Goal: Task Accomplishment & Management: Manage account settings

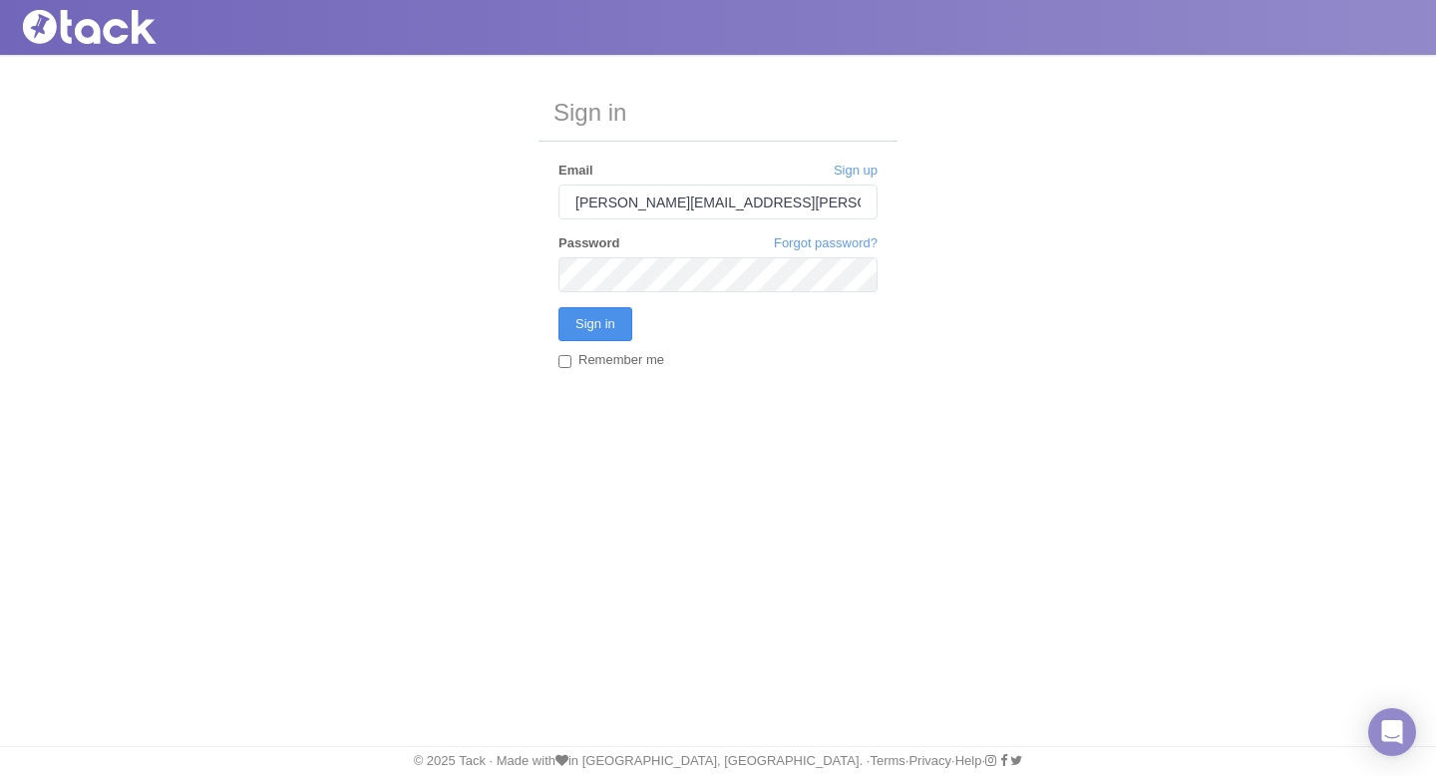
click at [595, 328] on input "Sign in" at bounding box center [595, 324] width 74 height 34
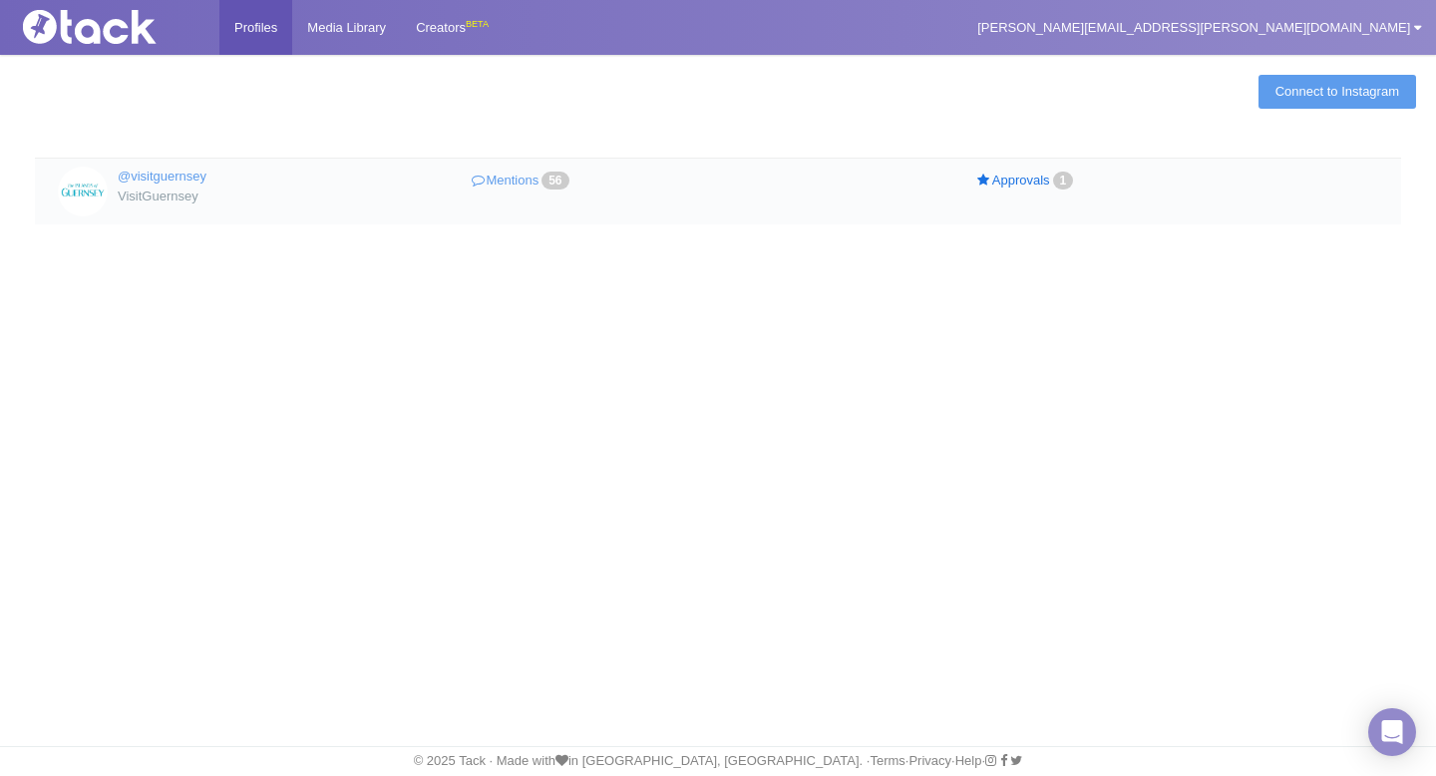
click at [1028, 176] on link "Approvals 1" at bounding box center [1026, 180] width 252 height 29
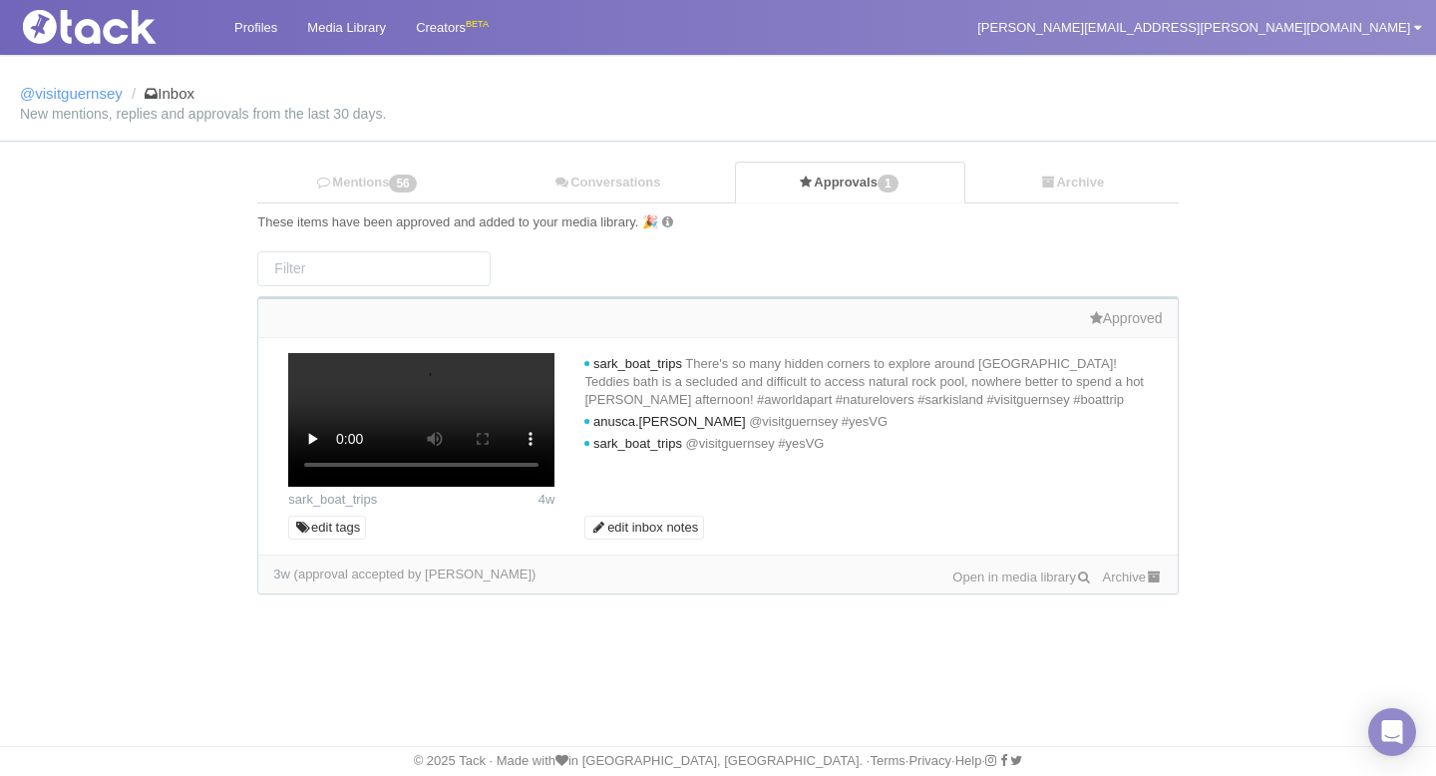
scroll to position [253, 0]
click at [1114, 584] on link "Archive" at bounding box center [1133, 576] width 60 height 15
click at [594, 185] on link "Conversations" at bounding box center [607, 183] width 255 height 41
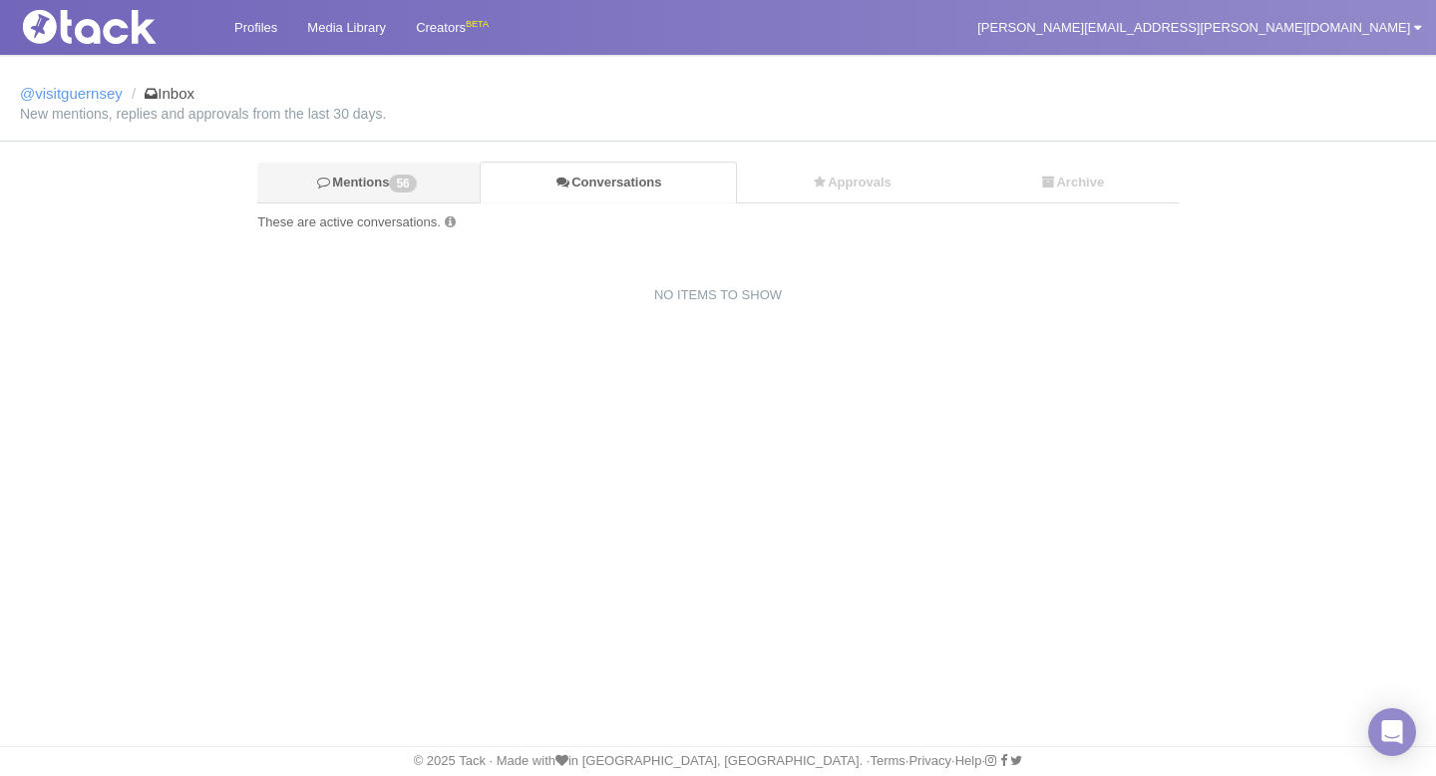
click at [401, 183] on span "56" at bounding box center [402, 183] width 27 height 18
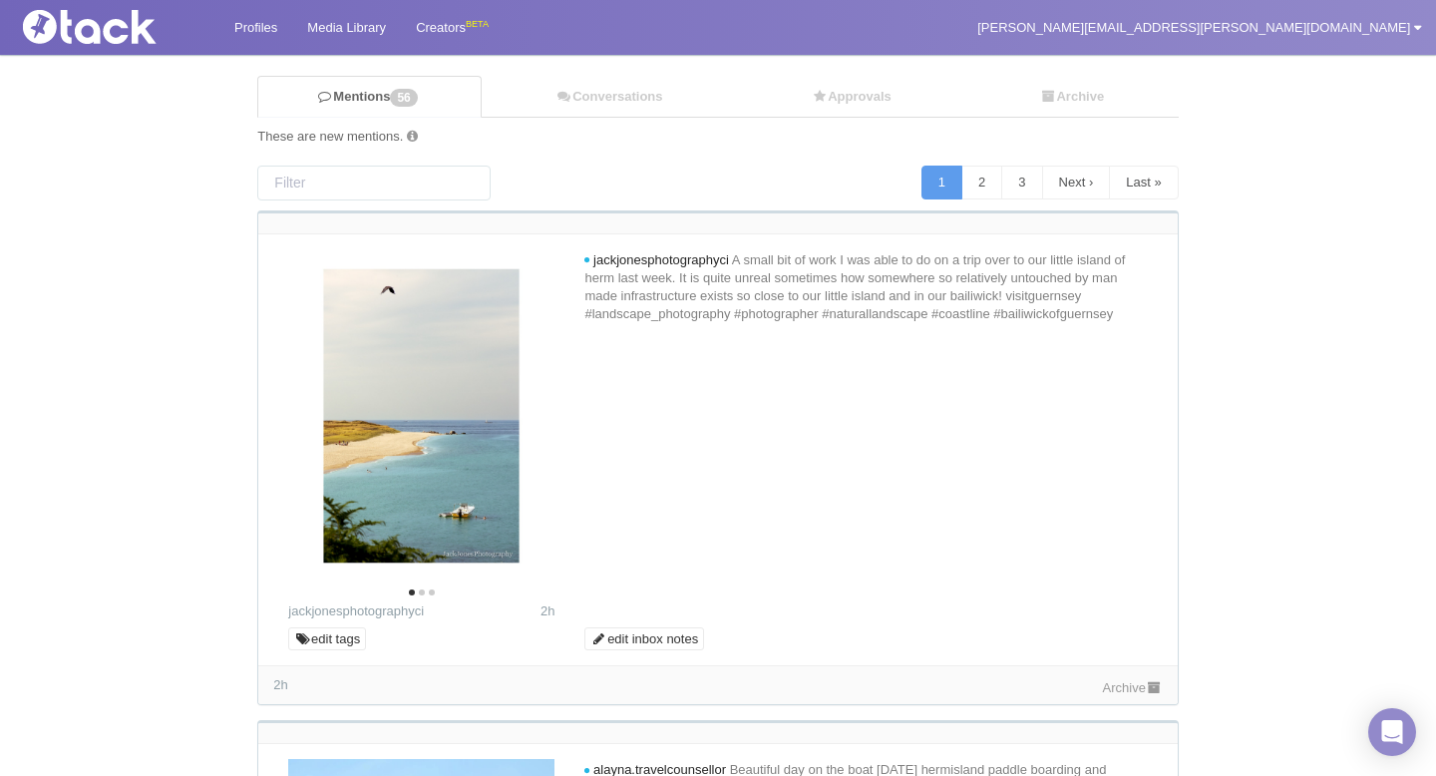
scroll to position [93, 0]
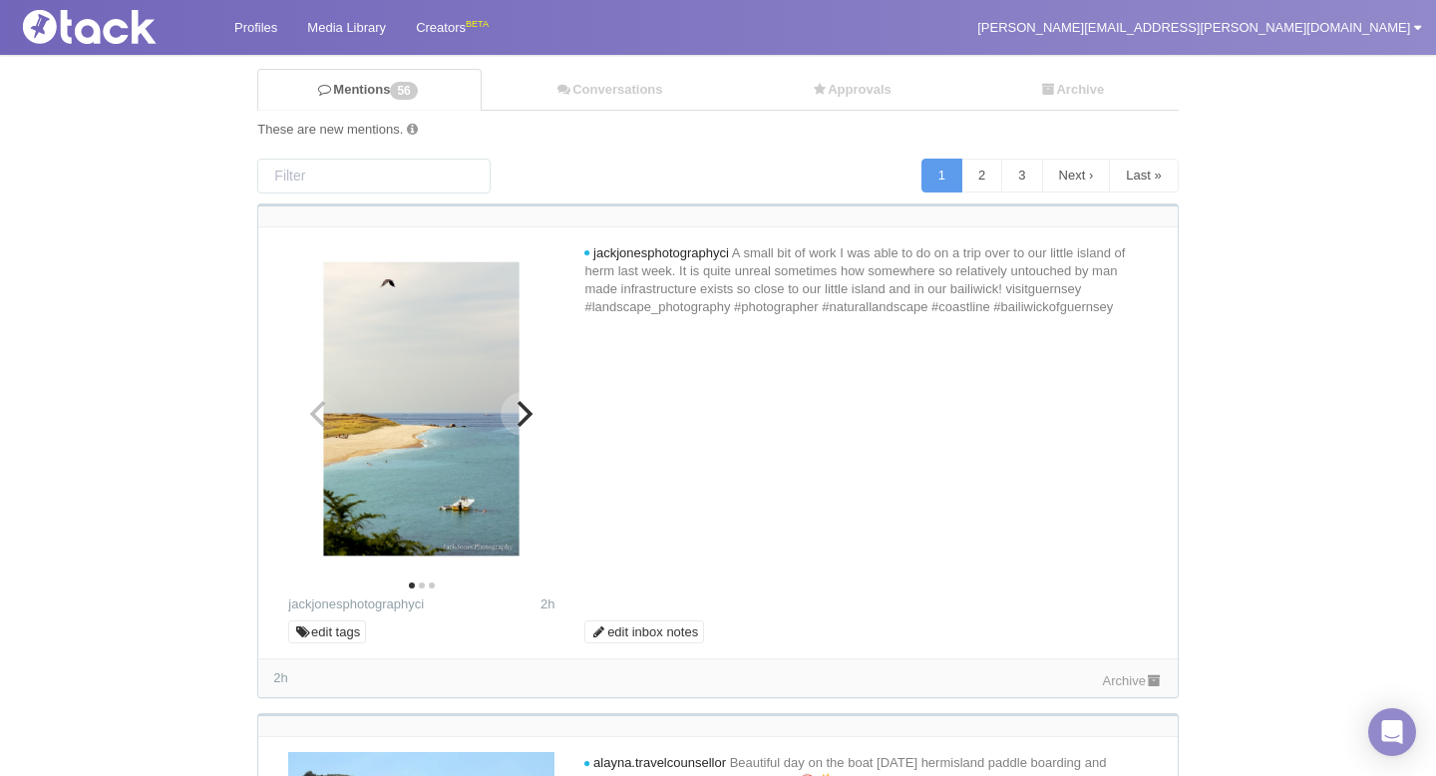
click at [523, 419] on icon "Next" at bounding box center [525, 414] width 16 height 26
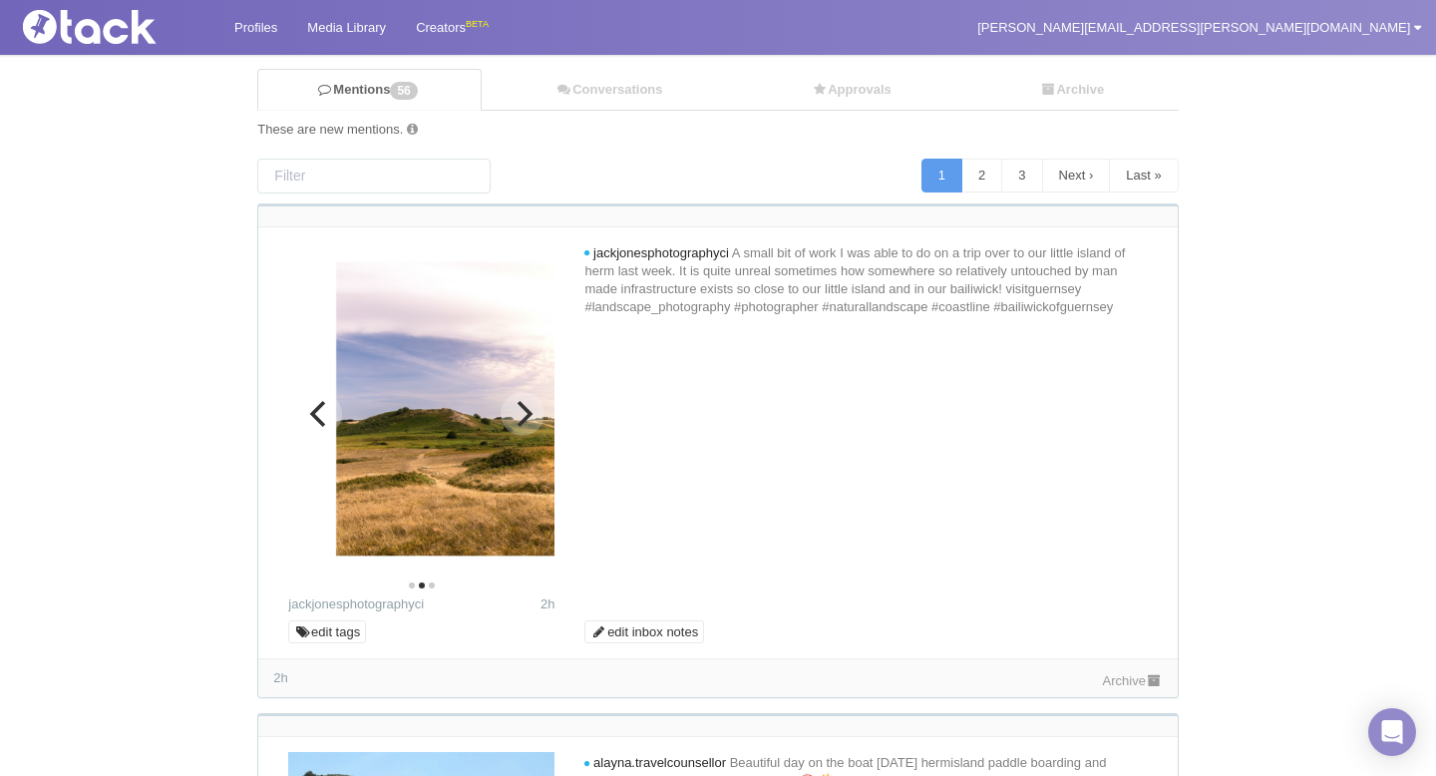
click at [522, 419] on icon "Next" at bounding box center [525, 414] width 16 height 26
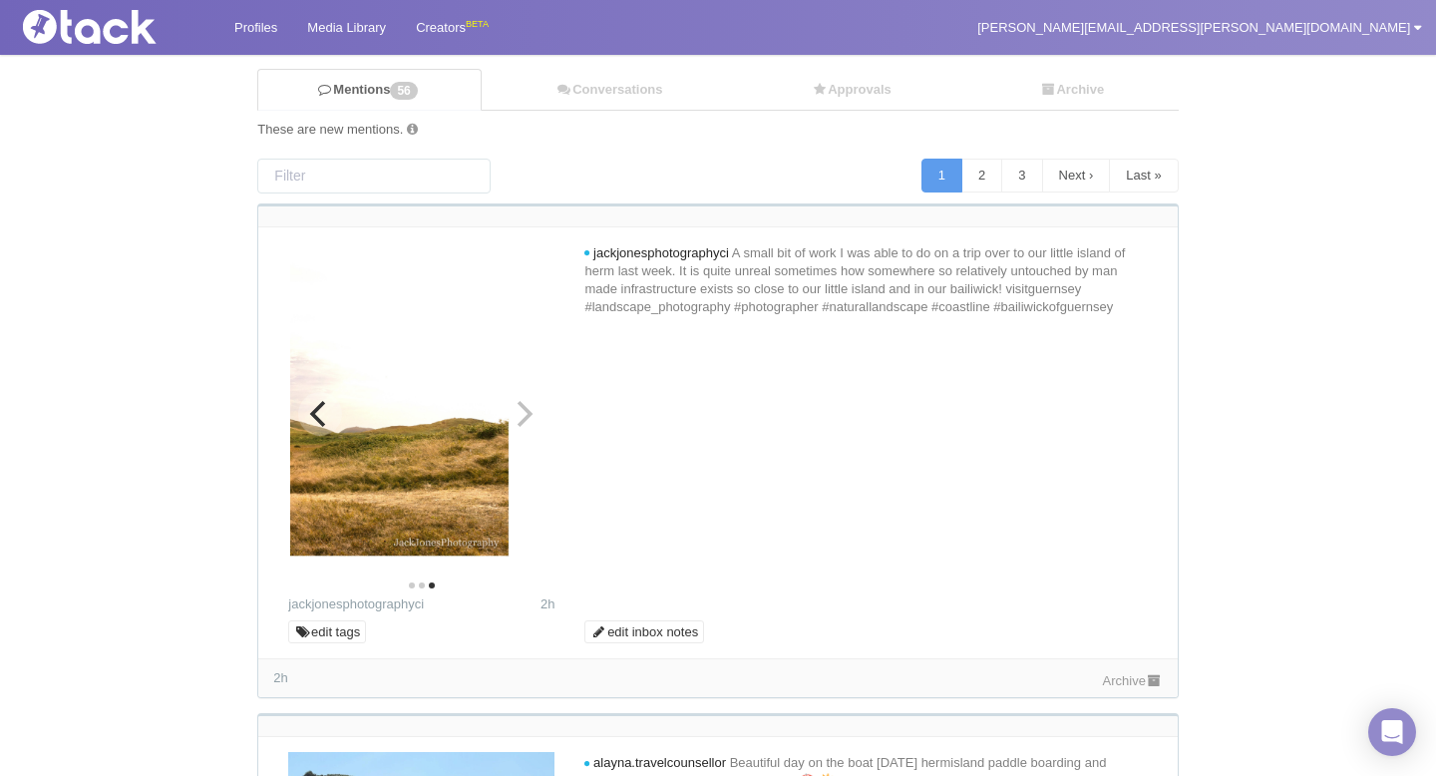
click at [522, 419] on img at bounding box center [422, 408] width 266 height 333
click at [519, 419] on img at bounding box center [421, 408] width 266 height 333
click at [304, 398] on button "Previous" at bounding box center [320, 414] width 44 height 44
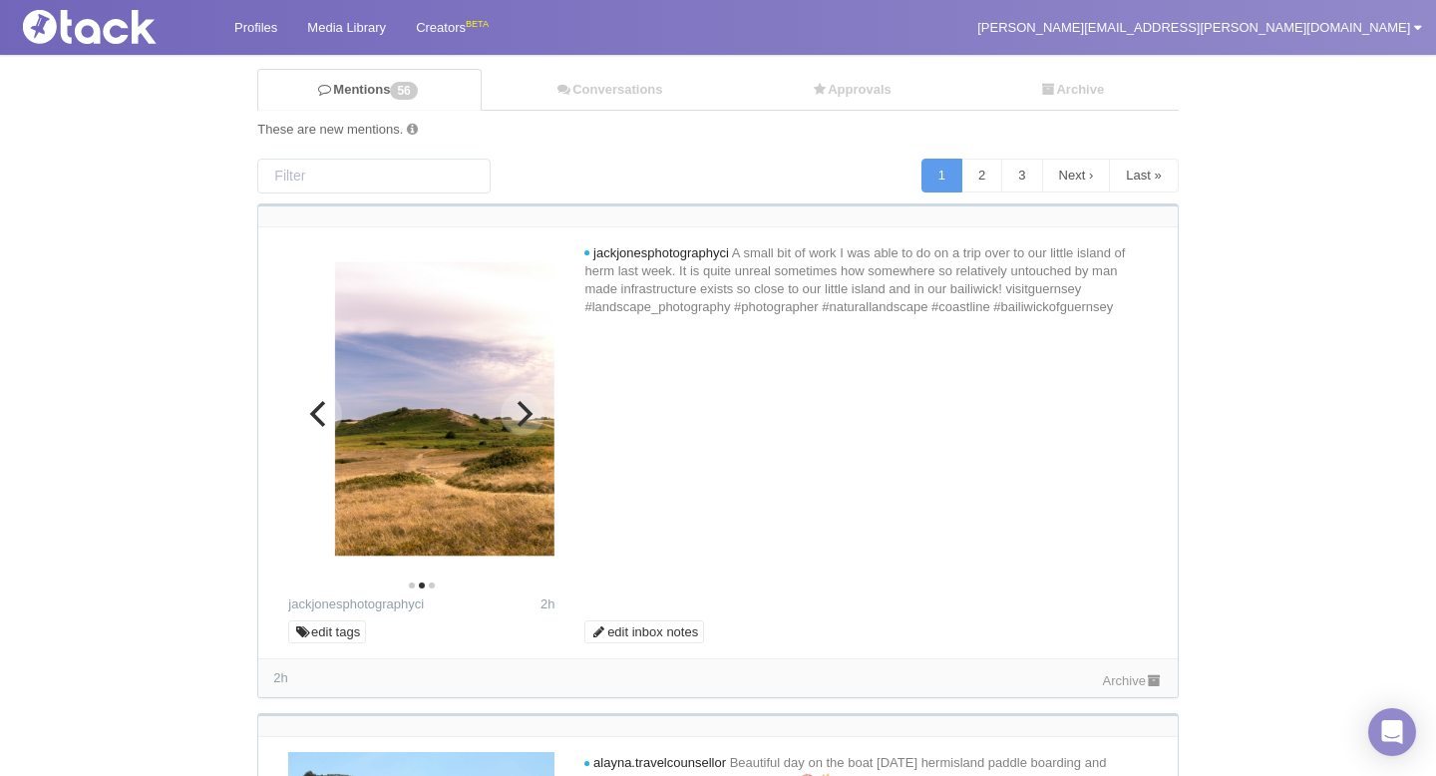
click at [304, 398] on button "Previous" at bounding box center [320, 414] width 44 height 44
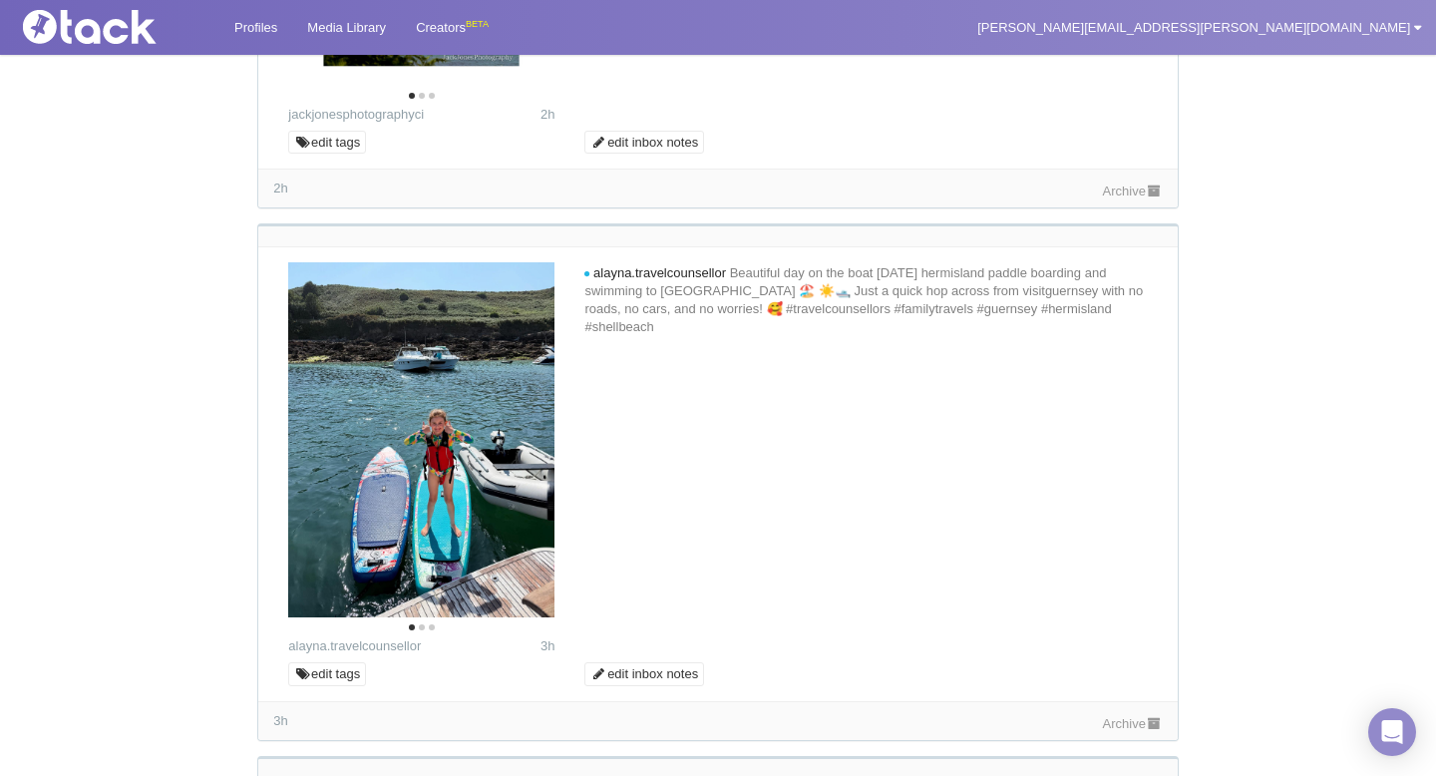
scroll to position [620, 0]
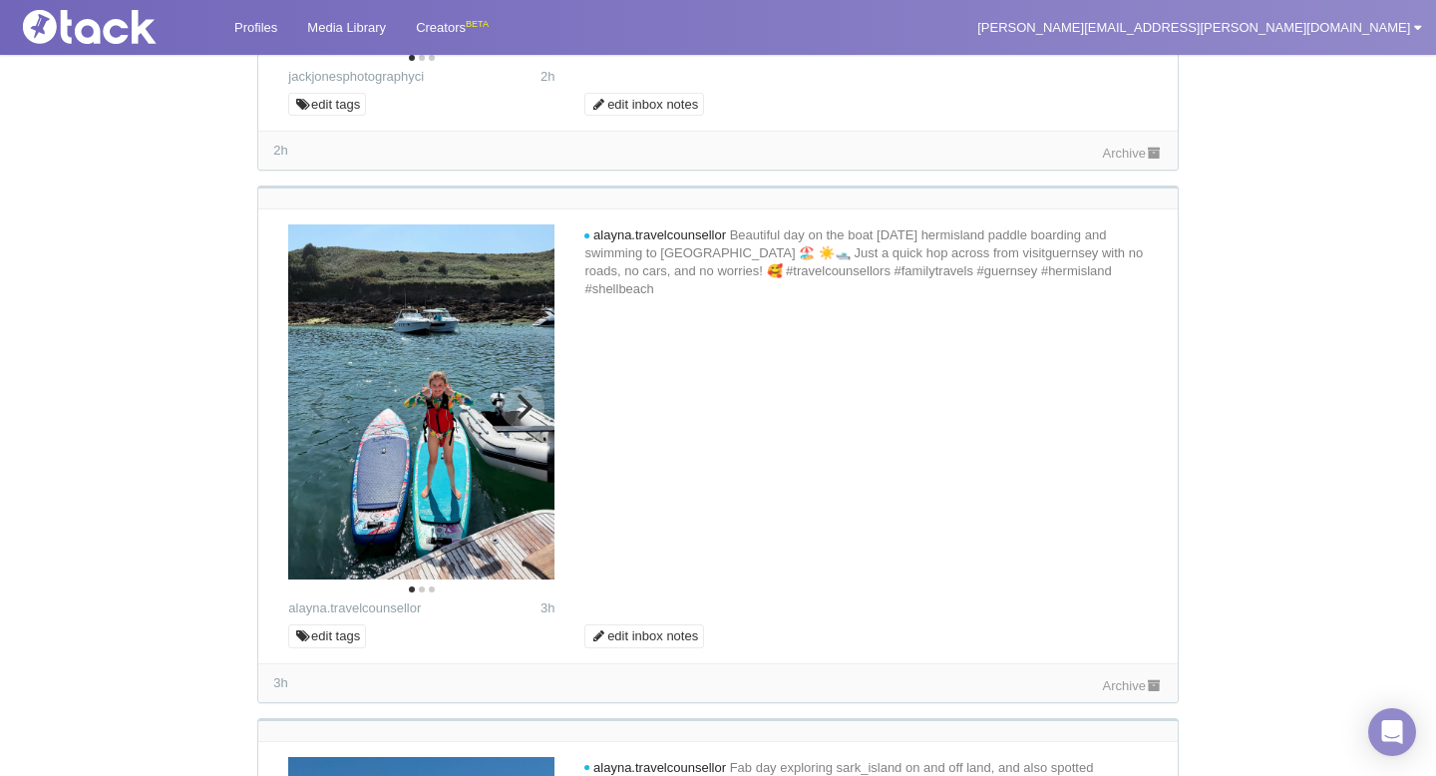
click at [531, 420] on icon "Next" at bounding box center [522, 407] width 26 height 26
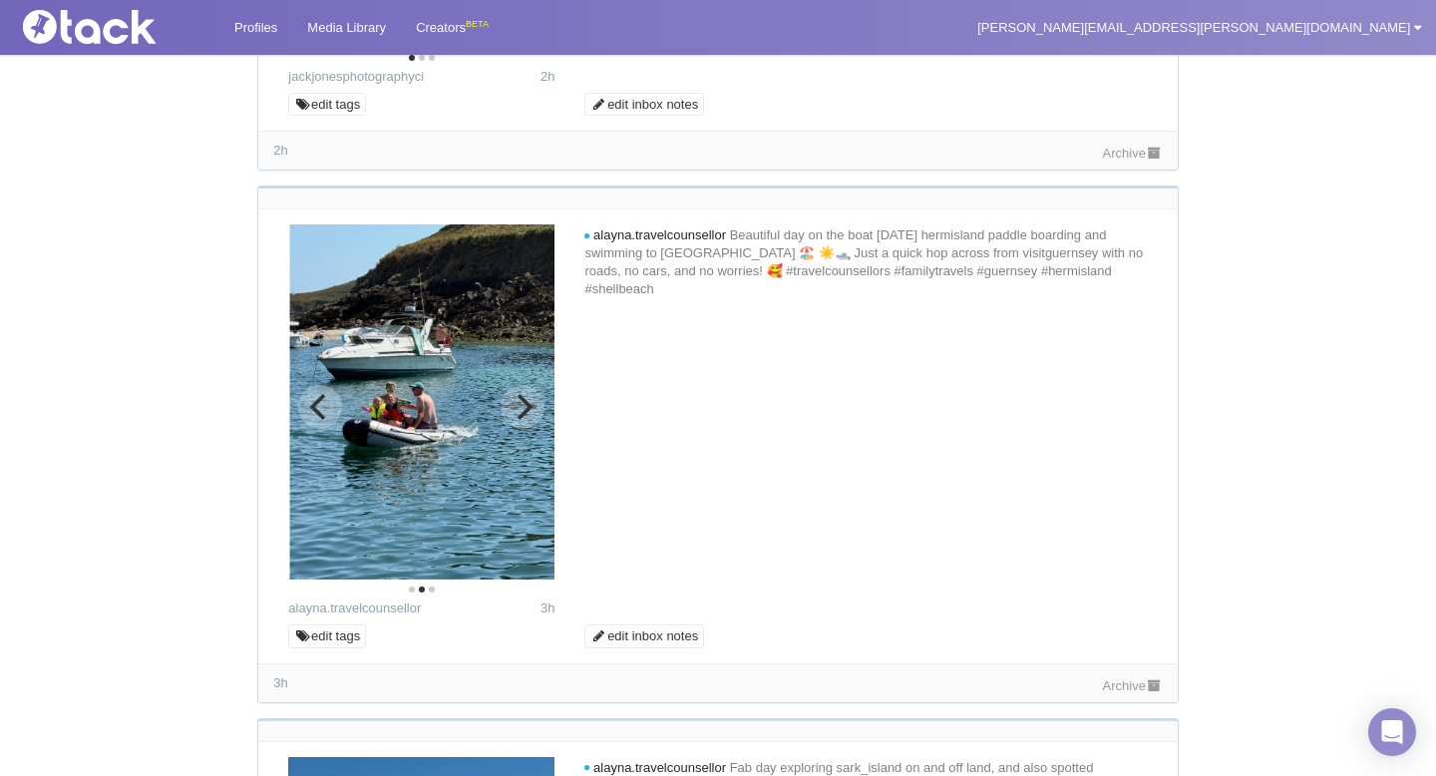
click at [531, 420] on icon "Next" at bounding box center [522, 407] width 26 height 26
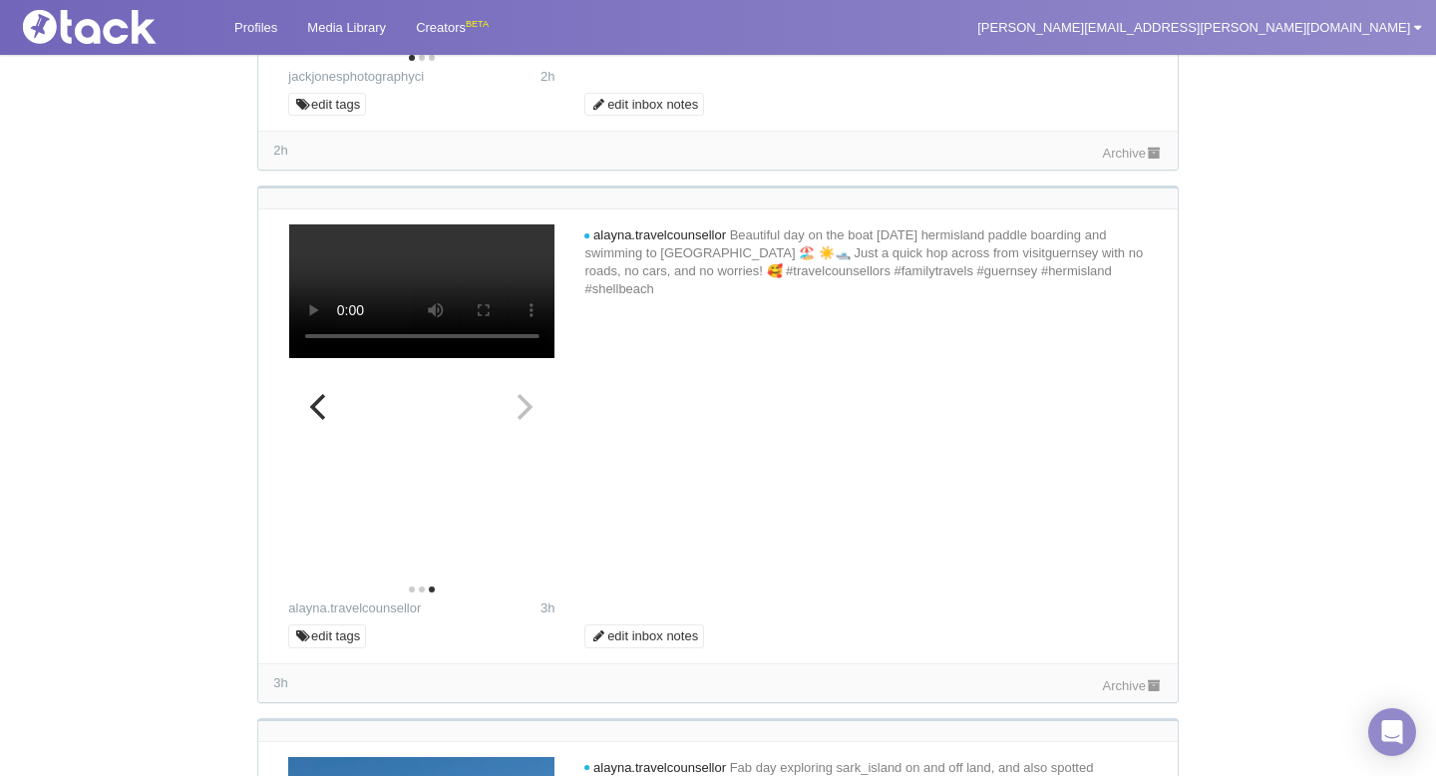
click at [531, 358] on video at bounding box center [421, 291] width 266 height 134
click at [328, 411] on icon "Previous" at bounding box center [320, 407] width 26 height 26
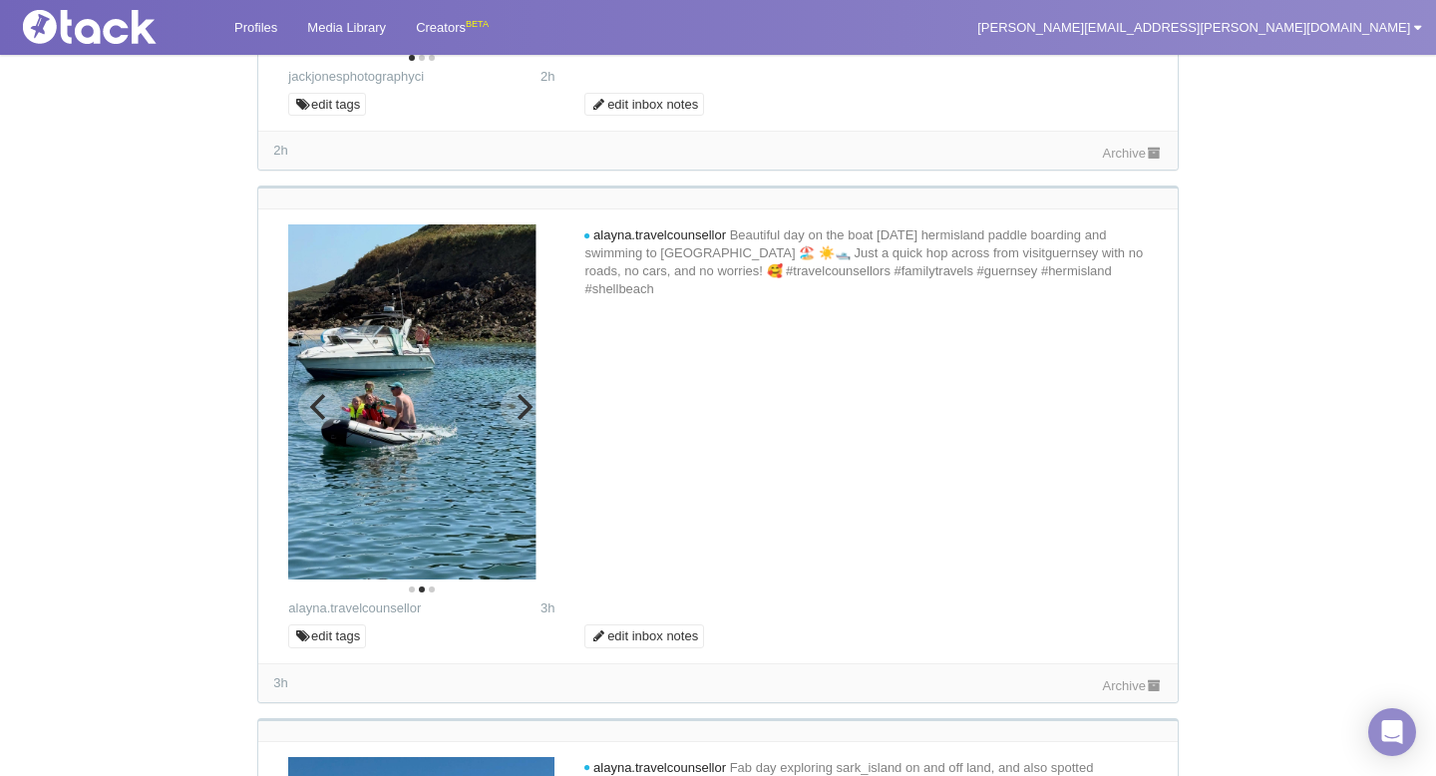
click at [330, 412] on icon "Previous" at bounding box center [320, 407] width 26 height 26
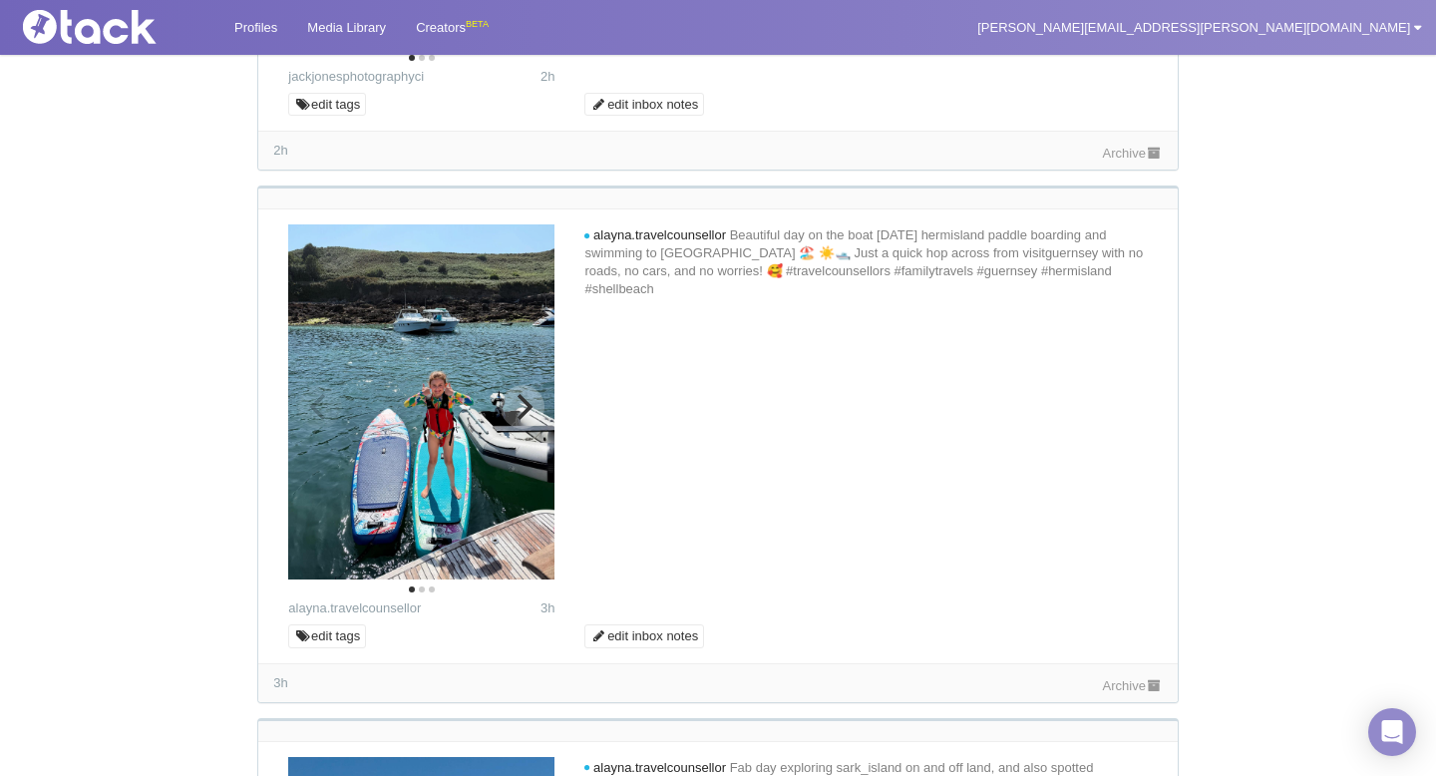
click at [523, 406] on icon "Next" at bounding box center [522, 407] width 26 height 26
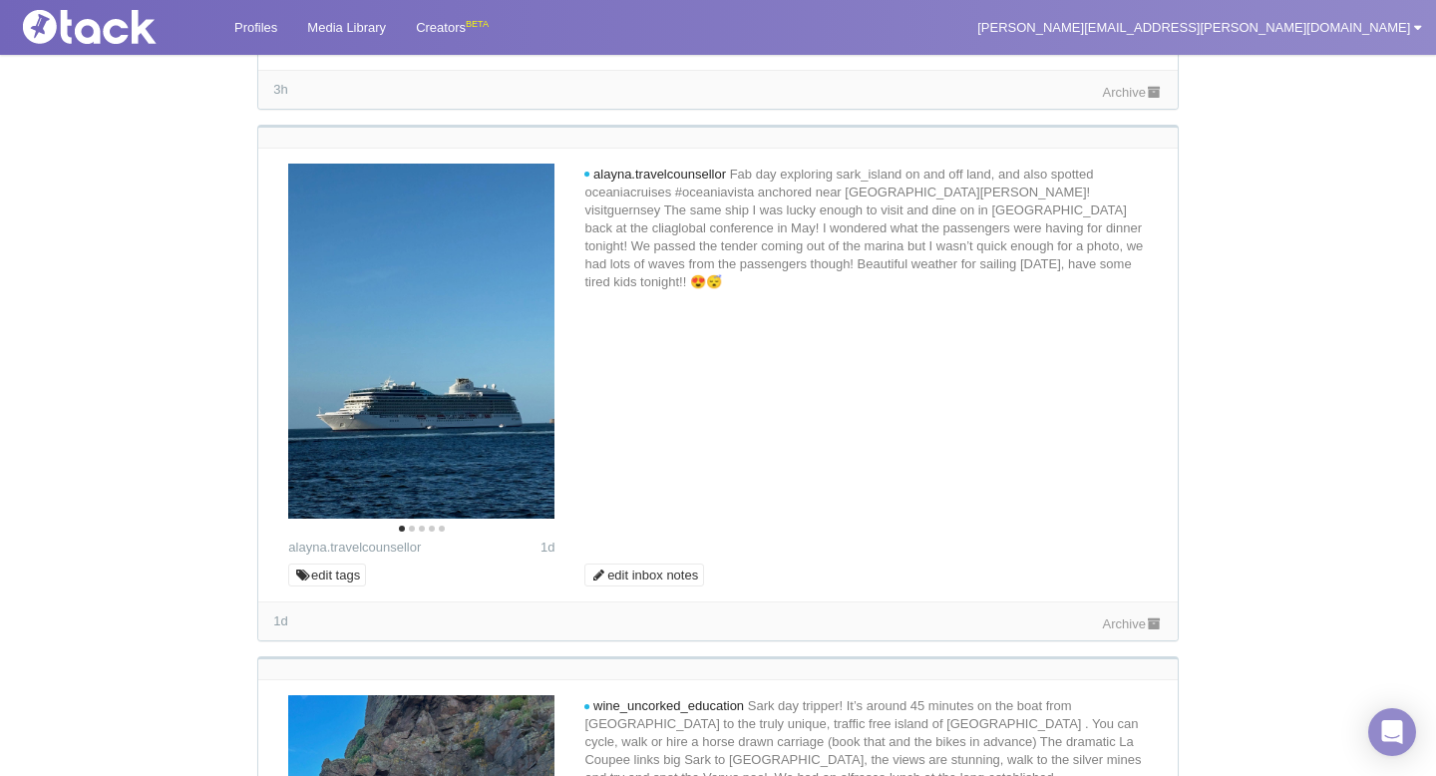
scroll to position [1214, 0]
click at [515, 361] on button "Next" at bounding box center [522, 345] width 44 height 44
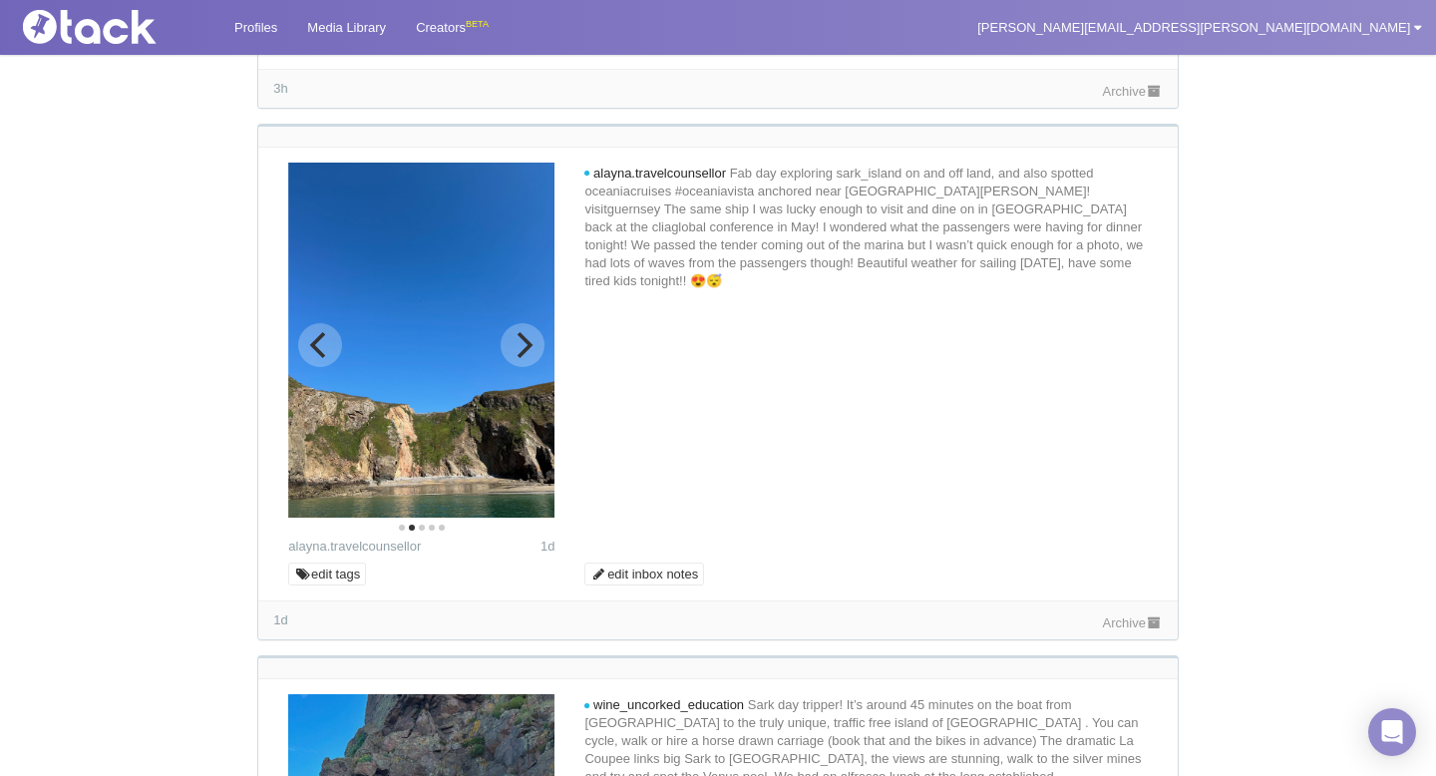
click at [515, 361] on button "Next" at bounding box center [522, 345] width 44 height 44
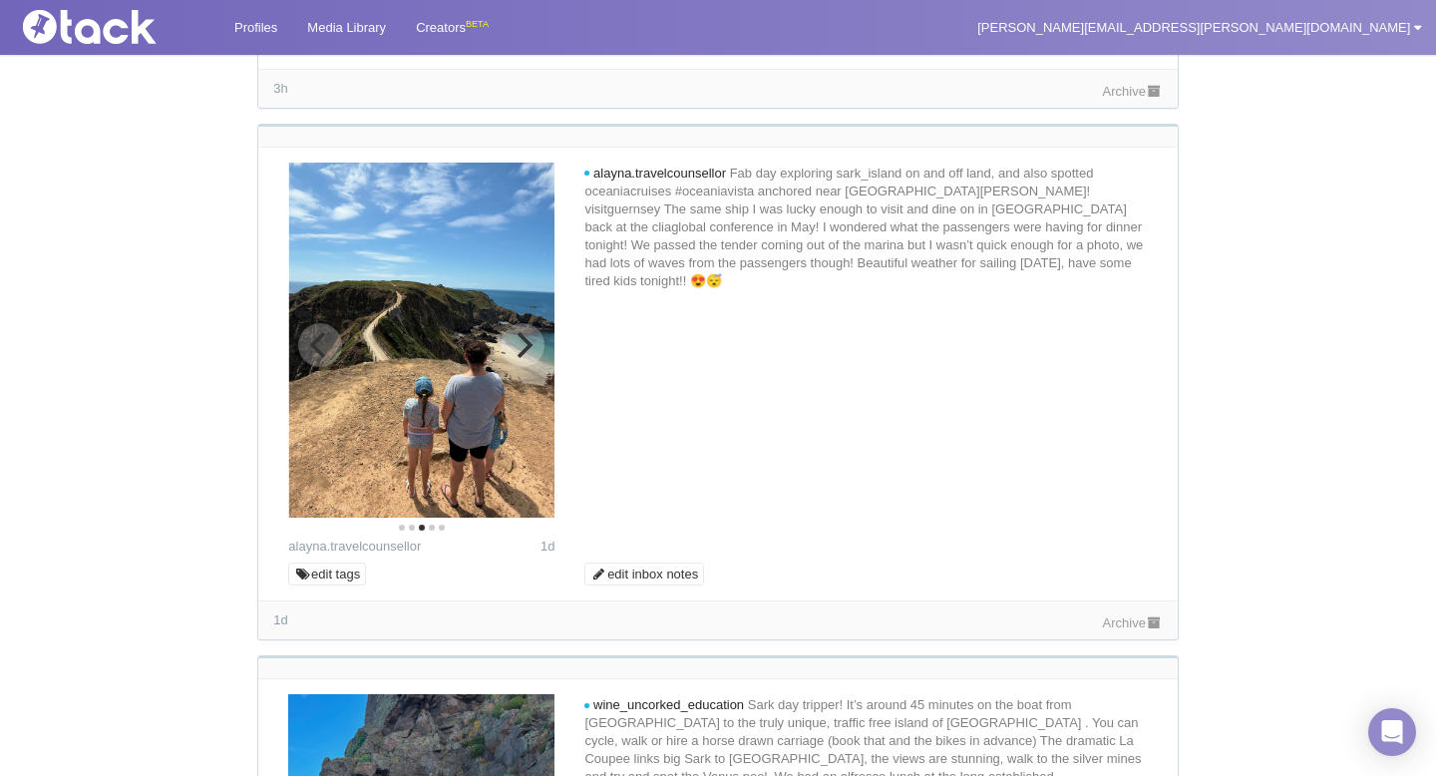
click at [515, 361] on button "Next" at bounding box center [522, 345] width 44 height 44
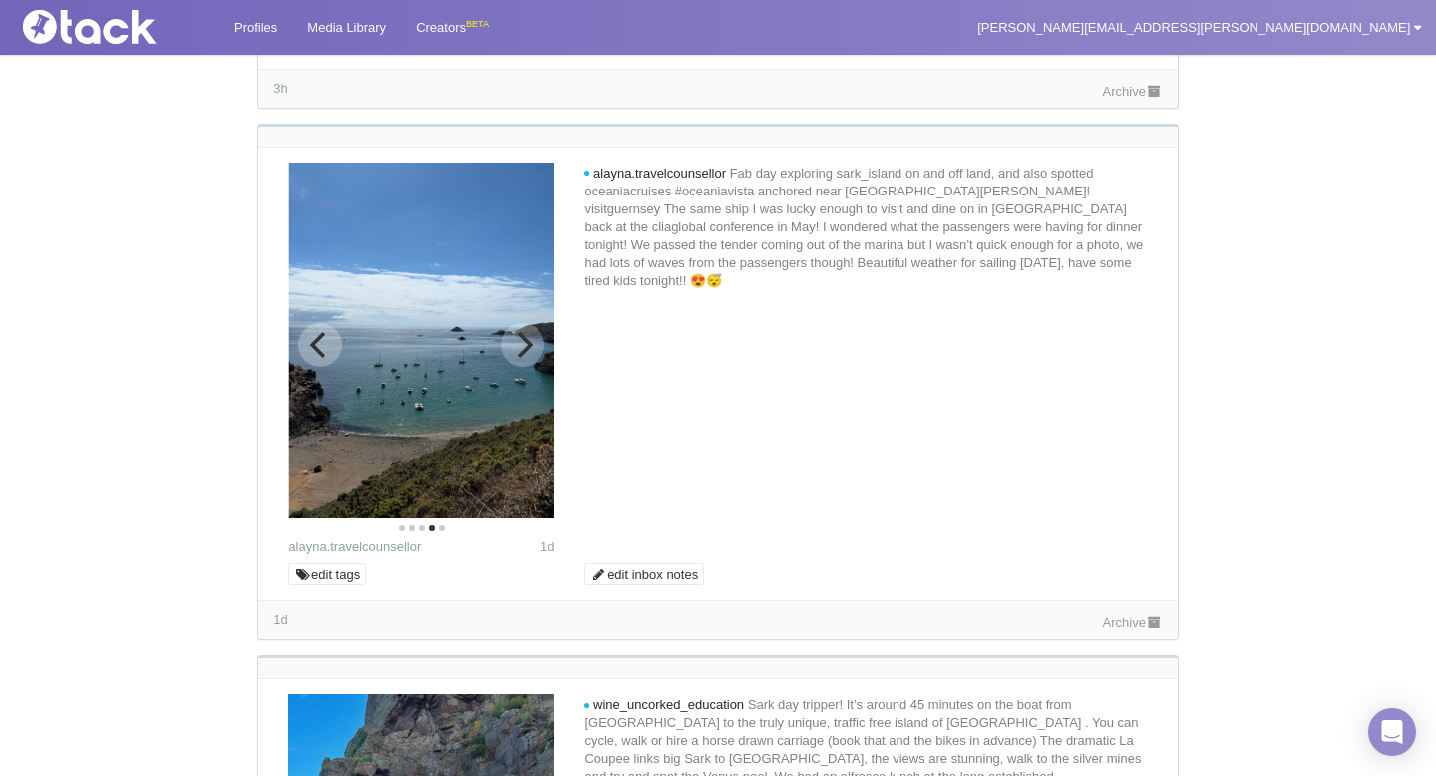
click at [516, 361] on button "Next" at bounding box center [522, 345] width 44 height 44
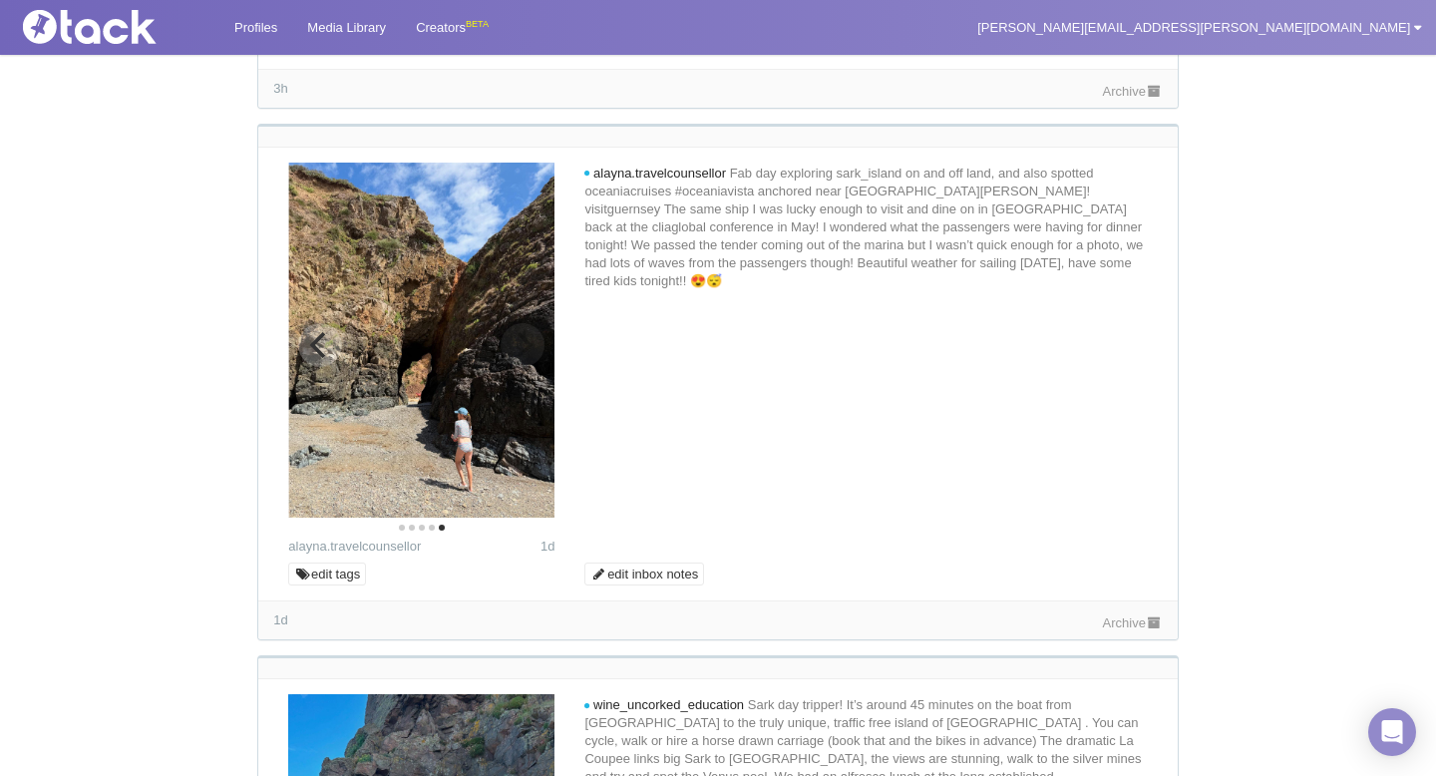
click at [516, 361] on img at bounding box center [421, 340] width 266 height 355
click at [302, 357] on button "Previous" at bounding box center [320, 345] width 44 height 44
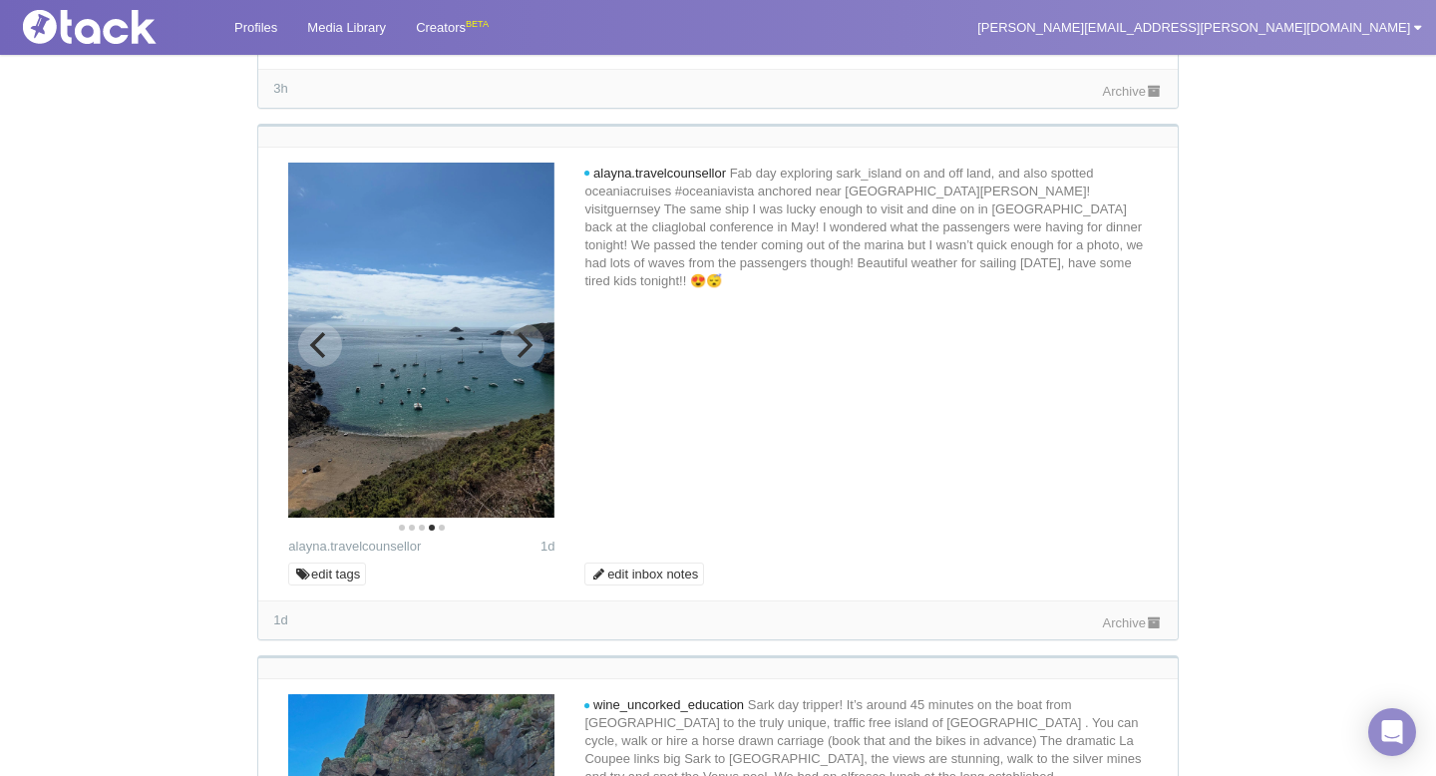
click at [303, 357] on button "Previous" at bounding box center [320, 345] width 44 height 44
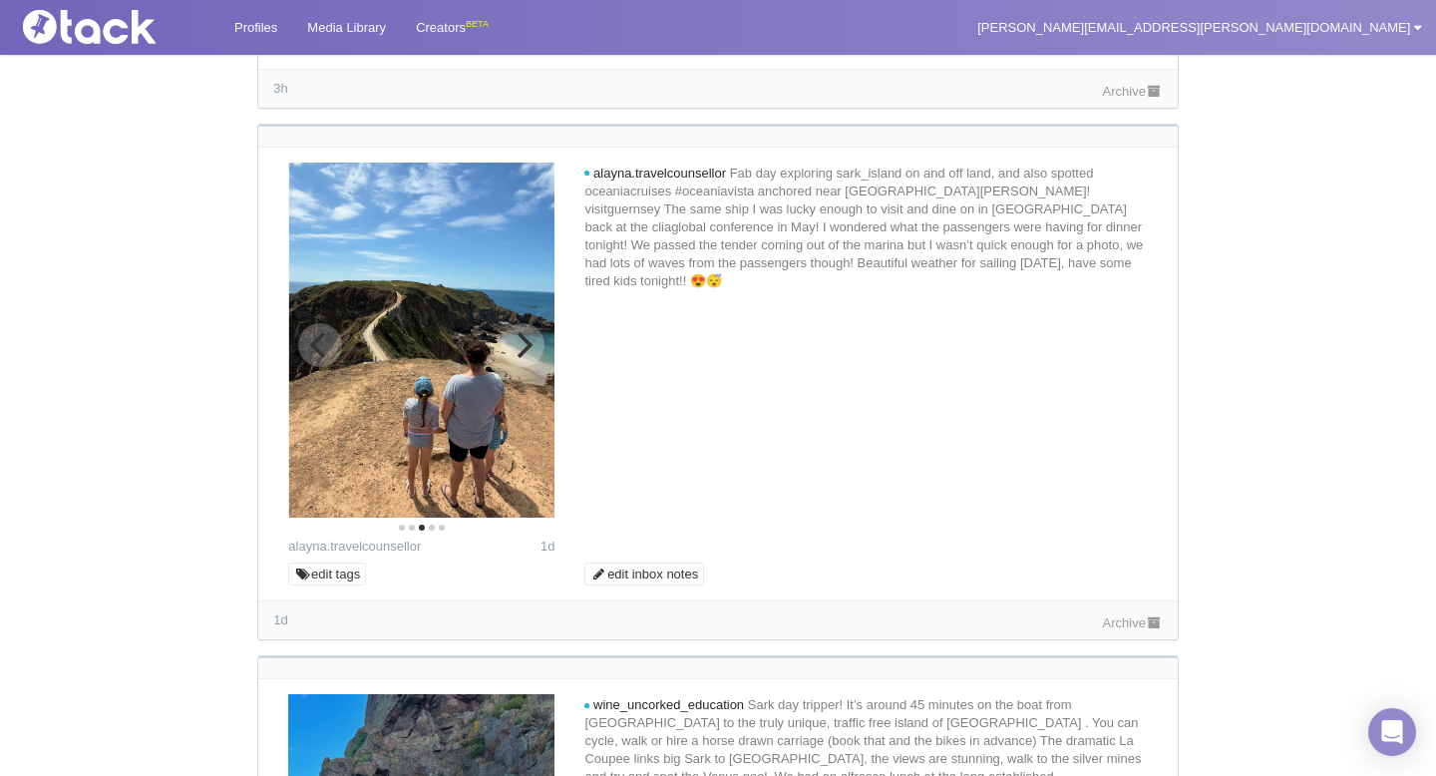
click at [303, 357] on button "Previous" at bounding box center [320, 345] width 44 height 44
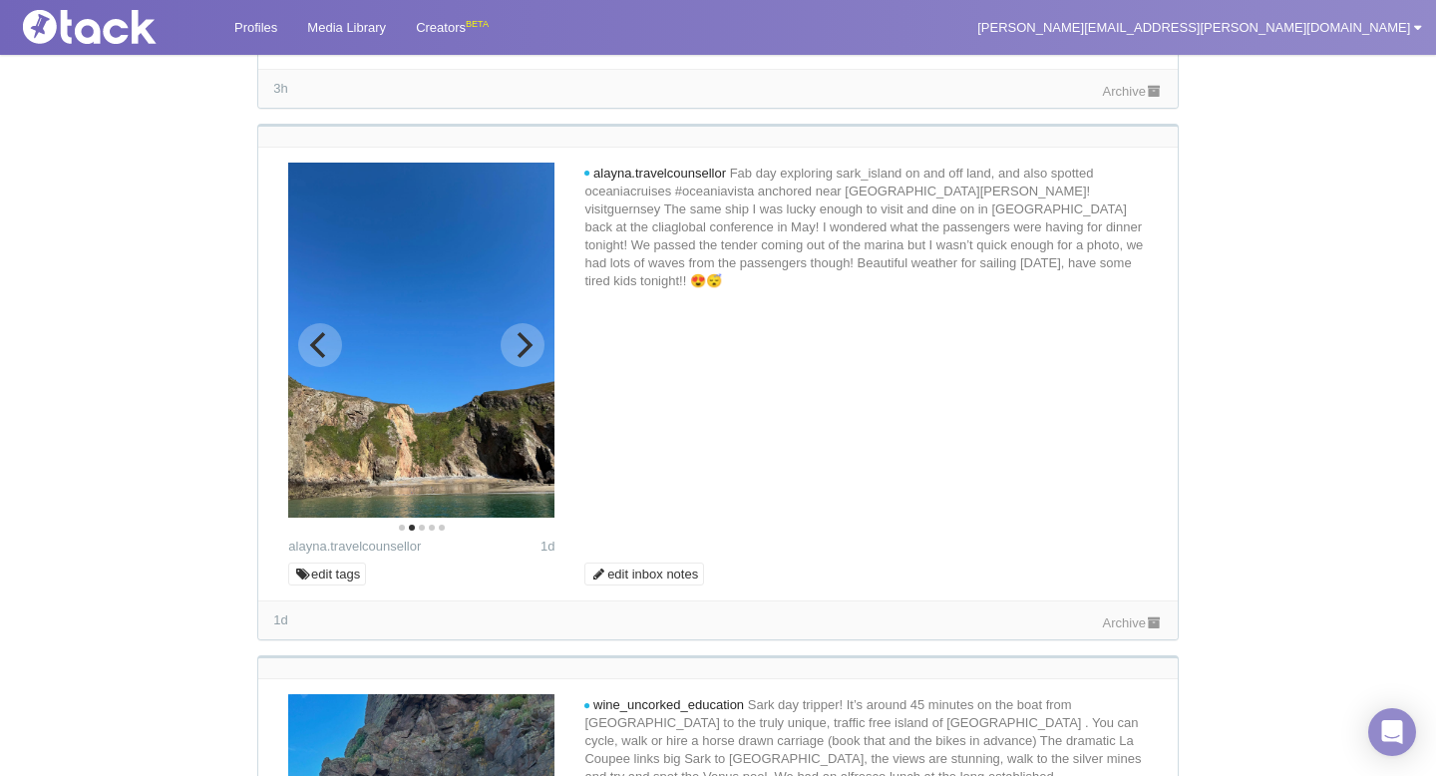
click at [525, 359] on button "Next" at bounding box center [522, 345] width 44 height 44
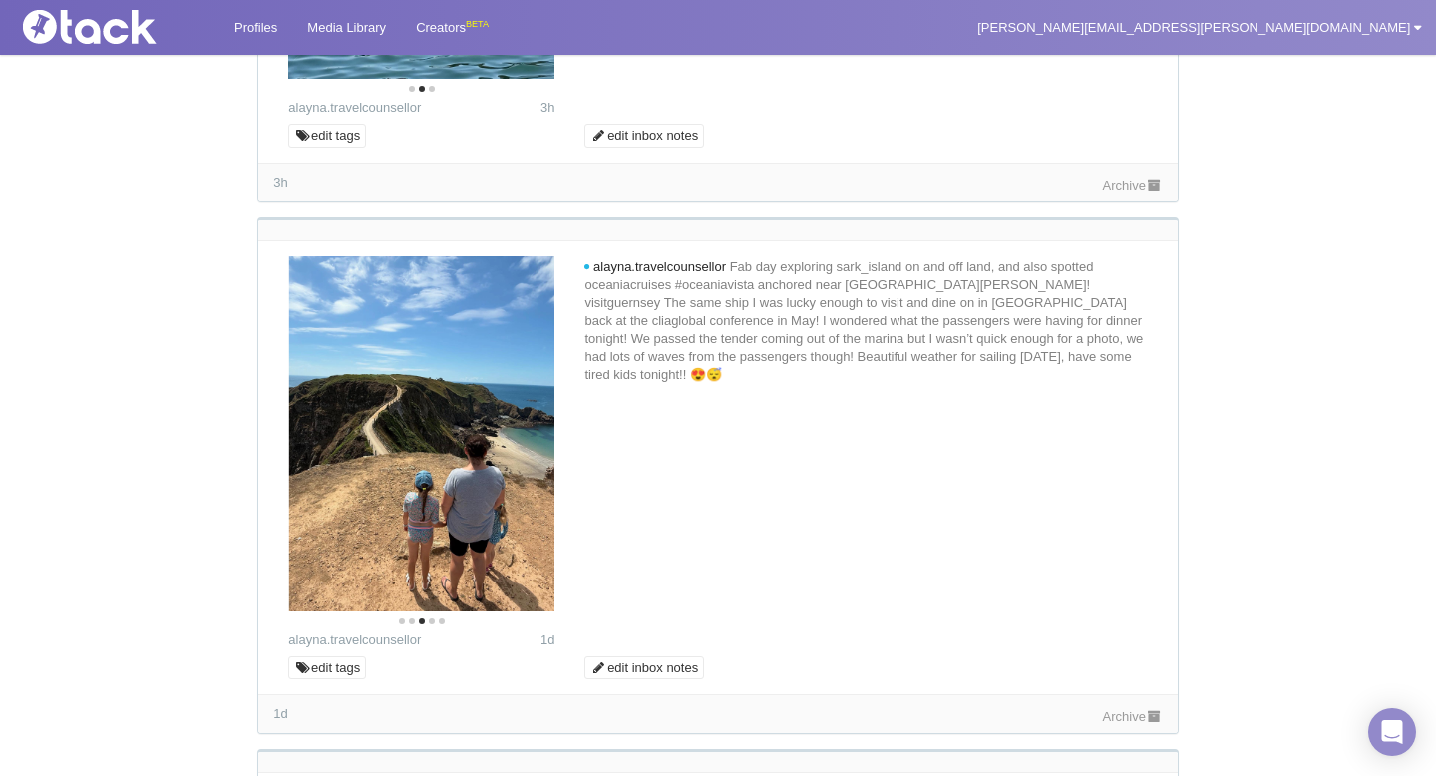
scroll to position [1113, 0]
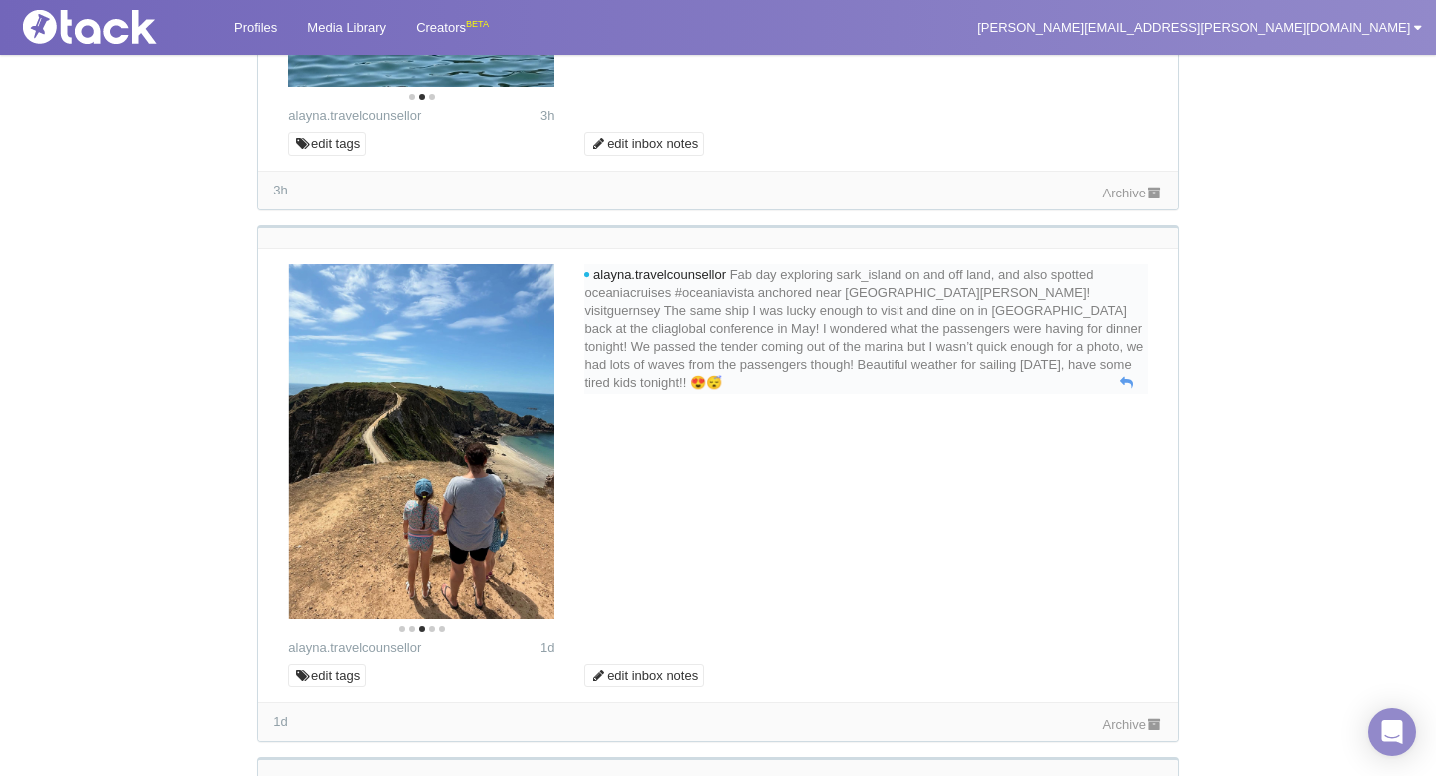
click at [684, 306] on span "Fab day exploring sark_island on and off land, and also spotted oceaniacruises …" at bounding box center [863, 328] width 558 height 123
click at [661, 669] on link "edit inbox notes" at bounding box center [644, 676] width 120 height 24
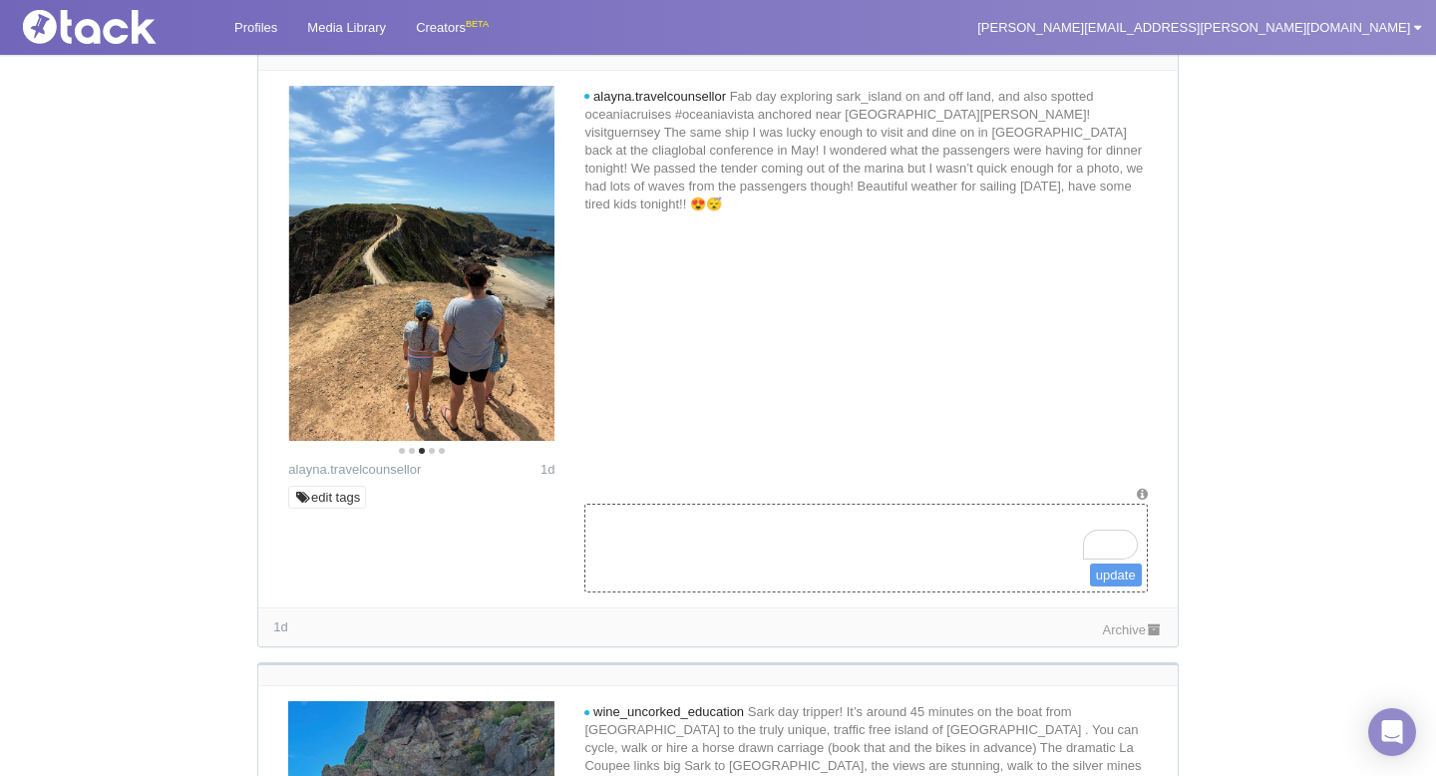
scroll to position [1293, 0]
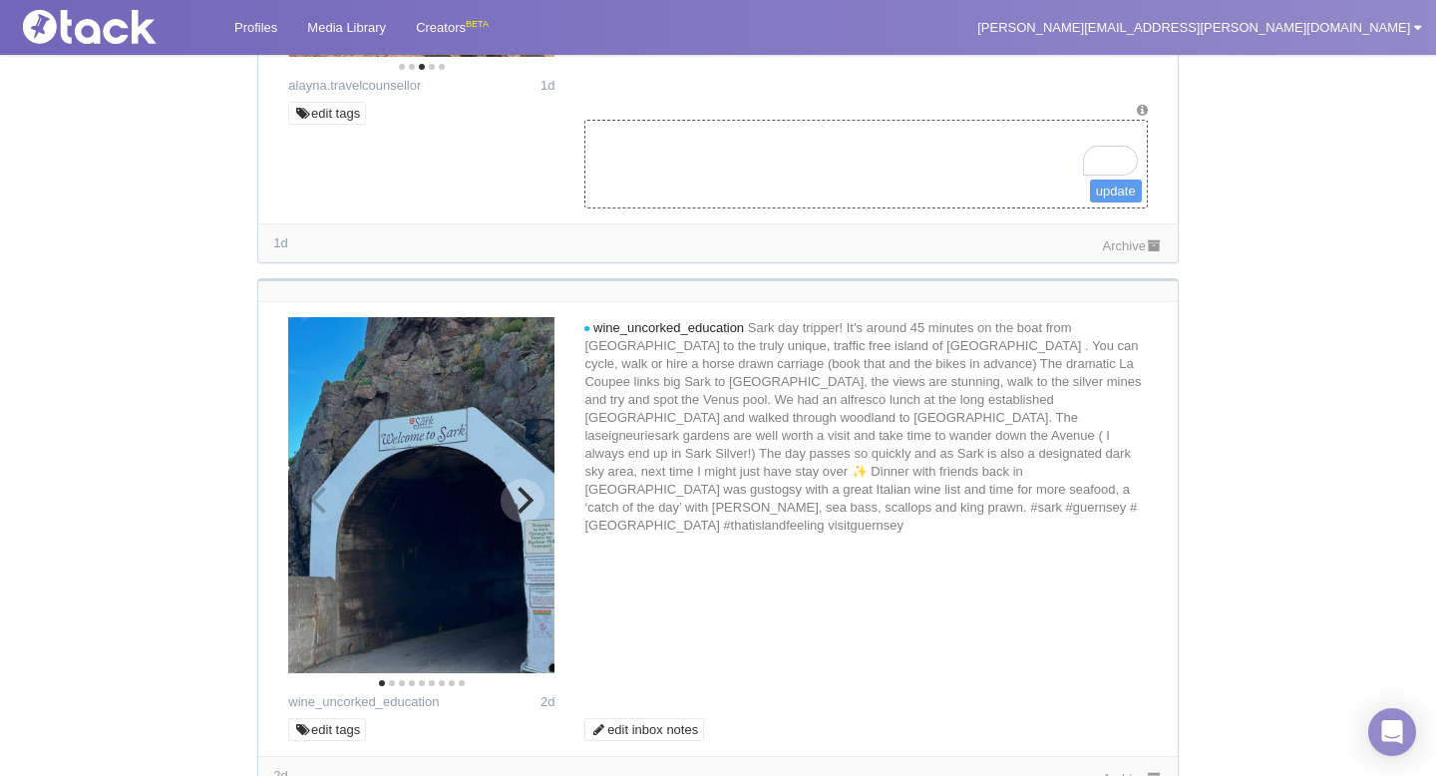
scroll to position [1692, 0]
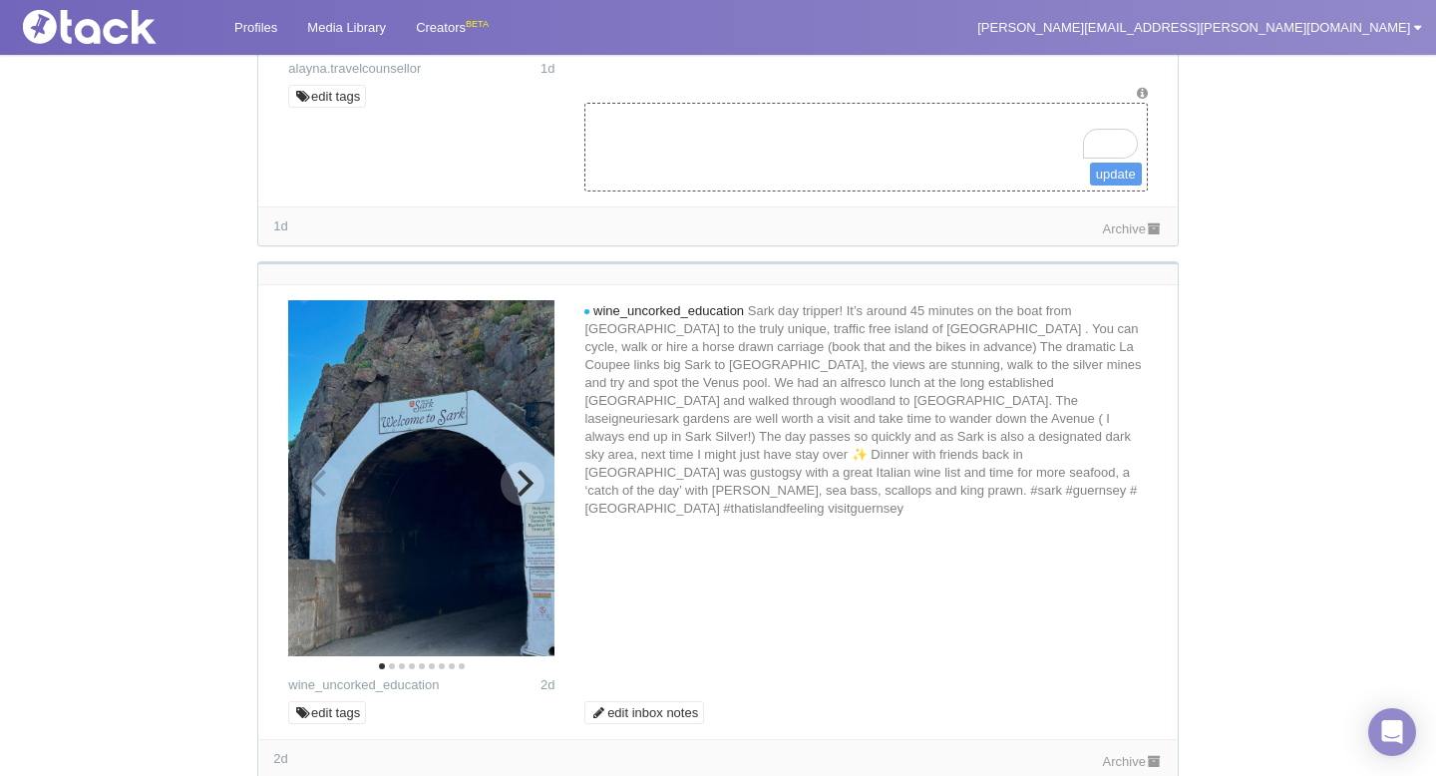
click at [525, 482] on icon "Next" at bounding box center [522, 483] width 26 height 26
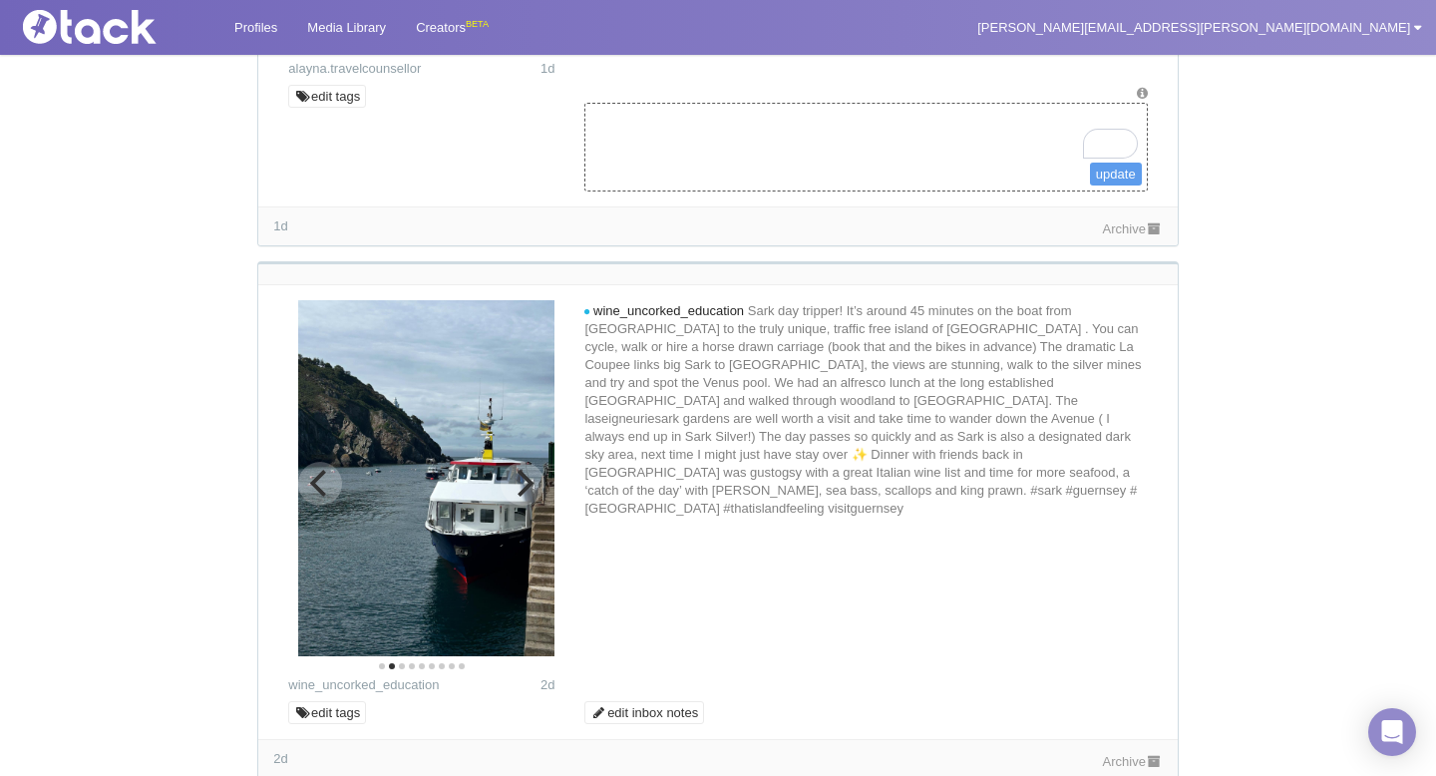
click at [525, 482] on icon "Next" at bounding box center [522, 483] width 26 height 26
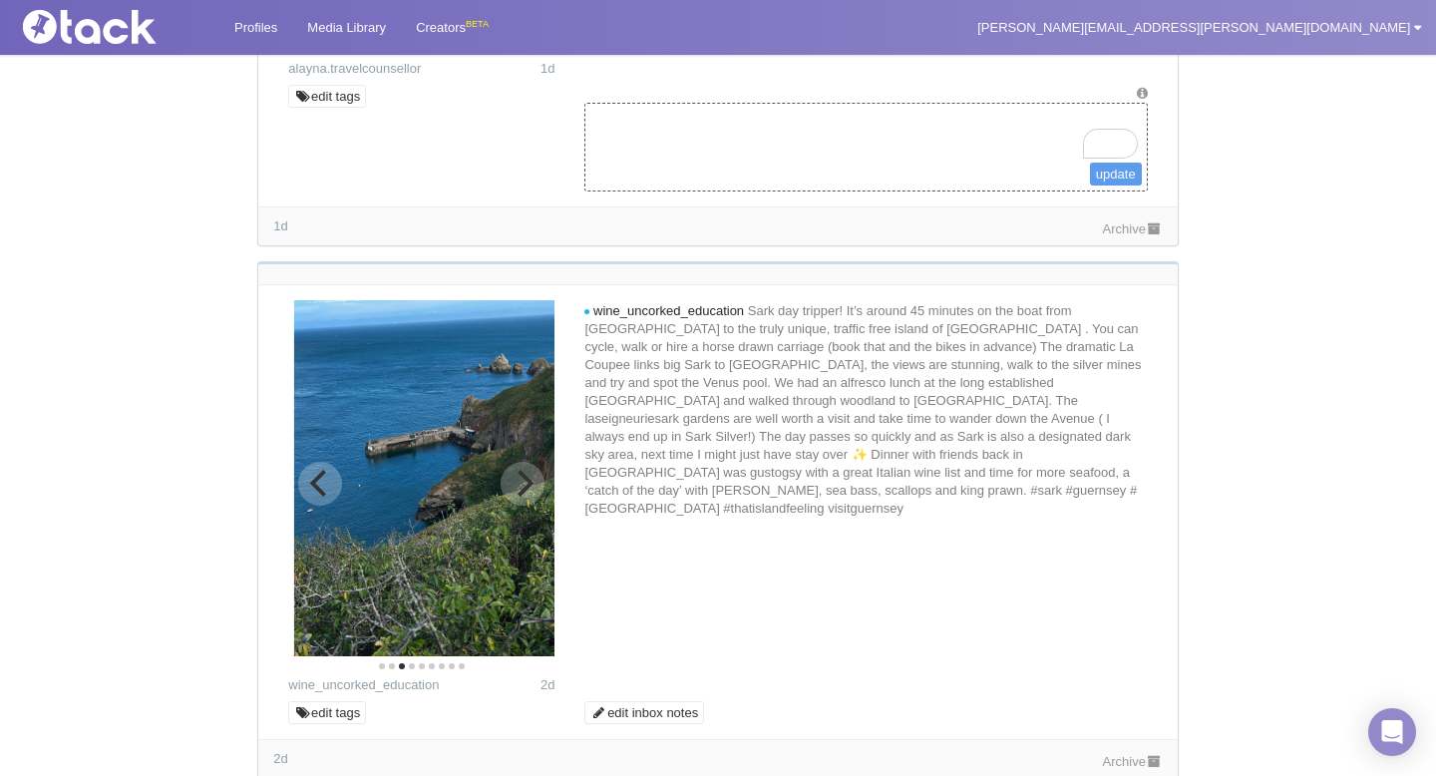
click at [525, 482] on icon "Next" at bounding box center [522, 483] width 26 height 26
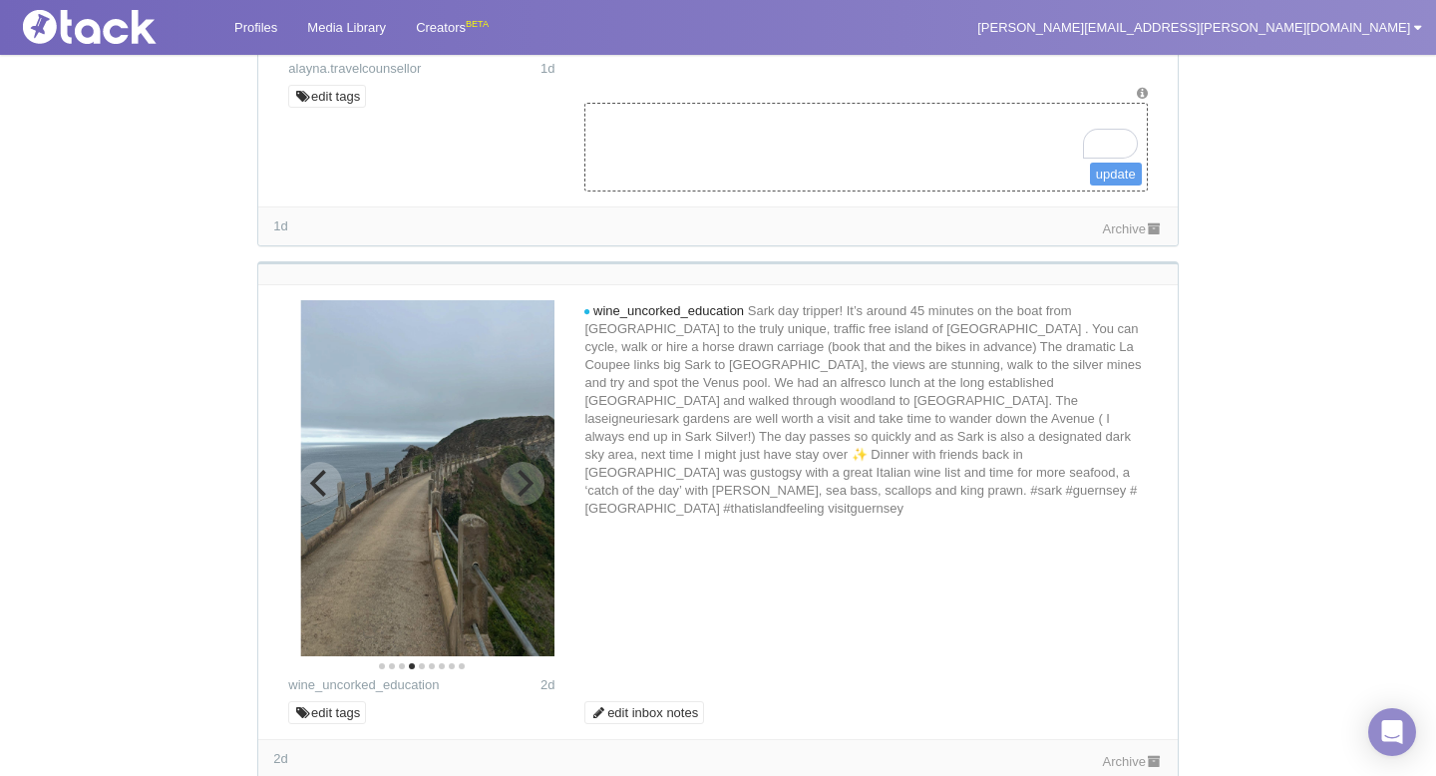
click at [525, 482] on icon "Next" at bounding box center [522, 483] width 26 height 26
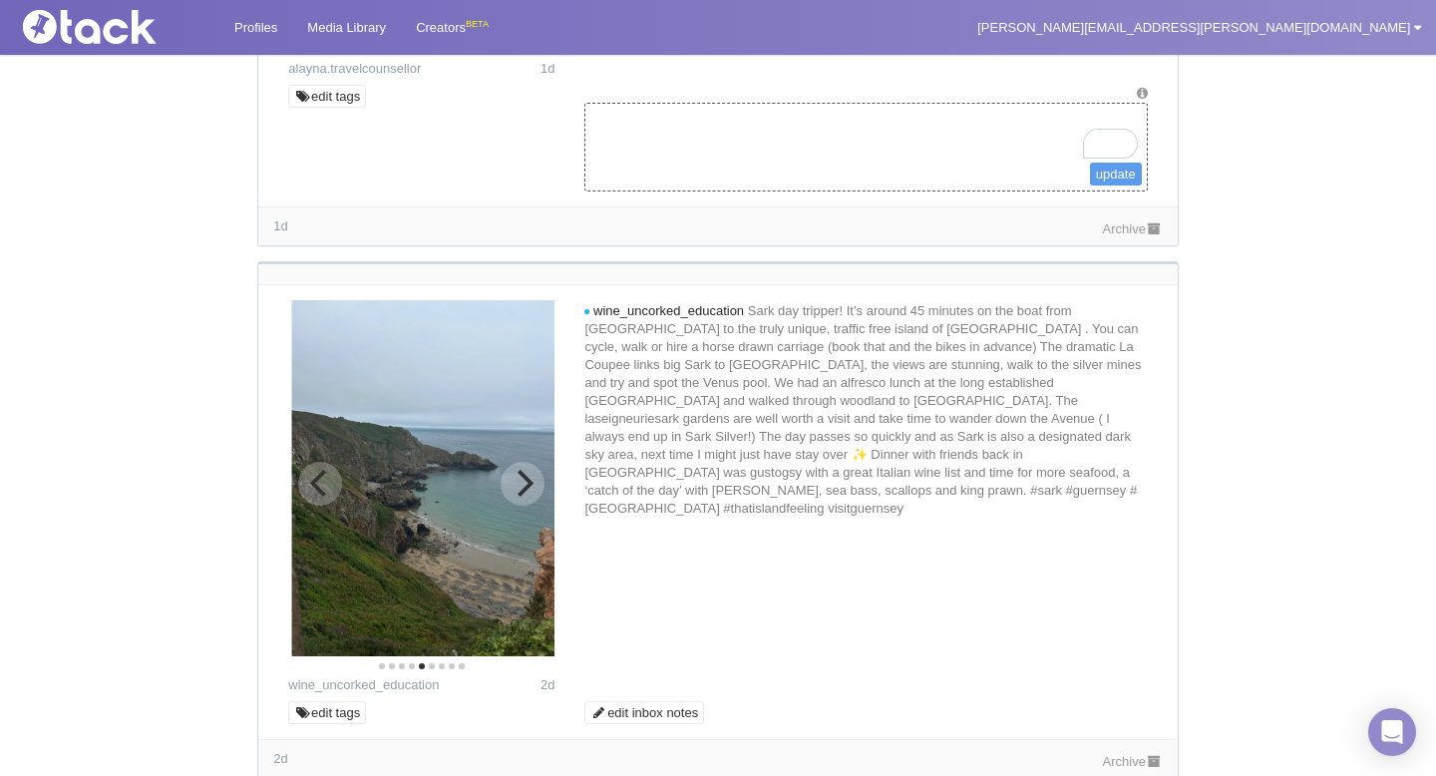
click at [525, 482] on icon "Next" at bounding box center [522, 483] width 26 height 26
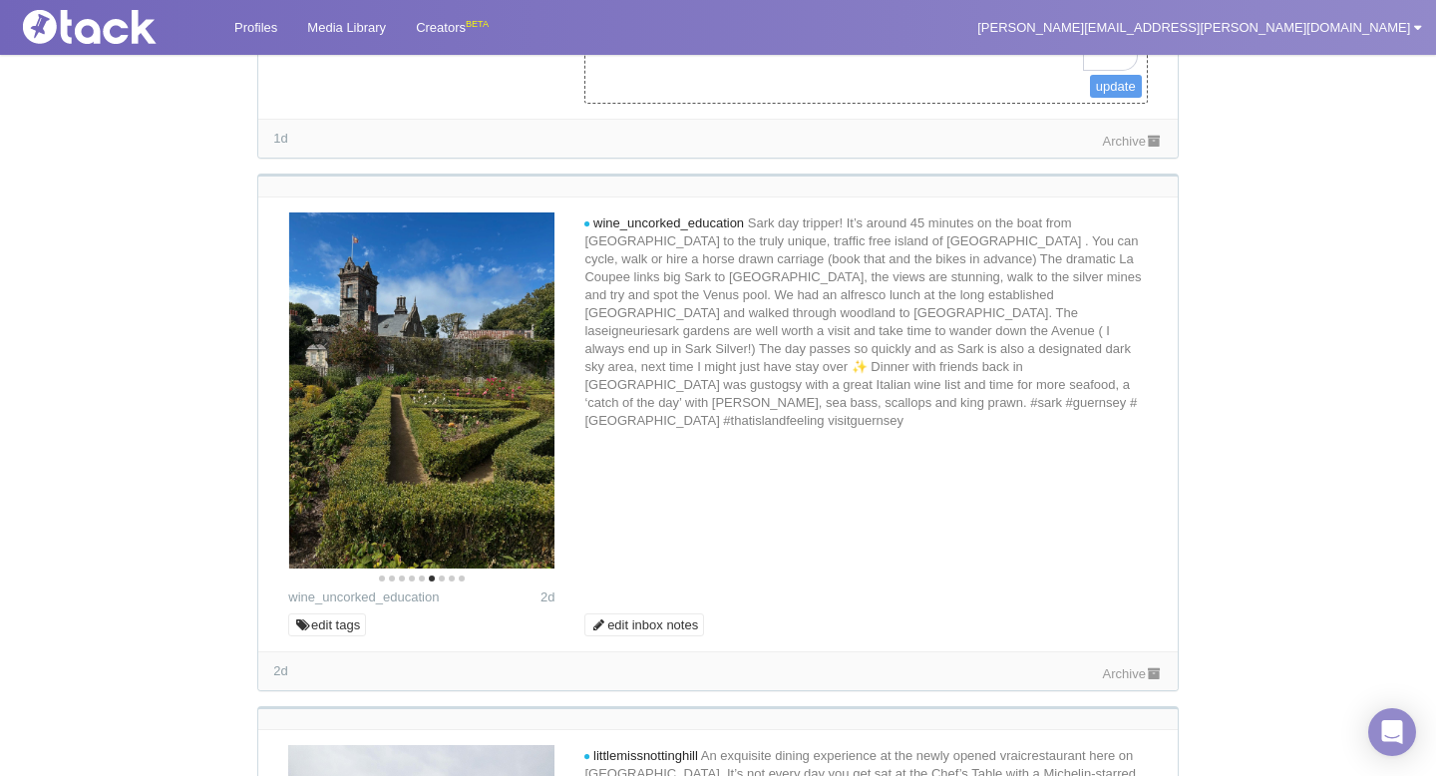
scroll to position [1814, 0]
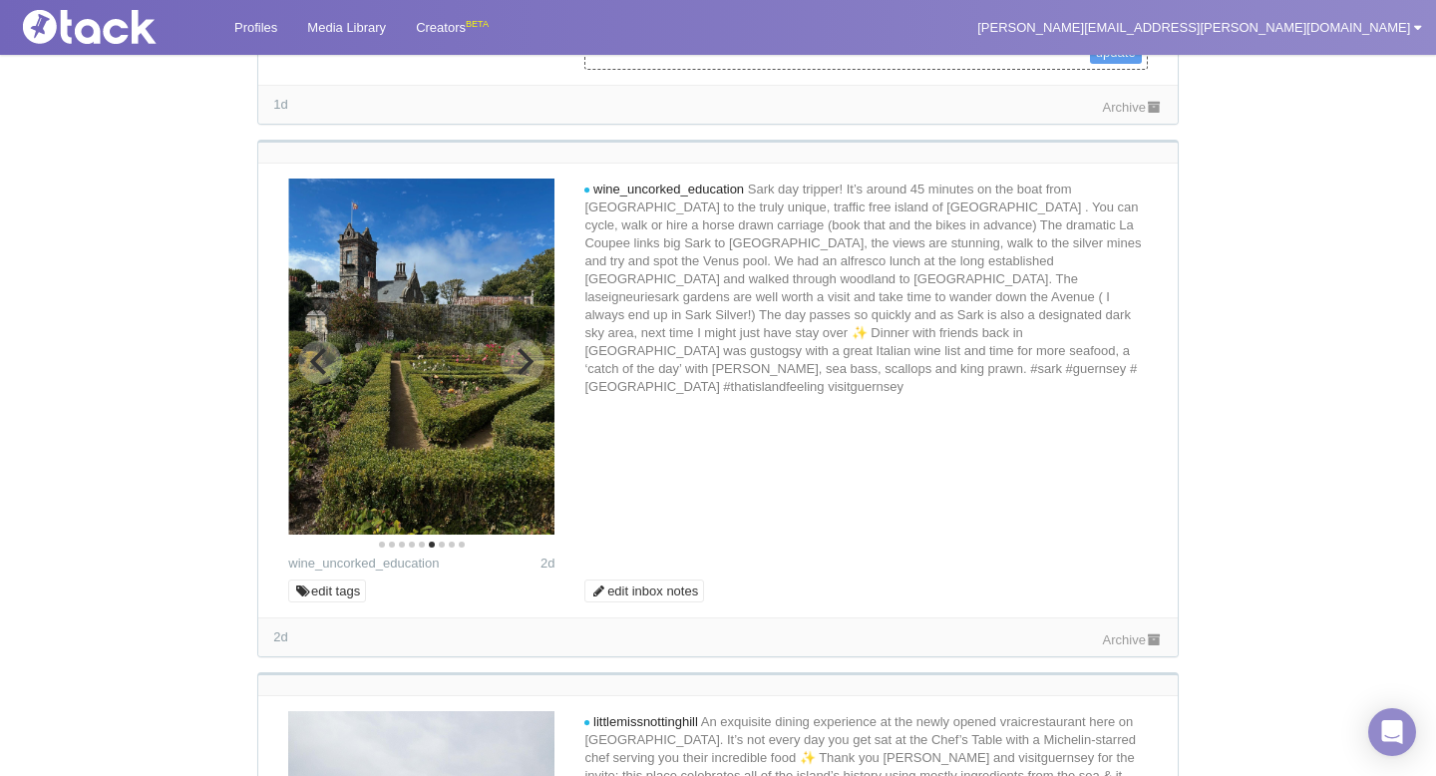
click at [530, 348] on icon "Next" at bounding box center [522, 361] width 26 height 26
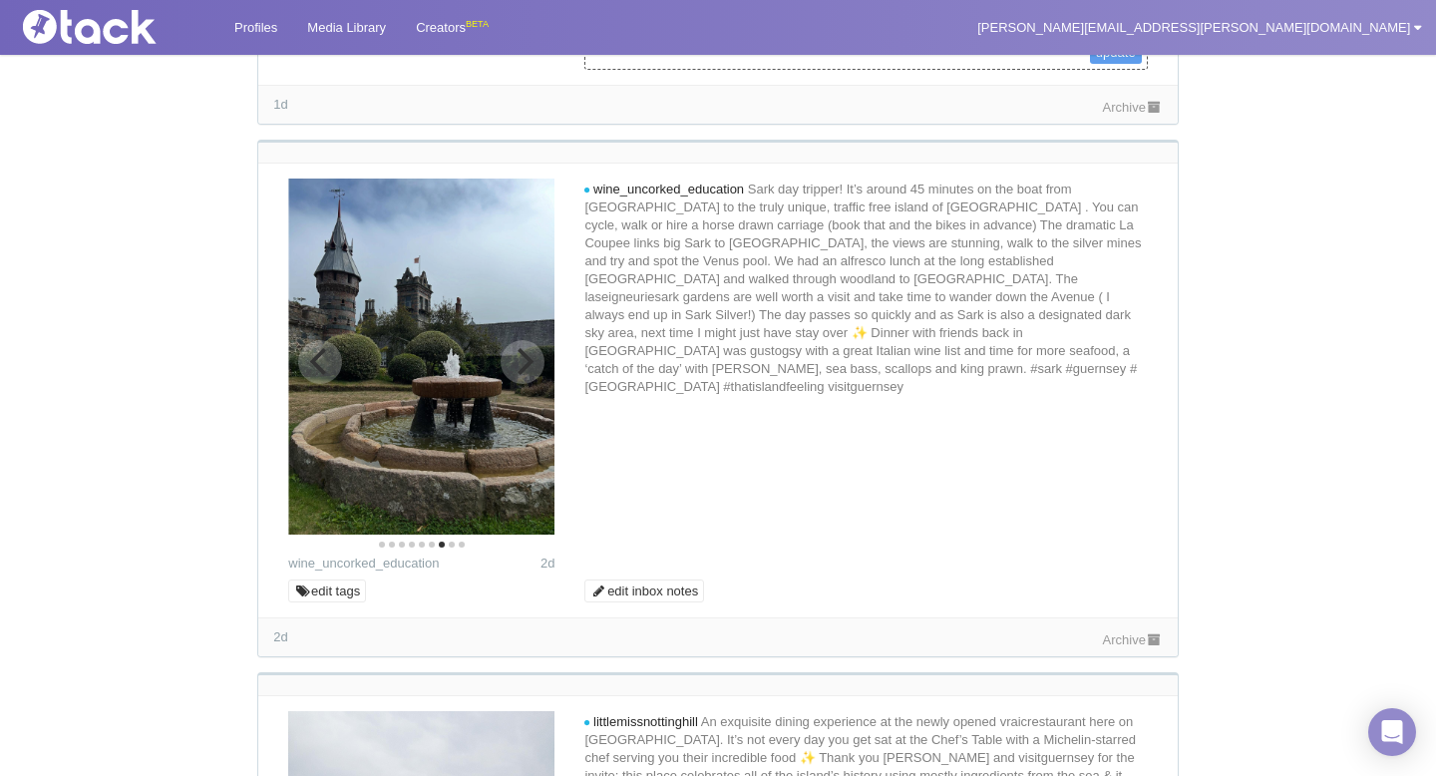
click at [323, 362] on icon "Previous" at bounding box center [320, 361] width 26 height 26
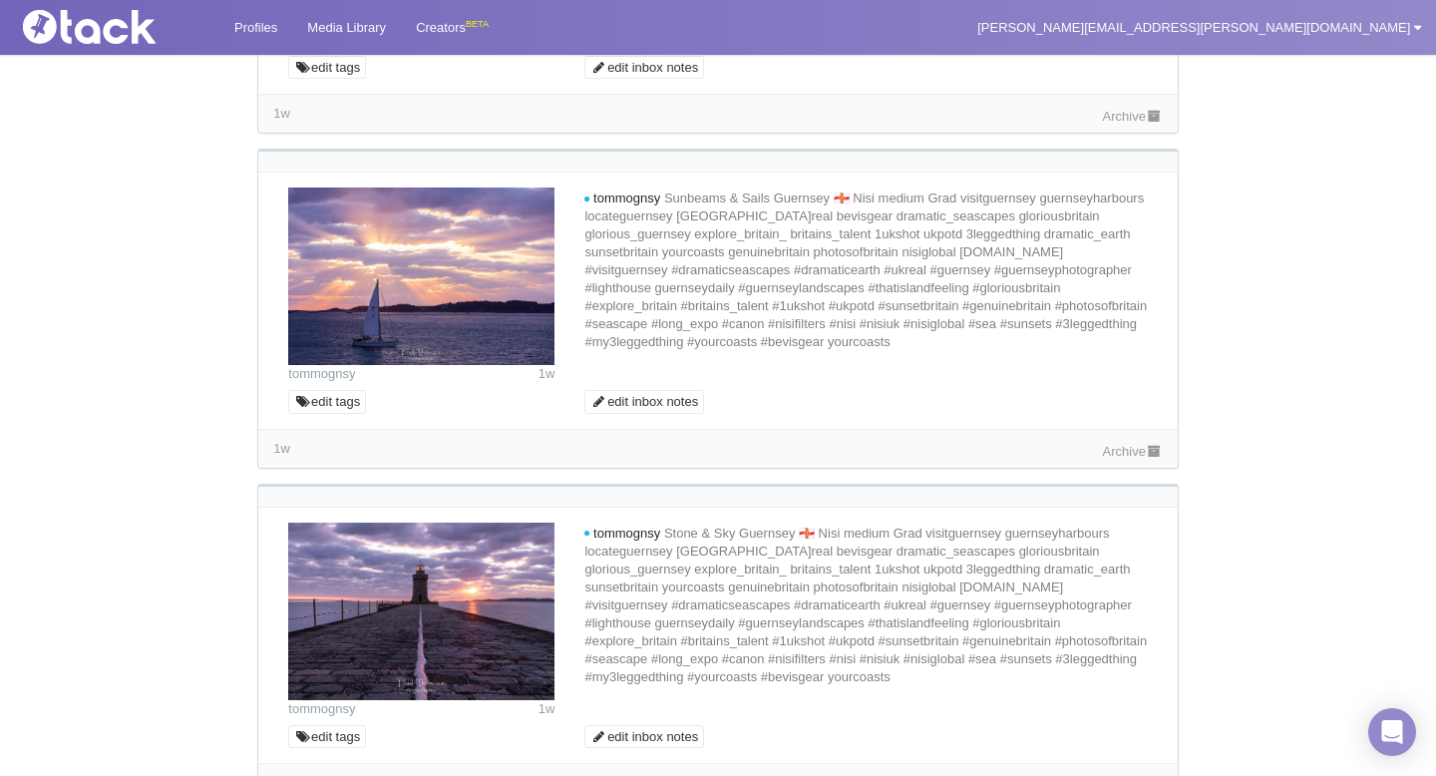
scroll to position [6382, 0]
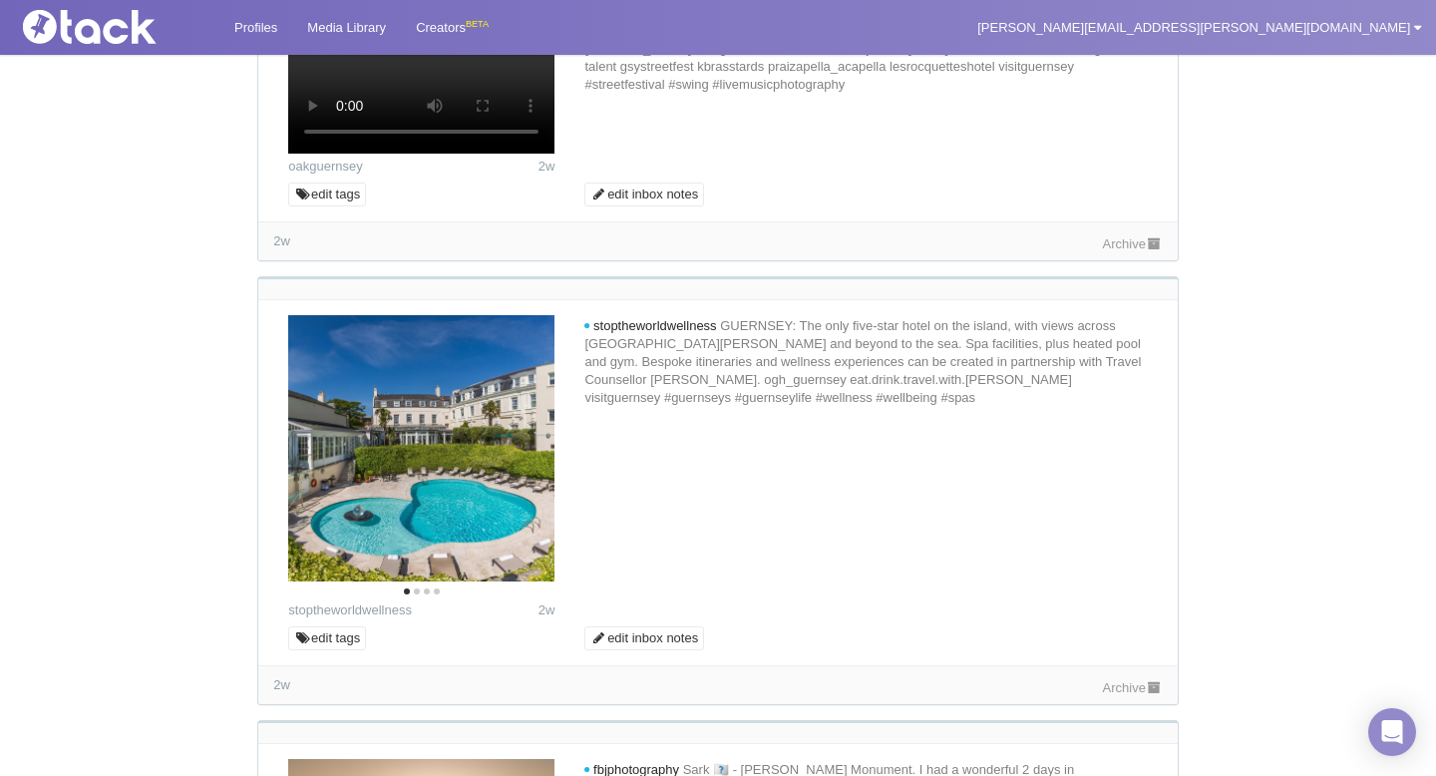
scroll to position [7737, 0]
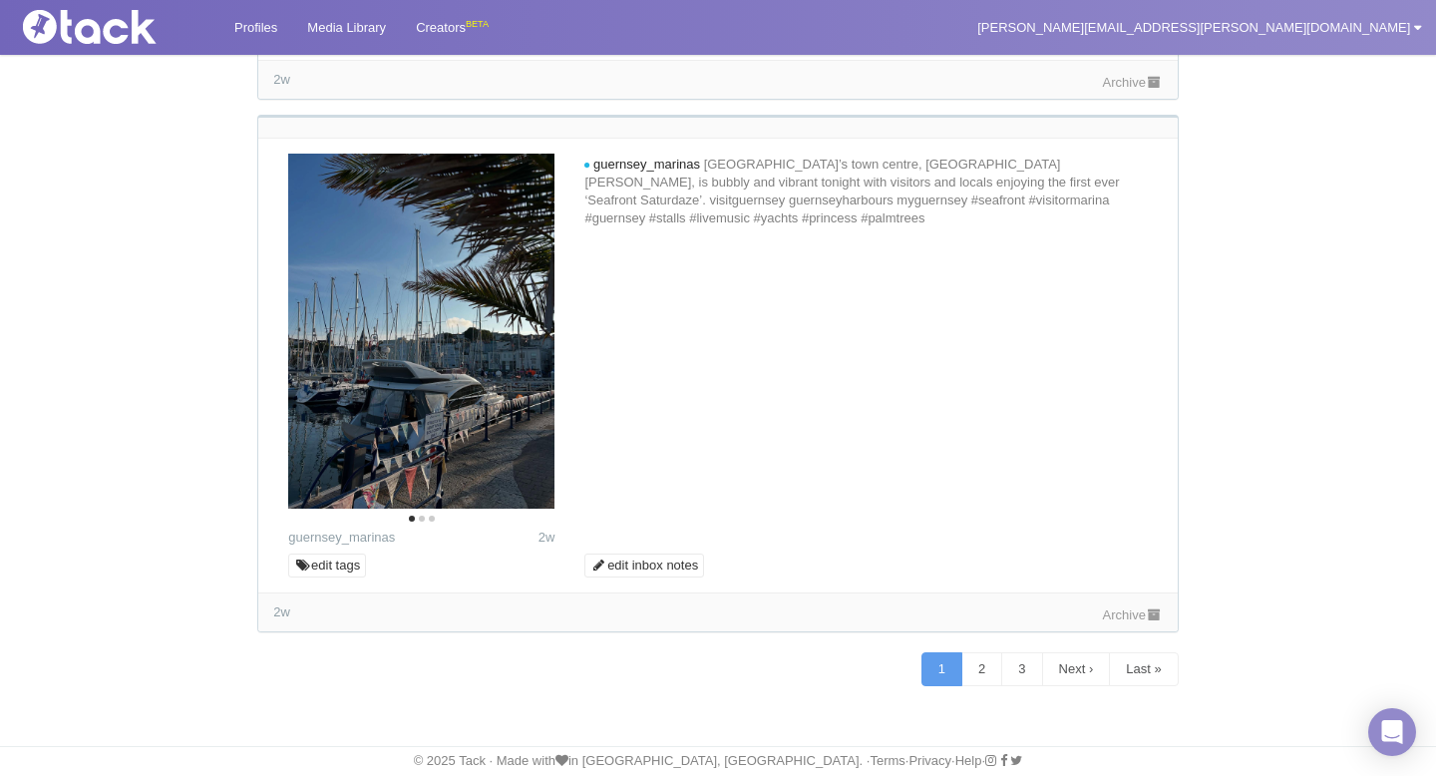
scroll to position [11932, 0]
click at [521, 341] on icon "Next" at bounding box center [522, 336] width 26 height 26
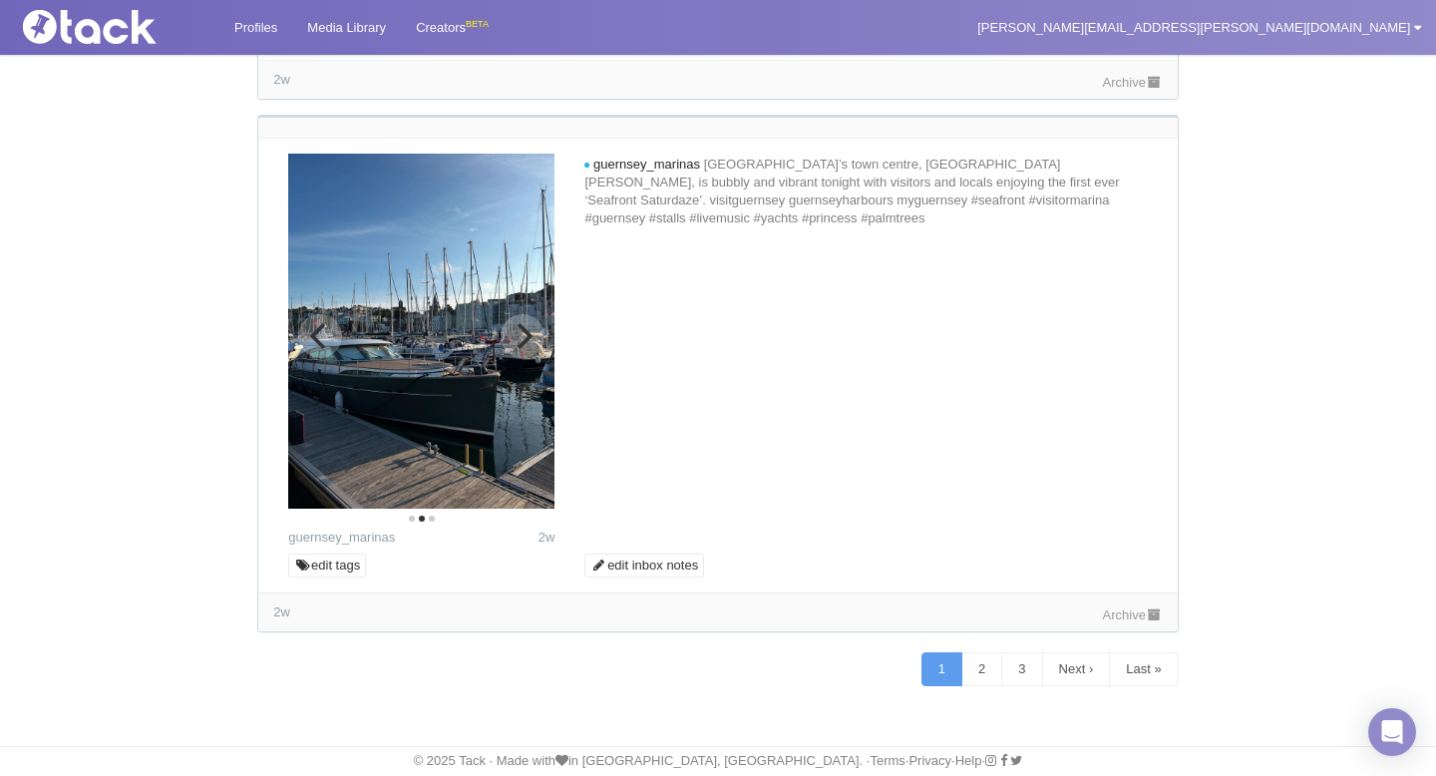
click at [521, 341] on icon "Next" at bounding box center [522, 336] width 26 height 26
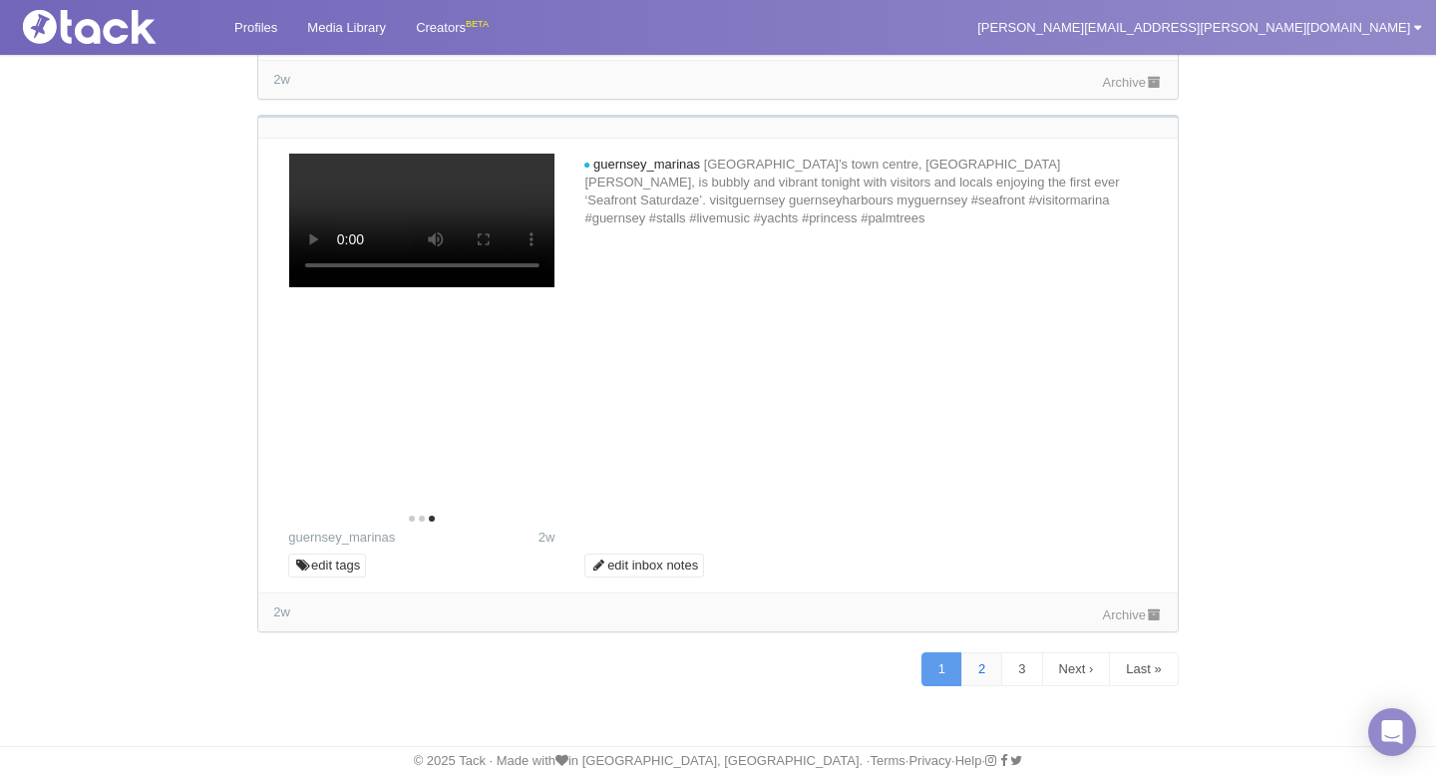
click at [971, 668] on link "2" at bounding box center [981, 669] width 41 height 34
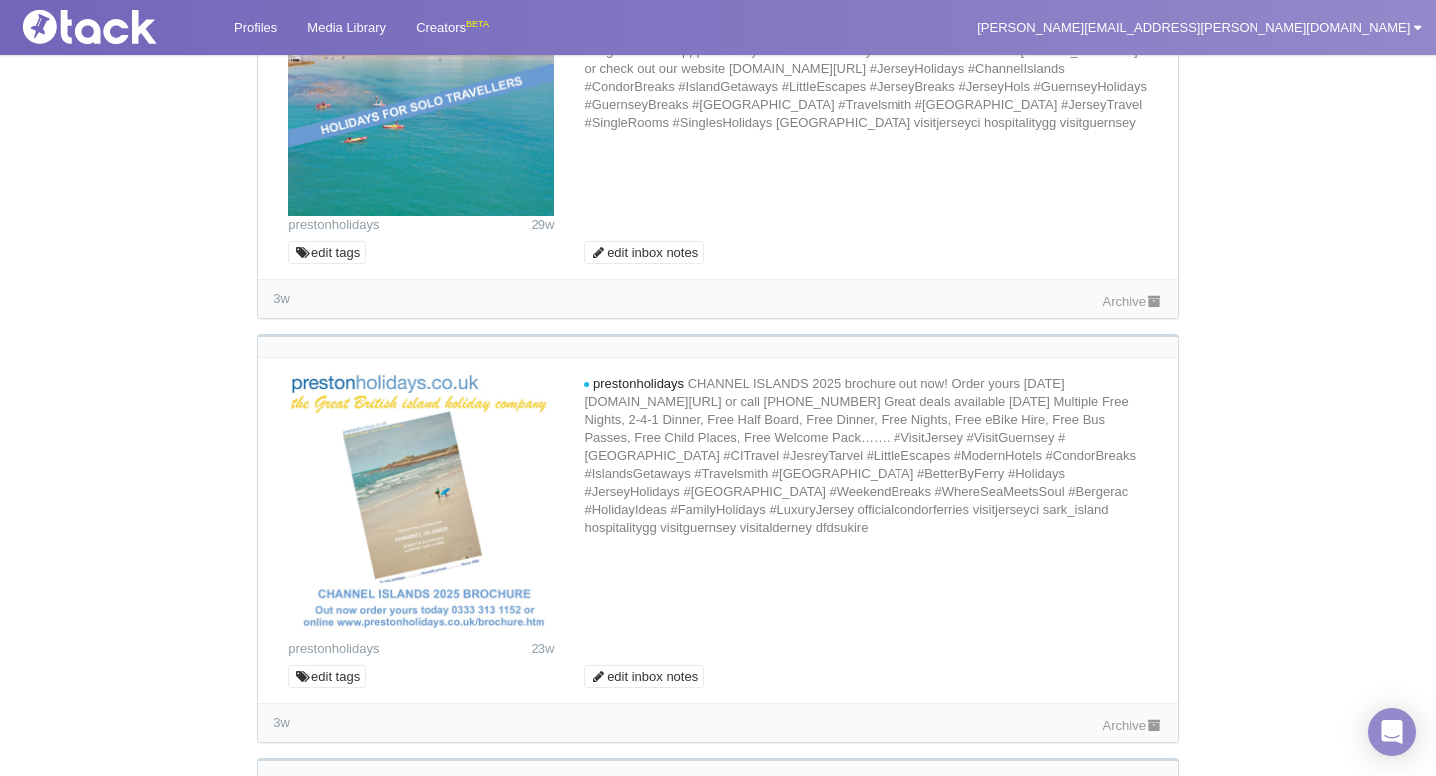
scroll to position [8762, 0]
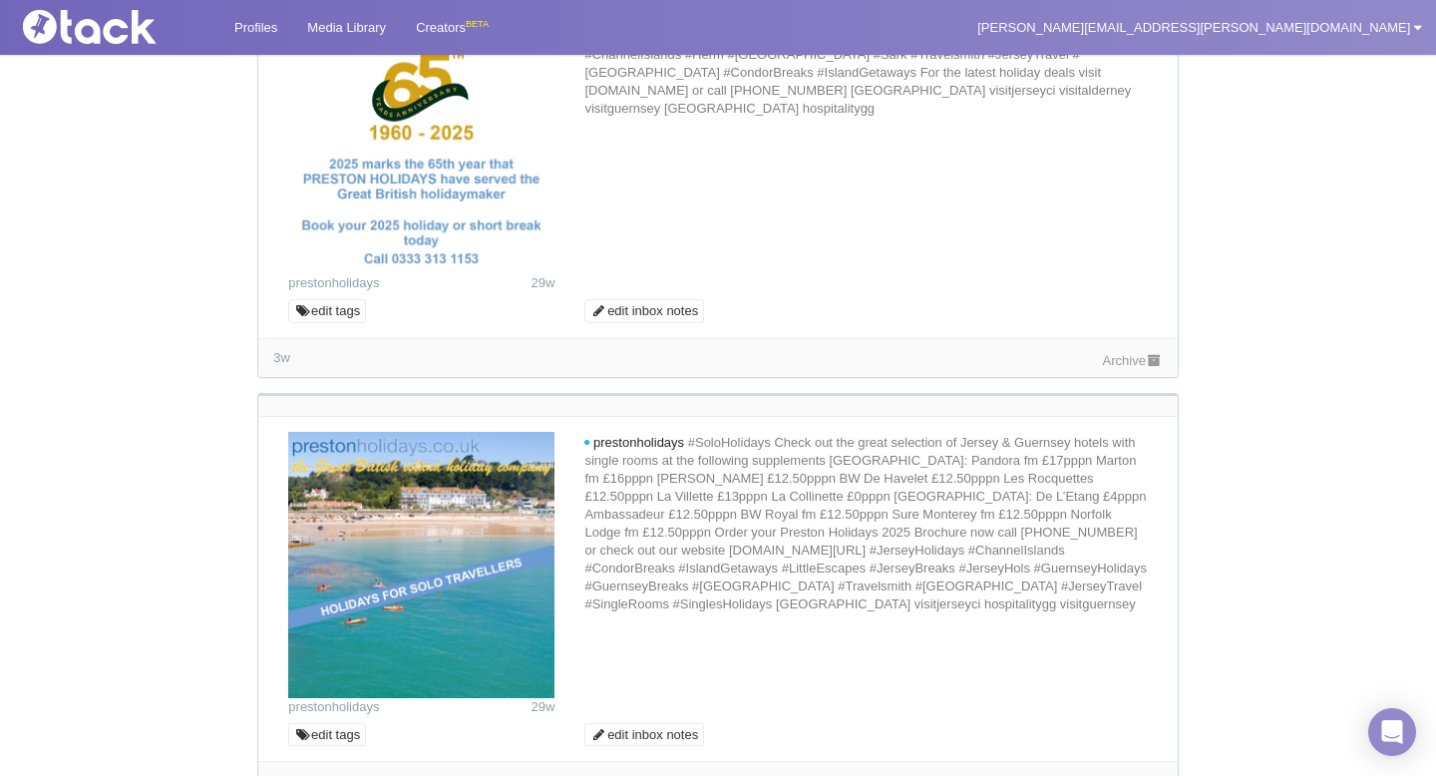
scroll to position [8239, 0]
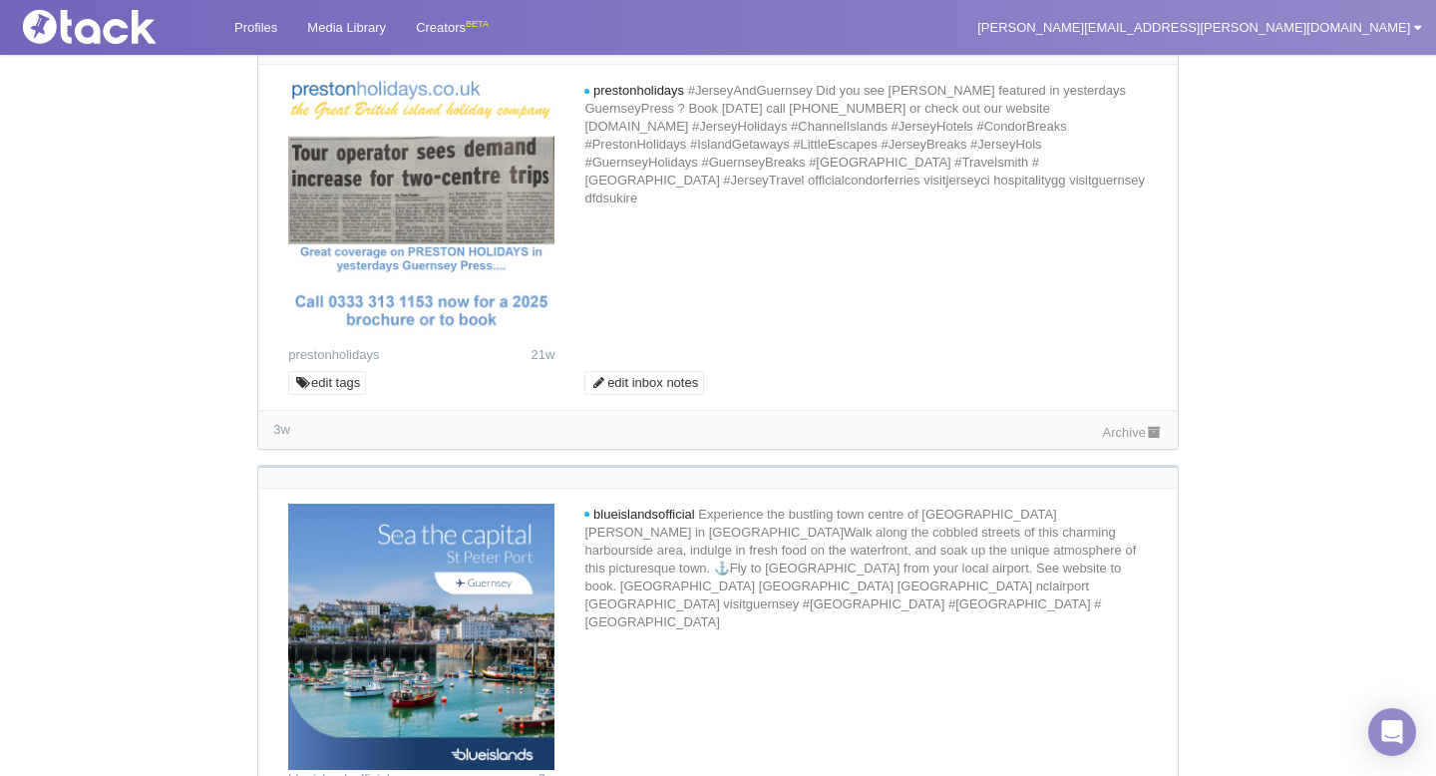
scroll to position [9446, 0]
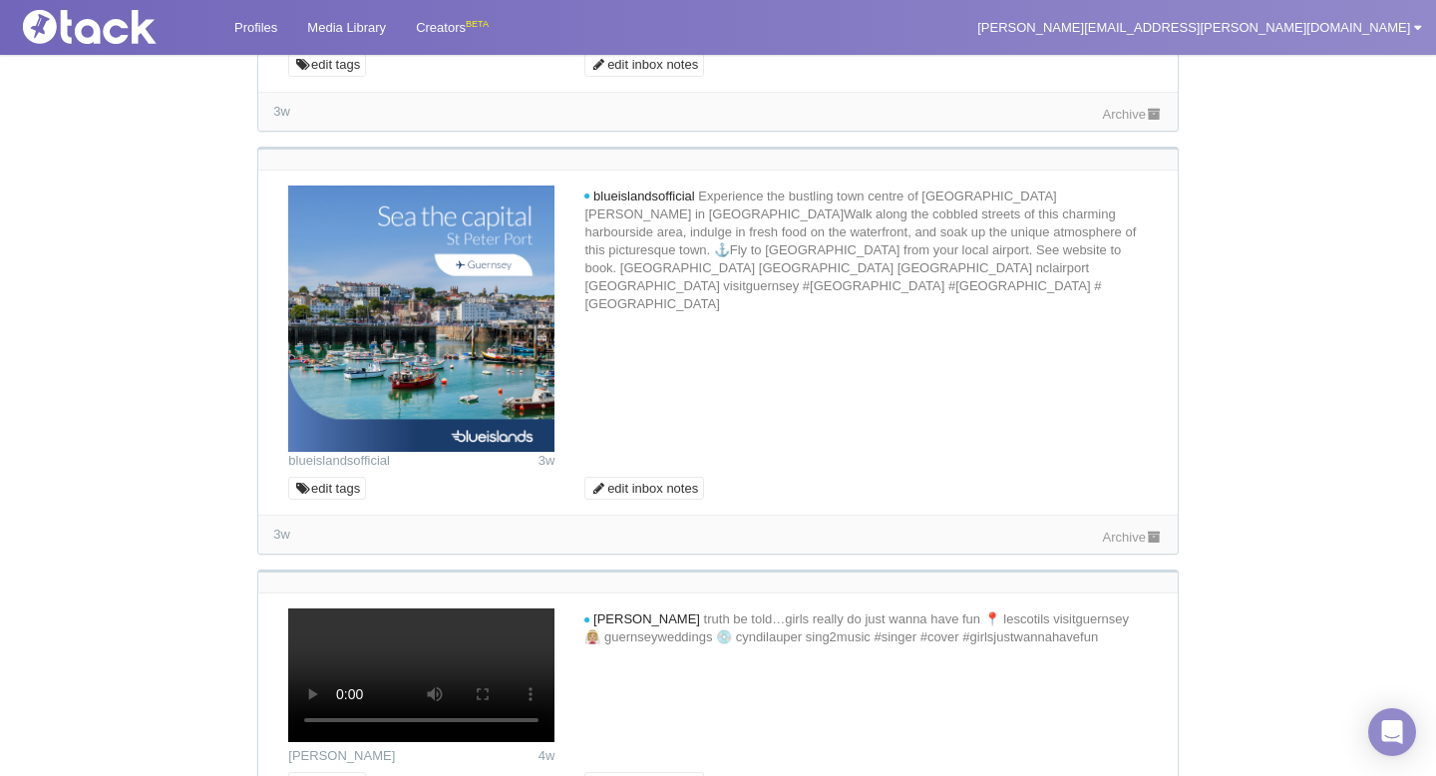
scroll to position [9770, 0]
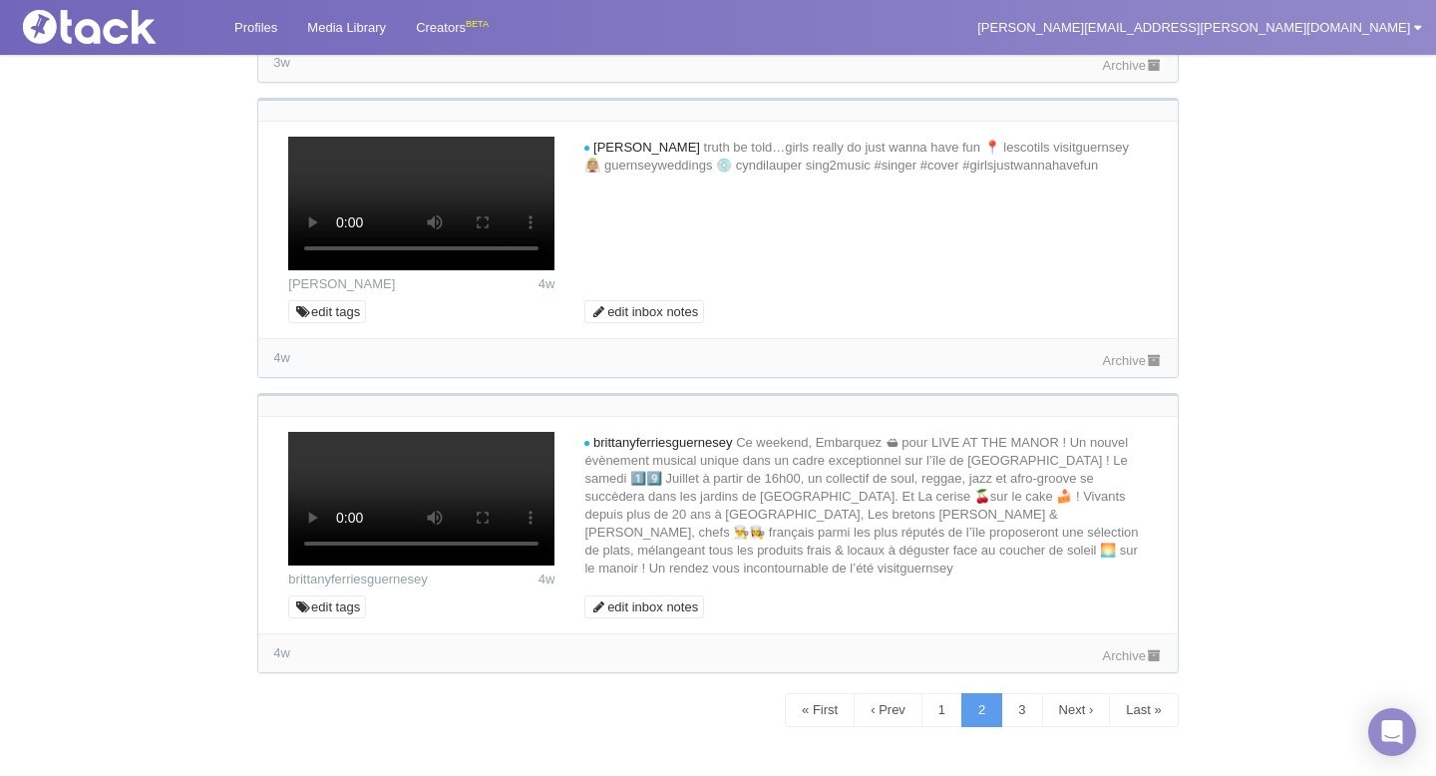
scroll to position [10244, 0]
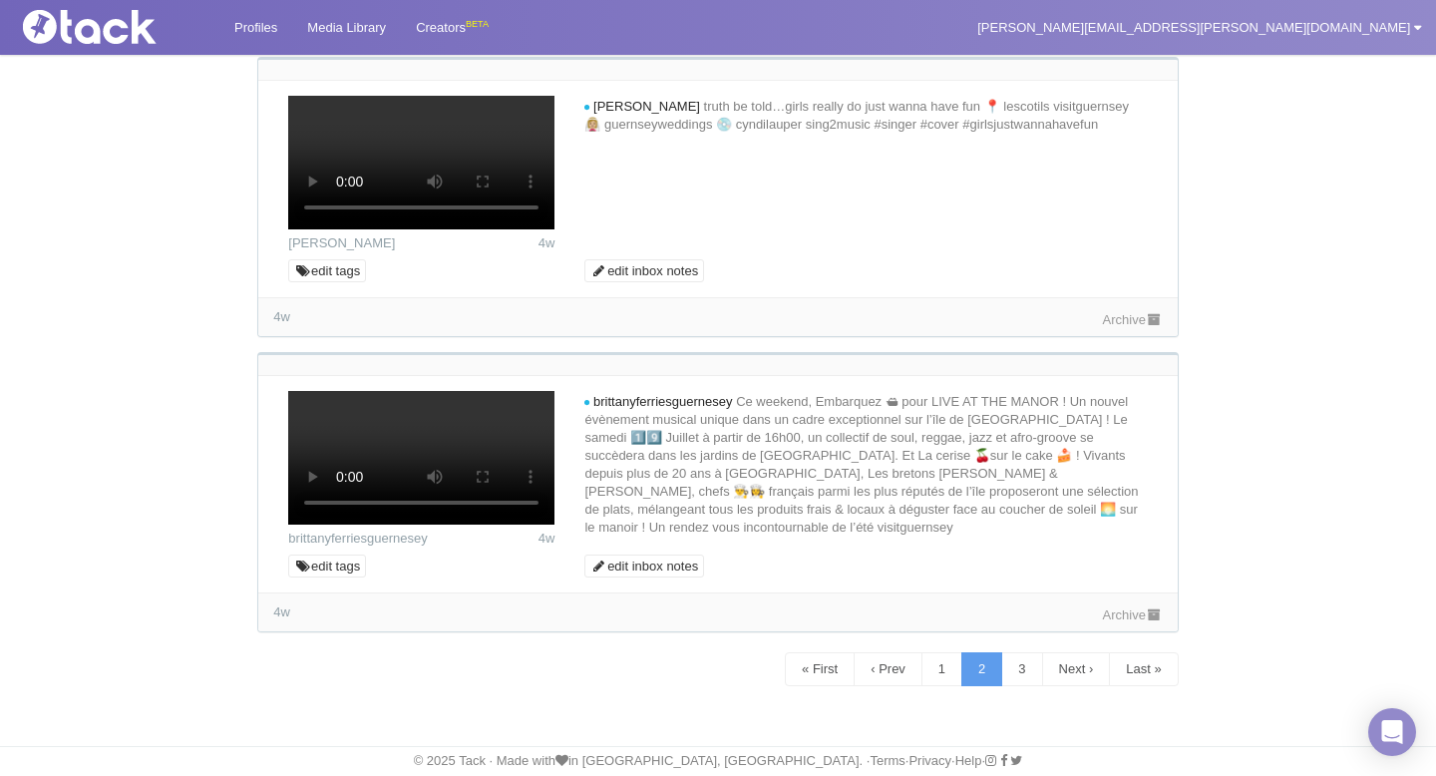
scroll to position [10904, 0]
click at [1122, 32] on link "Archive" at bounding box center [1133, 24] width 60 height 15
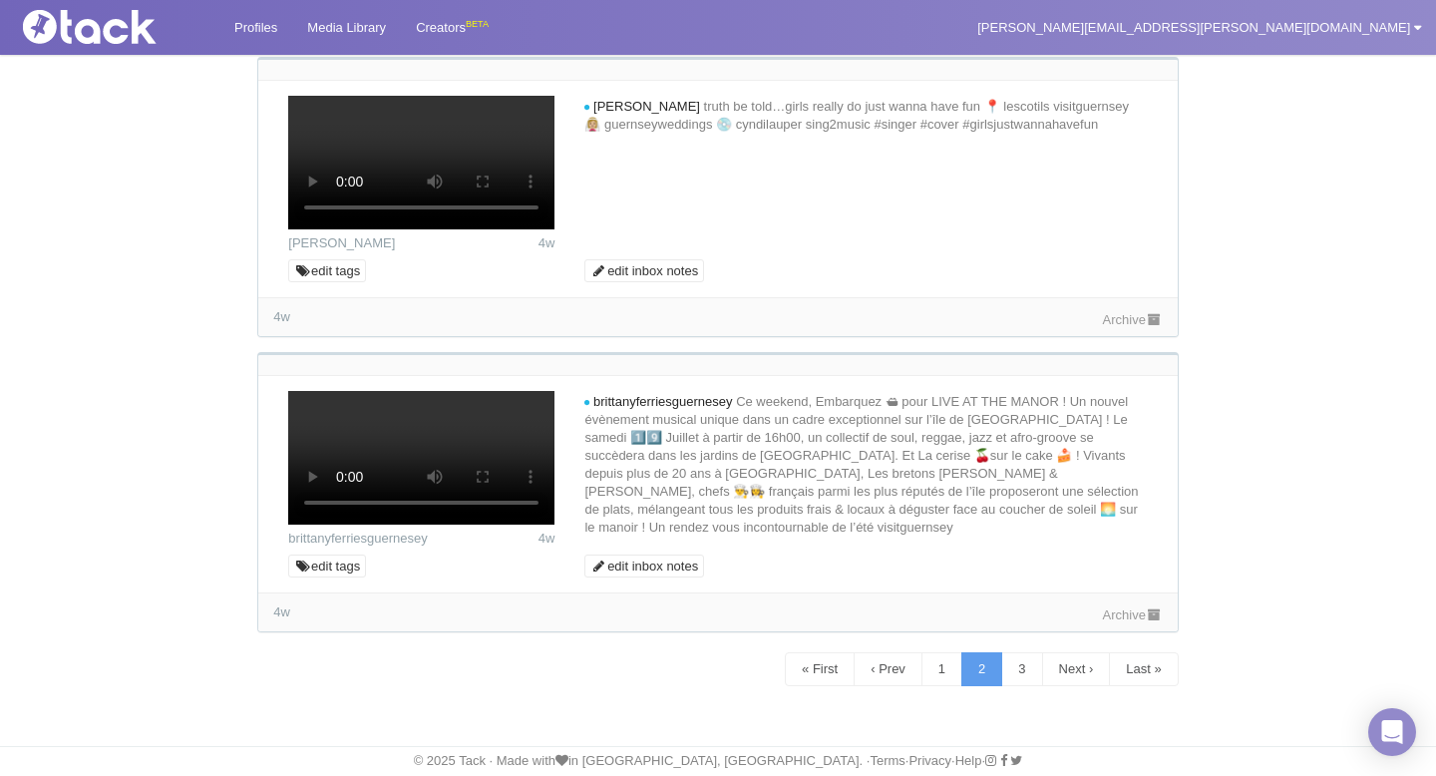
click at [1114, 327] on link "Archive" at bounding box center [1133, 319] width 60 height 15
click at [1124, 597] on div "4w Archive" at bounding box center [717, 611] width 918 height 39
click at [1124, 612] on link "Archive" at bounding box center [1133, 614] width 60 height 15
click at [1019, 674] on link "3" at bounding box center [1021, 669] width 41 height 34
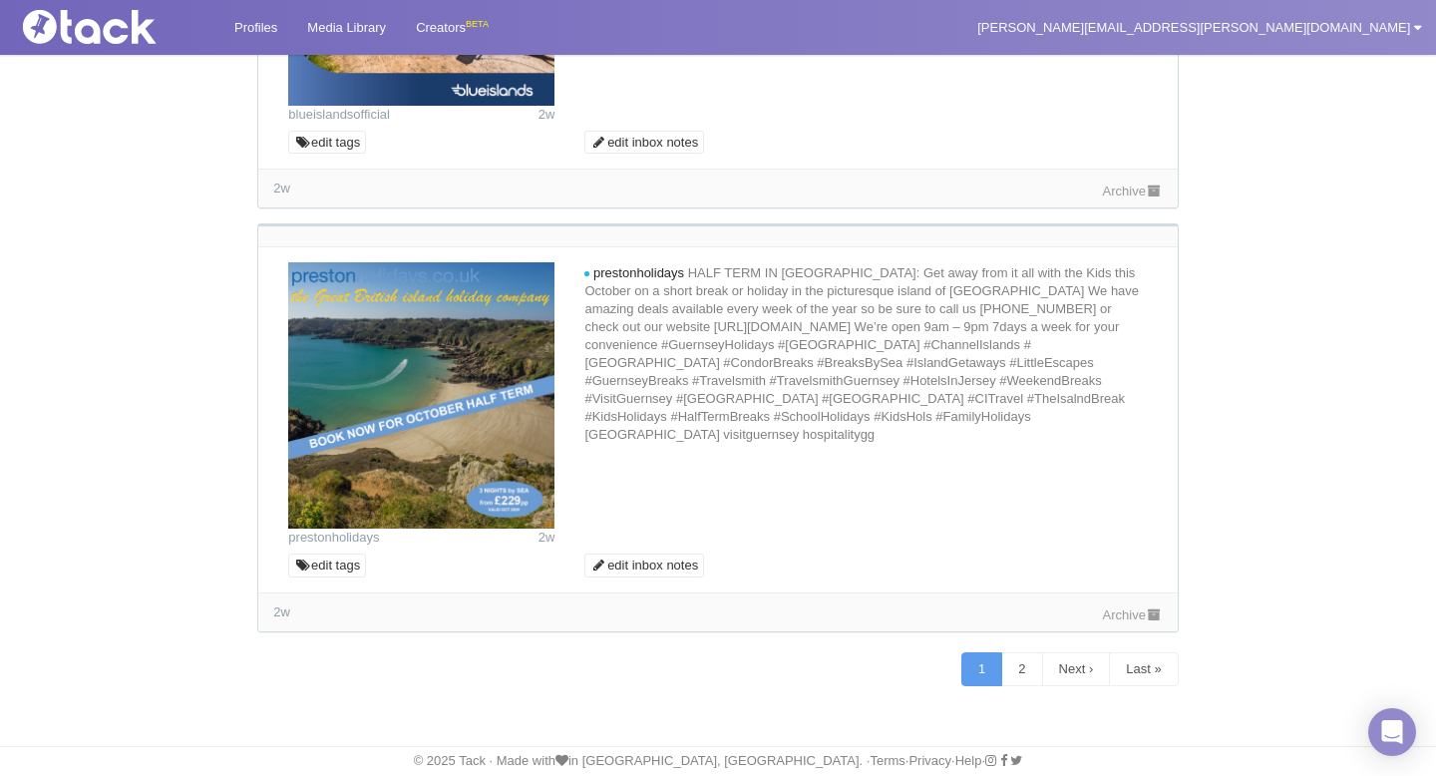
scroll to position [11674, 0]
click at [1118, 620] on link "Archive" at bounding box center [1133, 614] width 60 height 15
click at [1133, 188] on link "Archive" at bounding box center [1133, 190] width 60 height 15
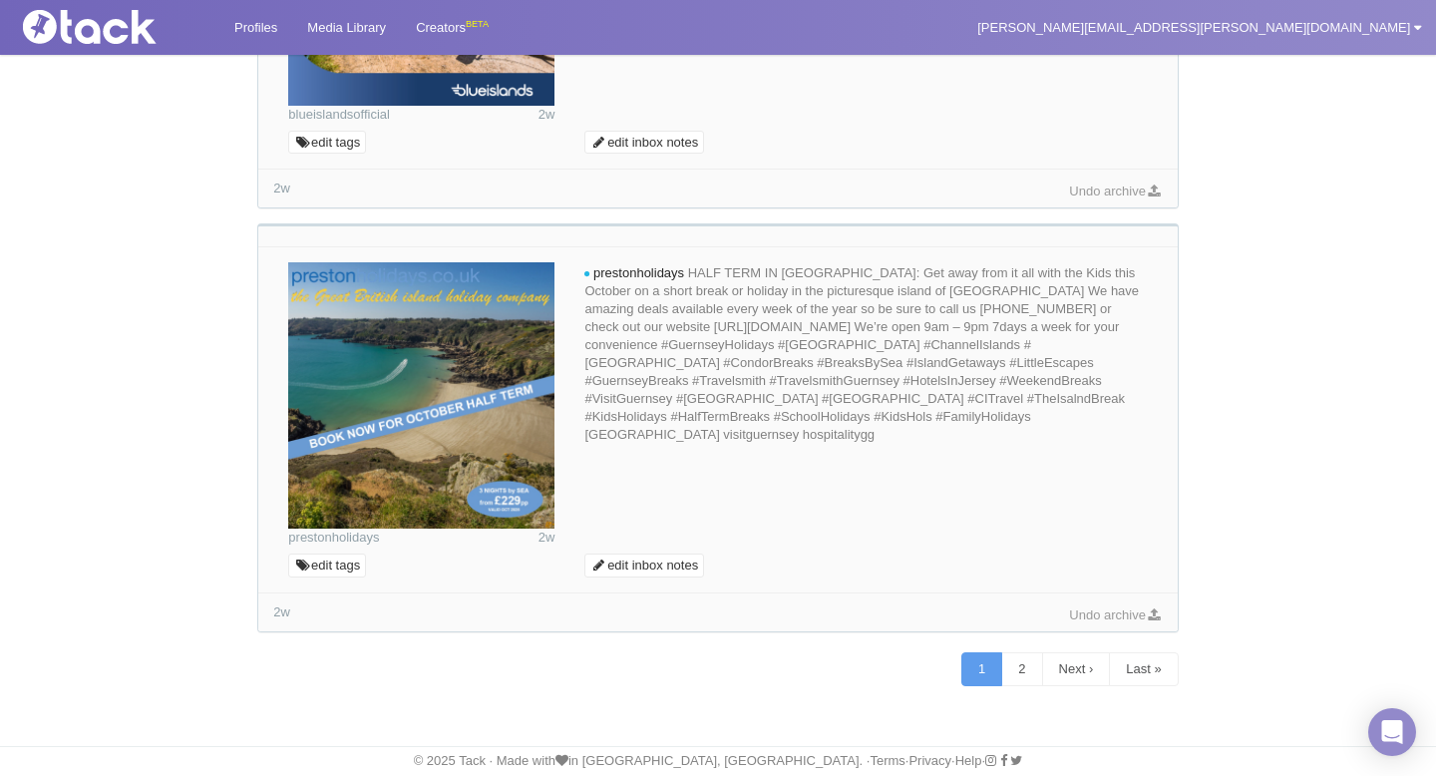
scroll to position [10677, 0]
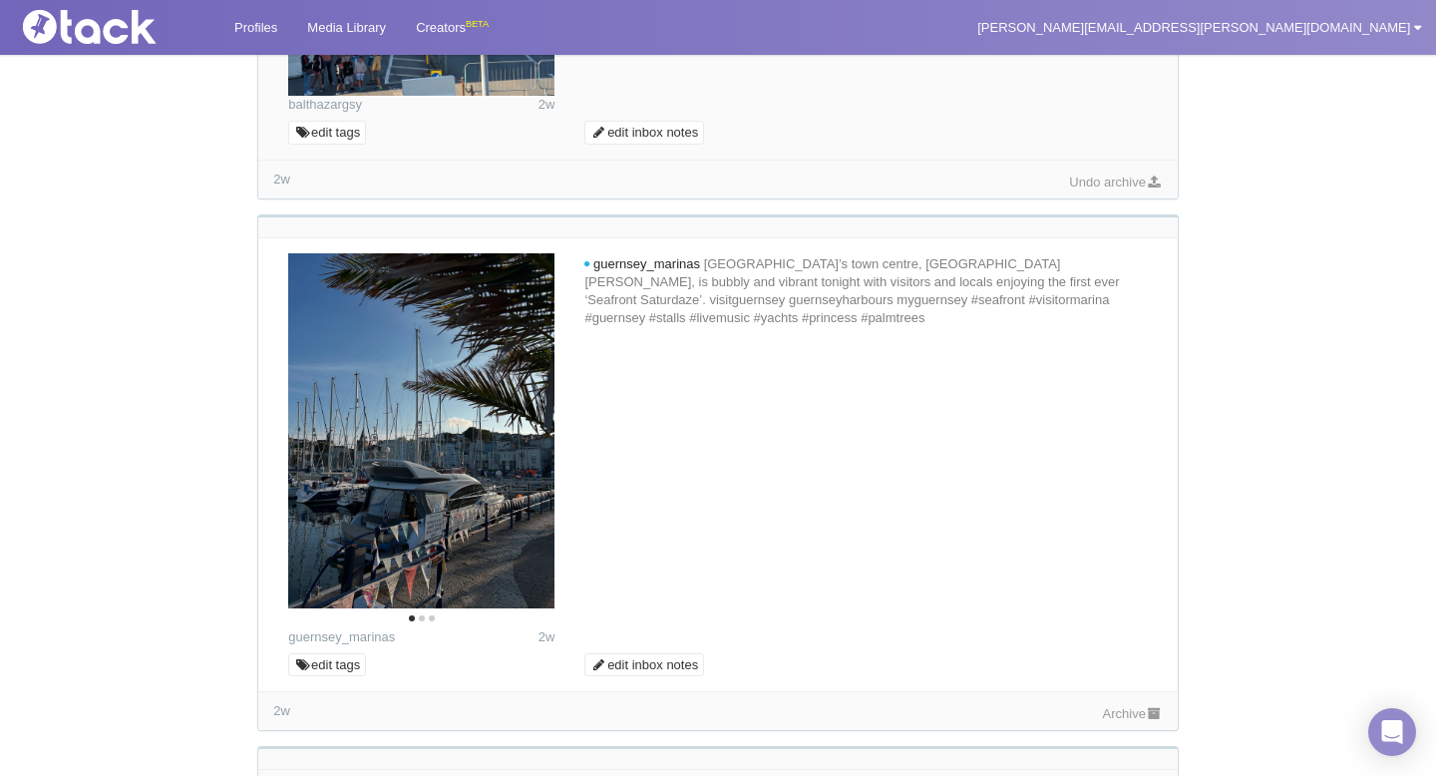
scroll to position [9113, 0]
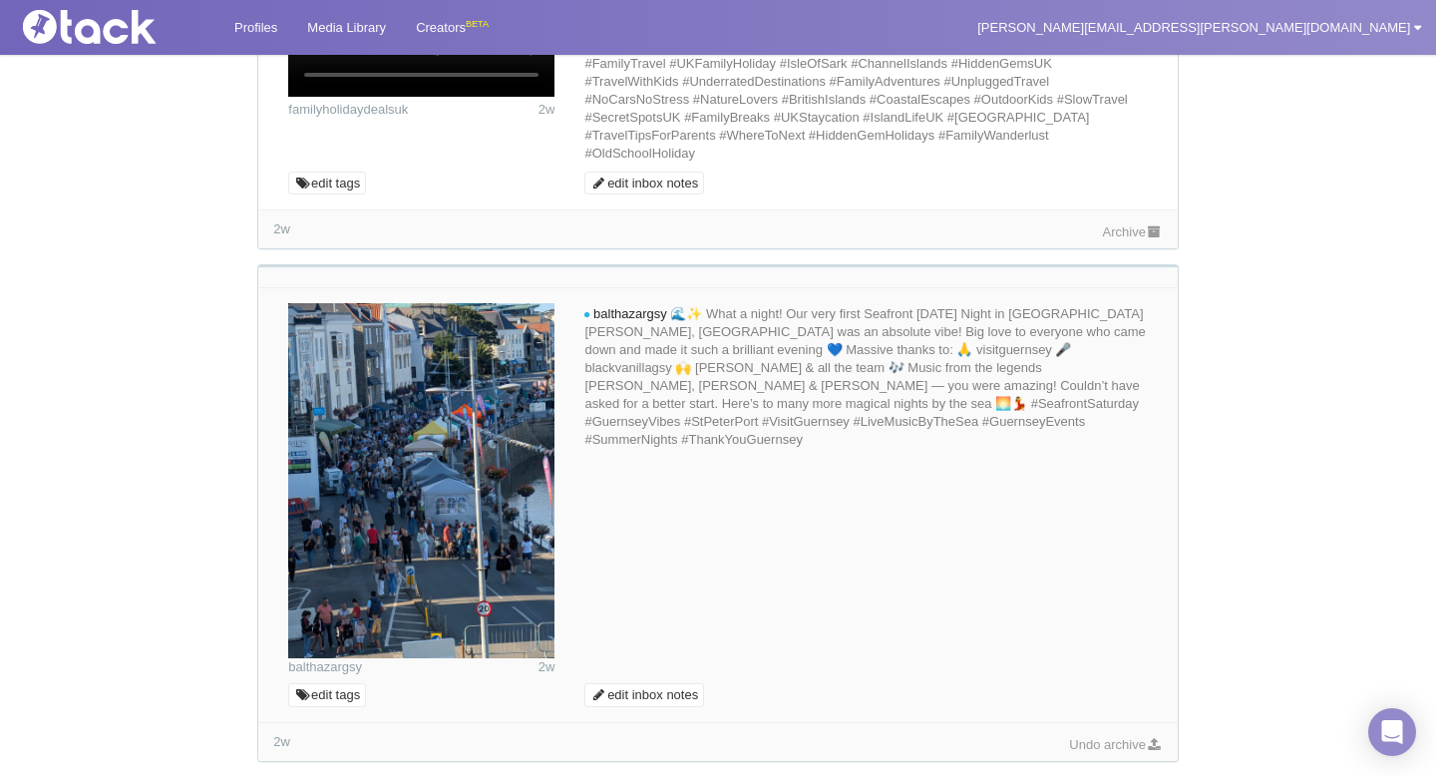
scroll to position [8526, 0]
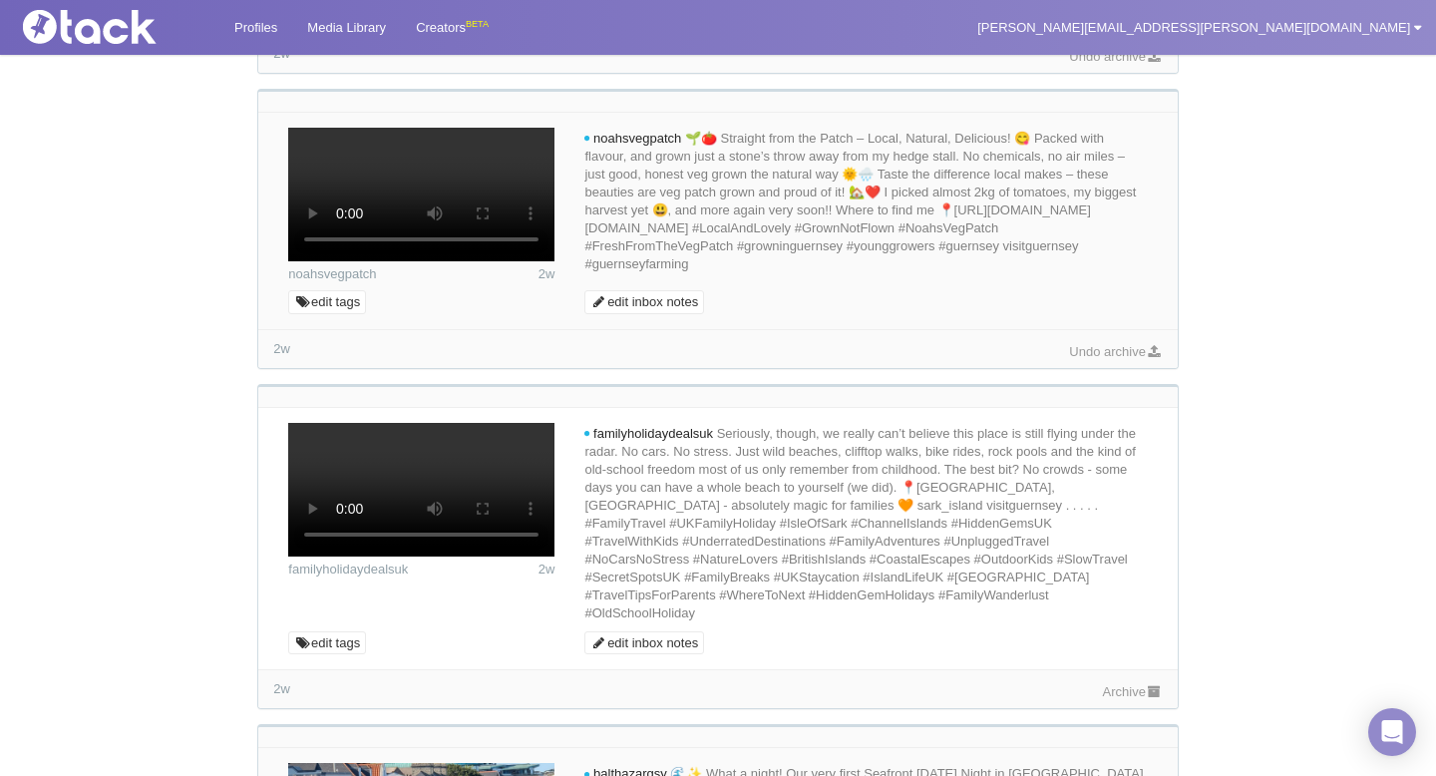
scroll to position [8071, 0]
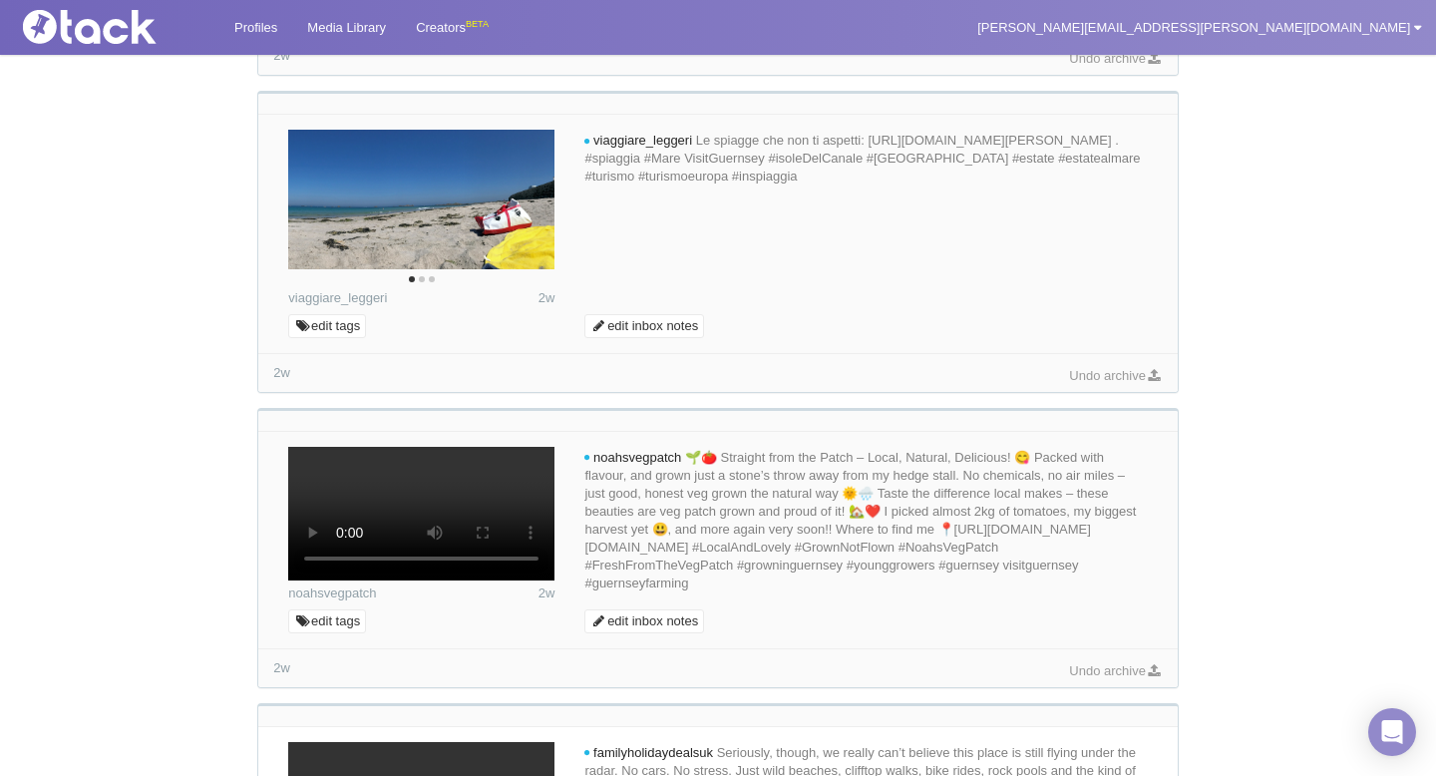
scroll to position [7731, 0]
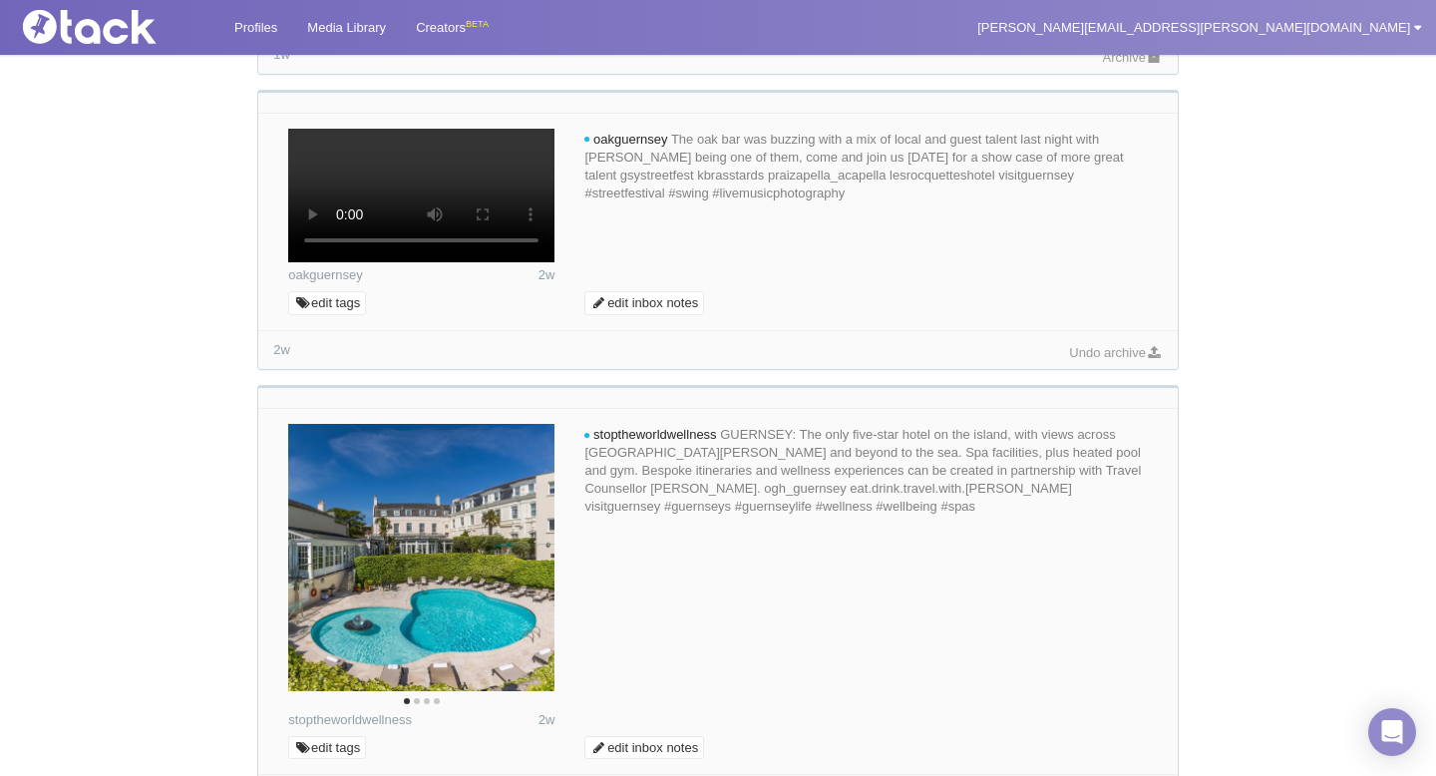
scroll to position [7014, 0]
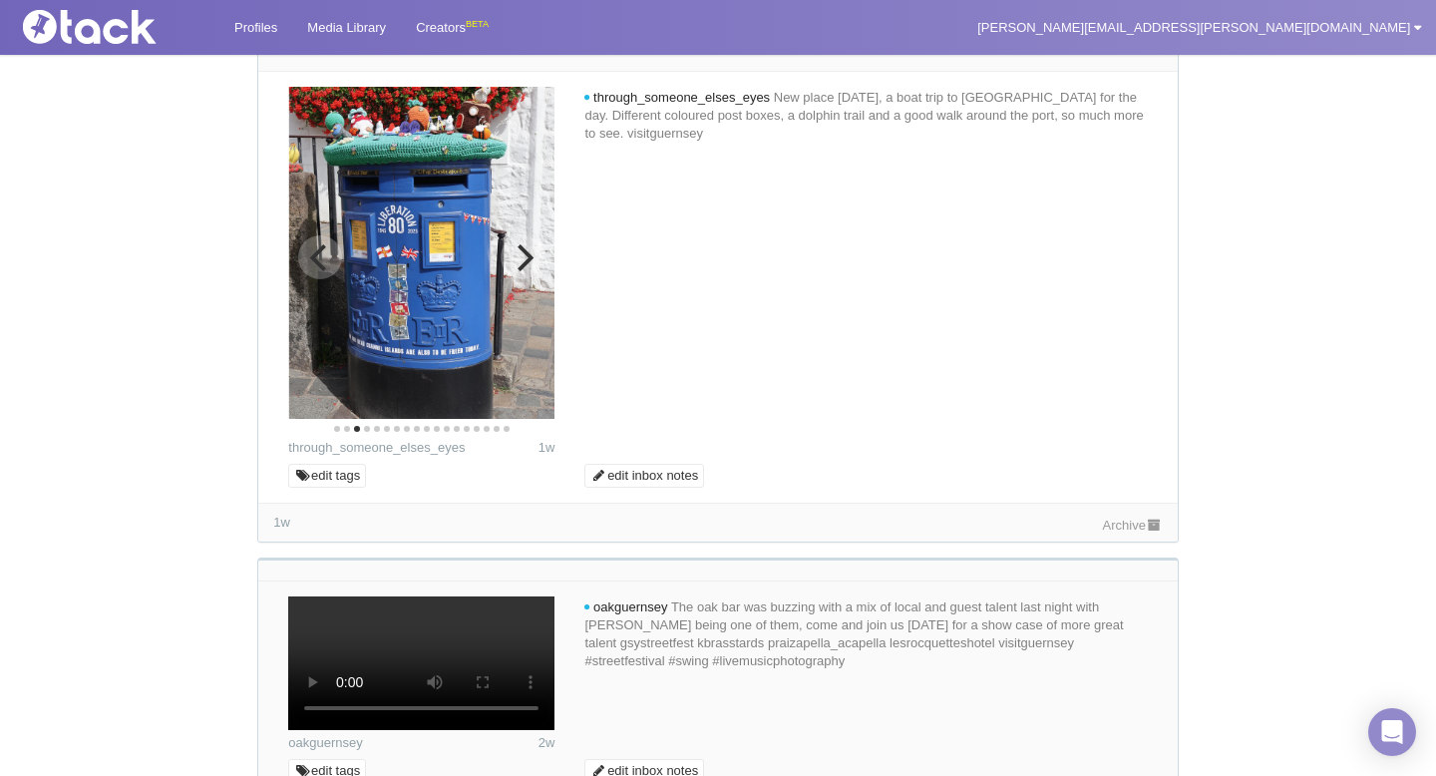
scroll to position [6545, 0]
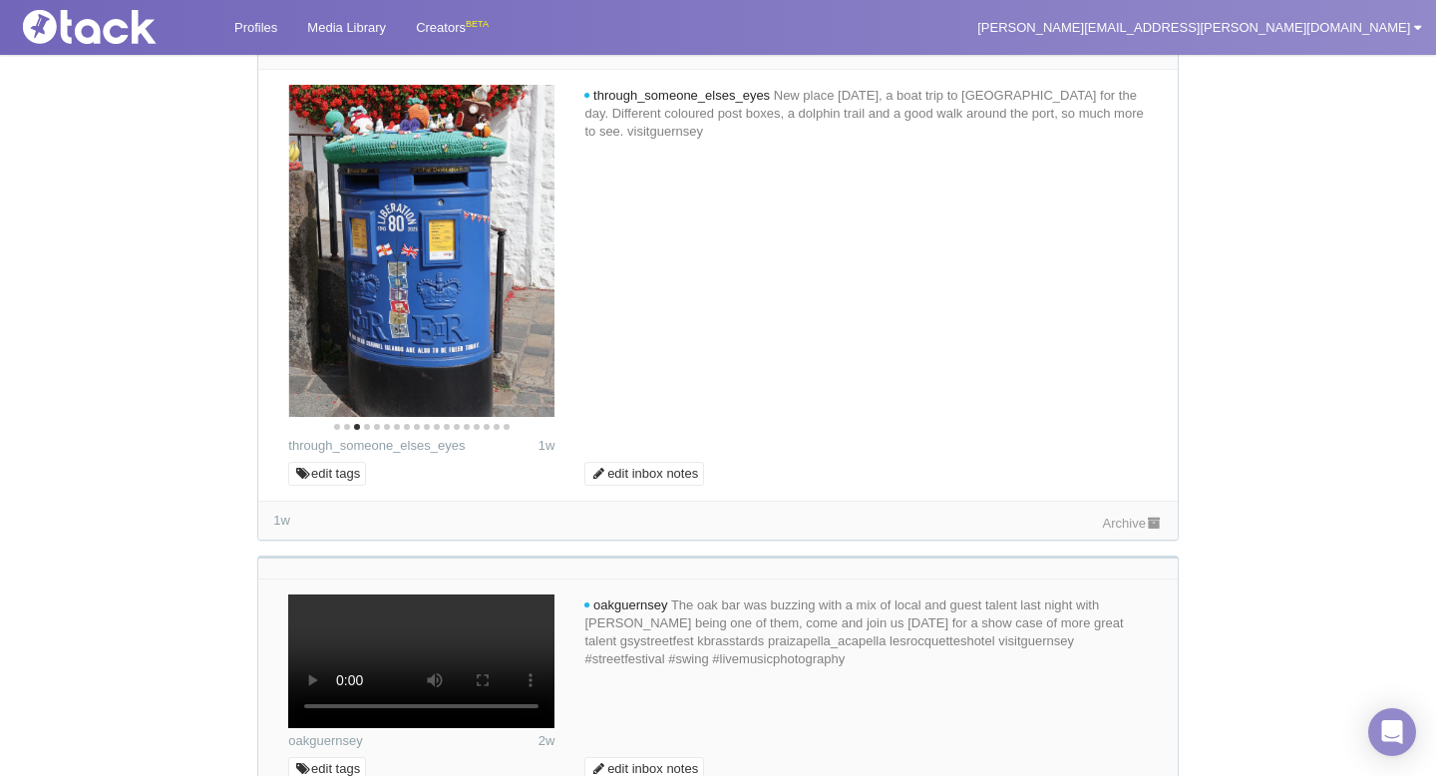
click at [1122, 21] on link "Archive" at bounding box center [1133, 13] width 60 height 15
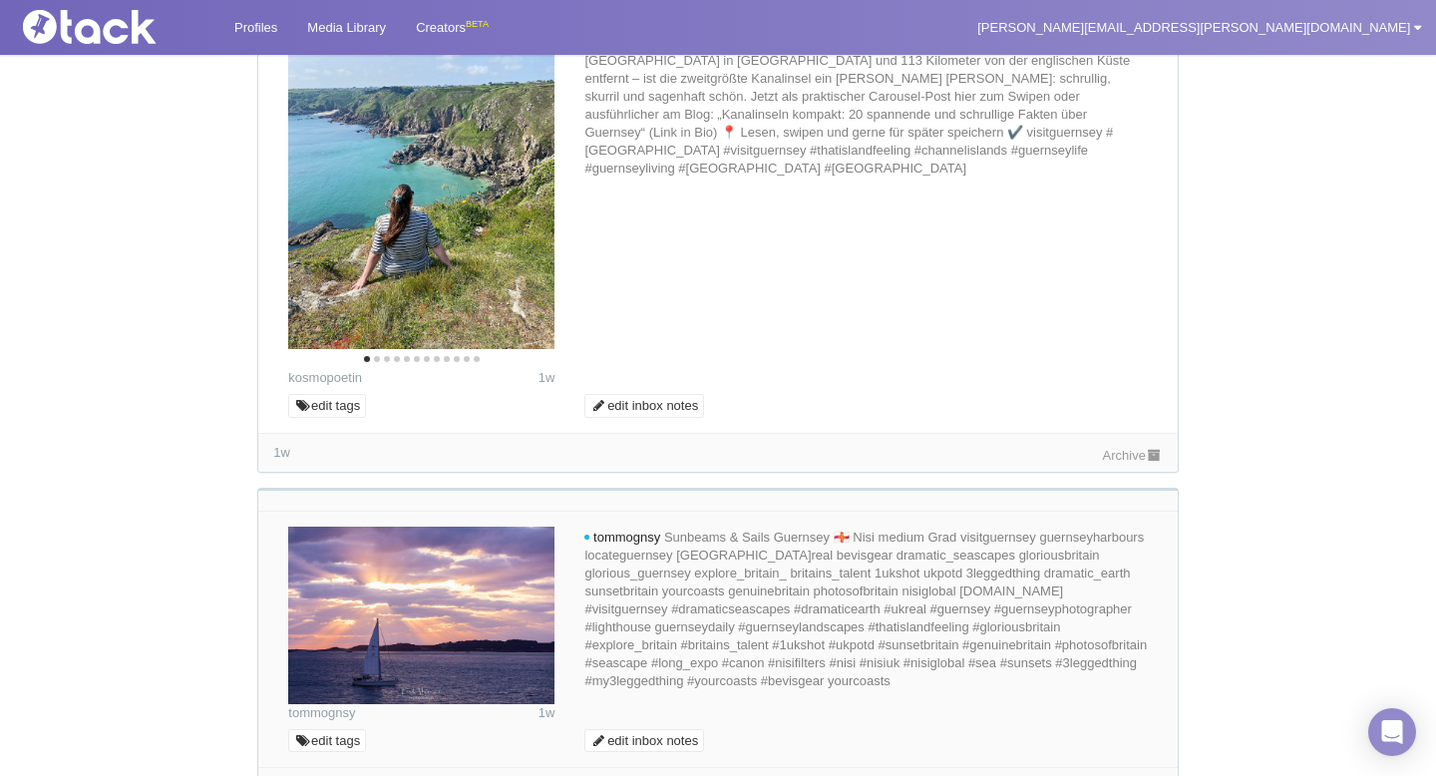
scroll to position [5418, 0]
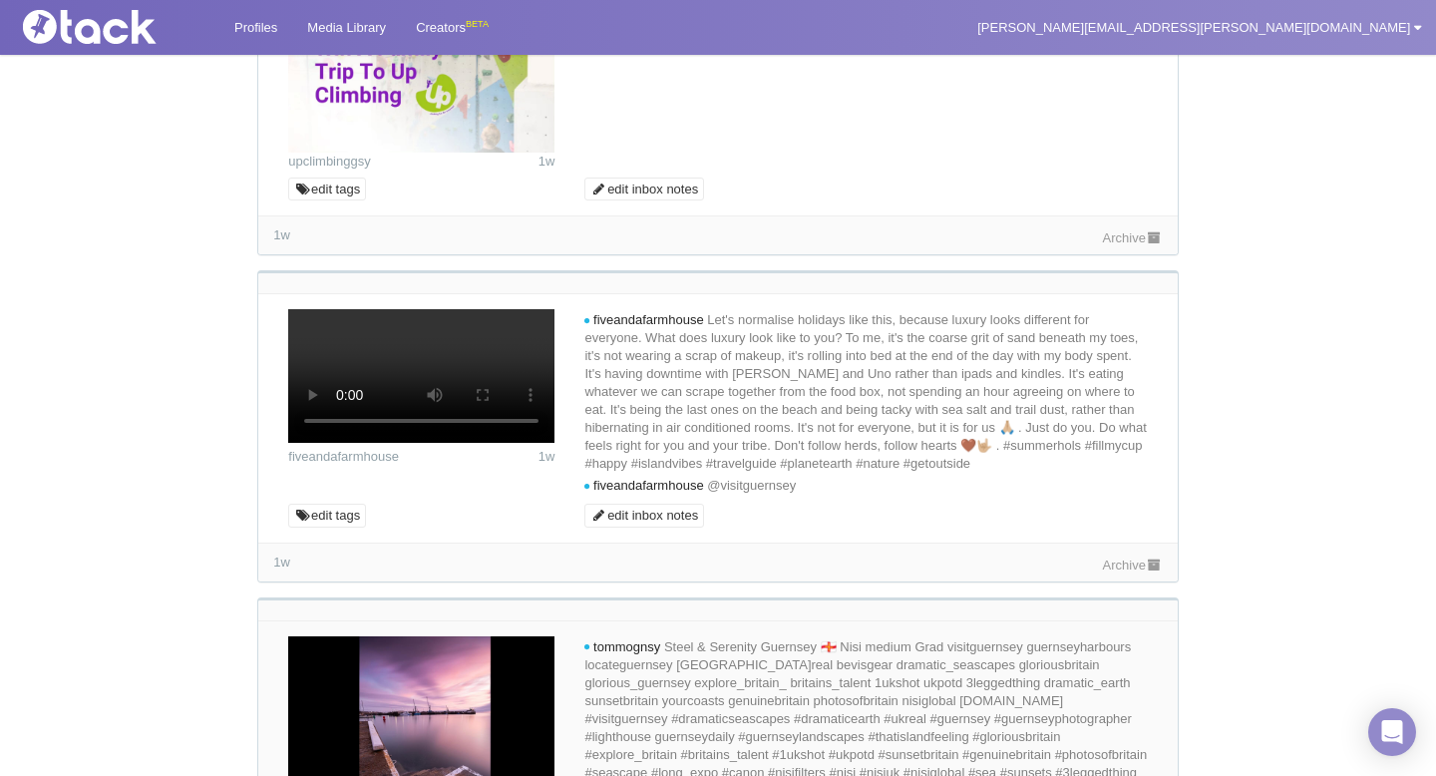
scroll to position [4439, 0]
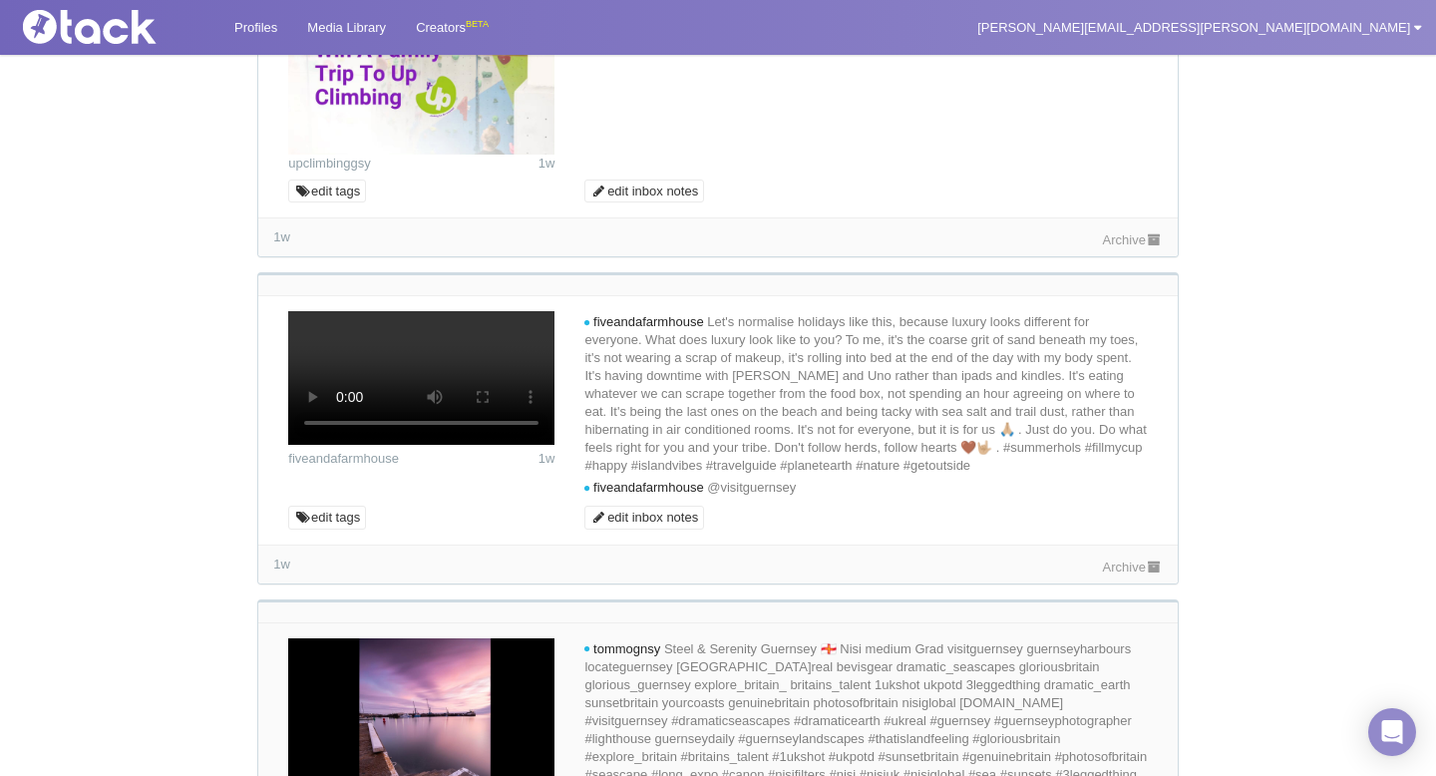
click at [1120, 247] on link "Archive" at bounding box center [1133, 239] width 60 height 15
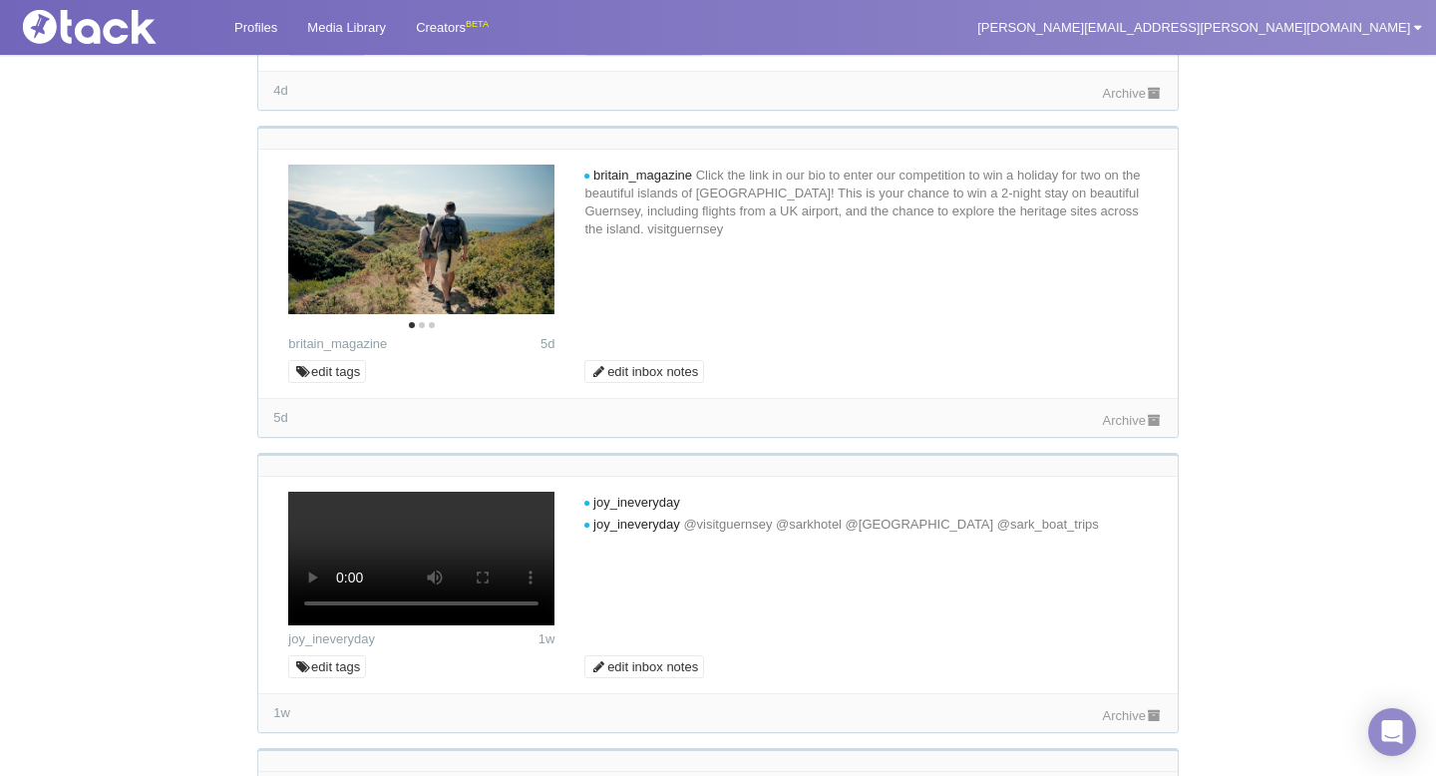
scroll to position [3479, 0]
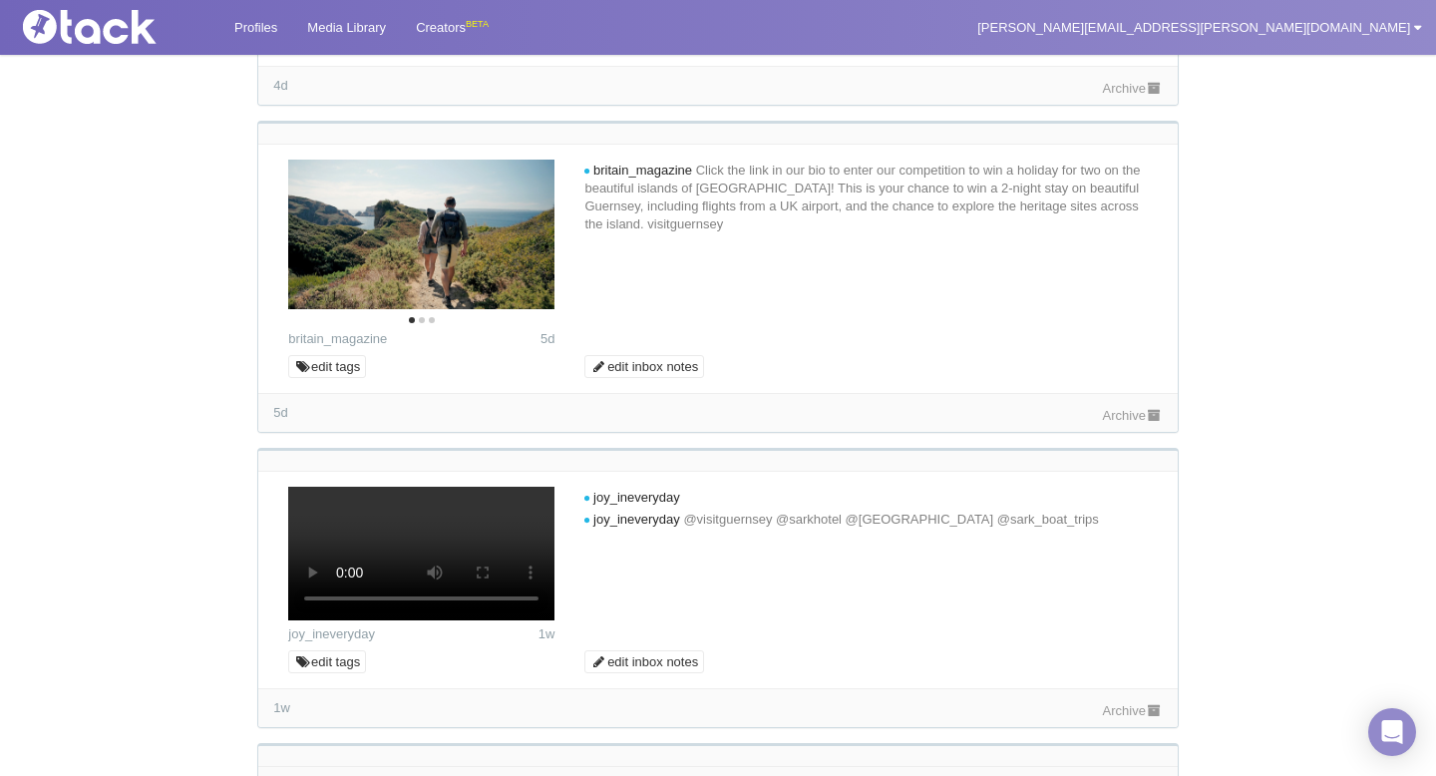
click at [1114, 423] on link "Archive" at bounding box center [1133, 415] width 60 height 15
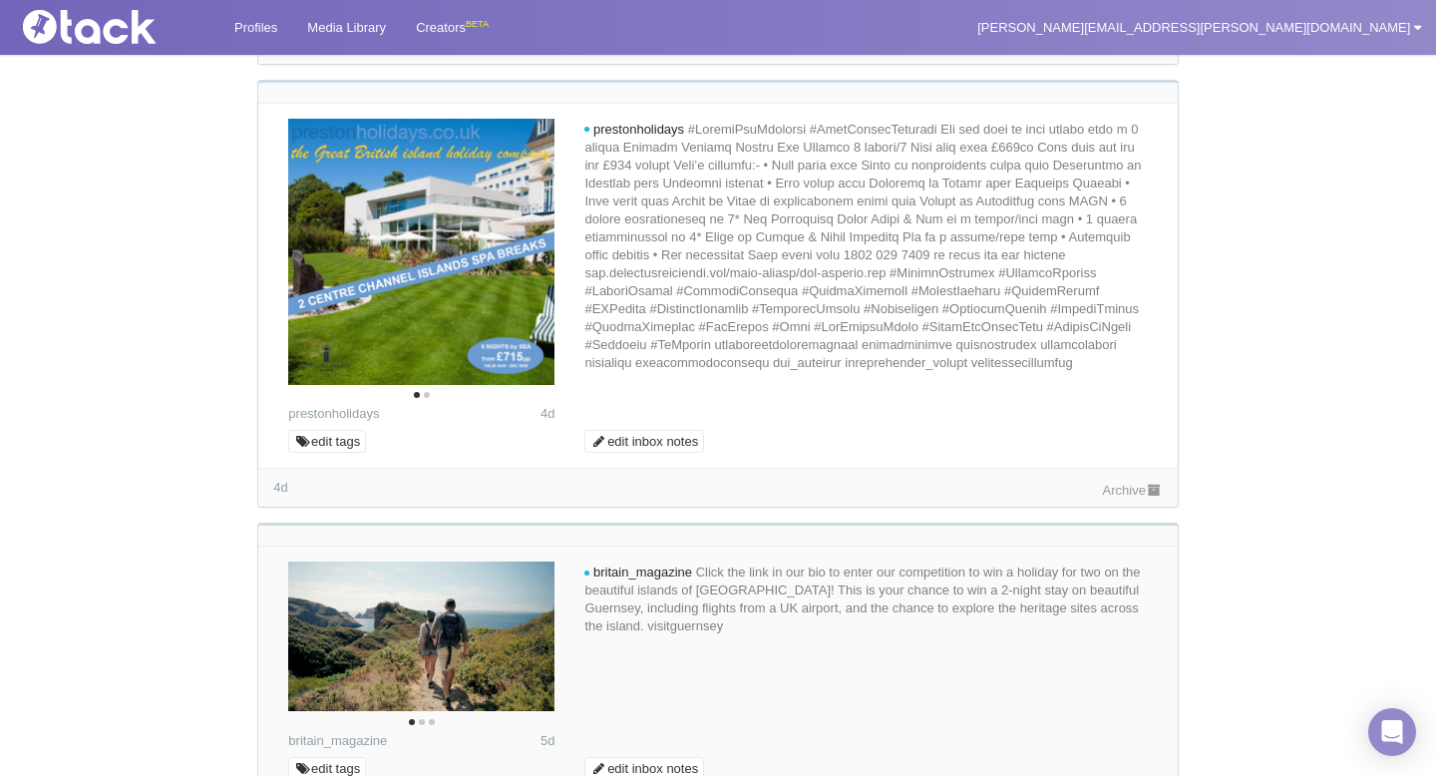
scroll to position [3079, 0]
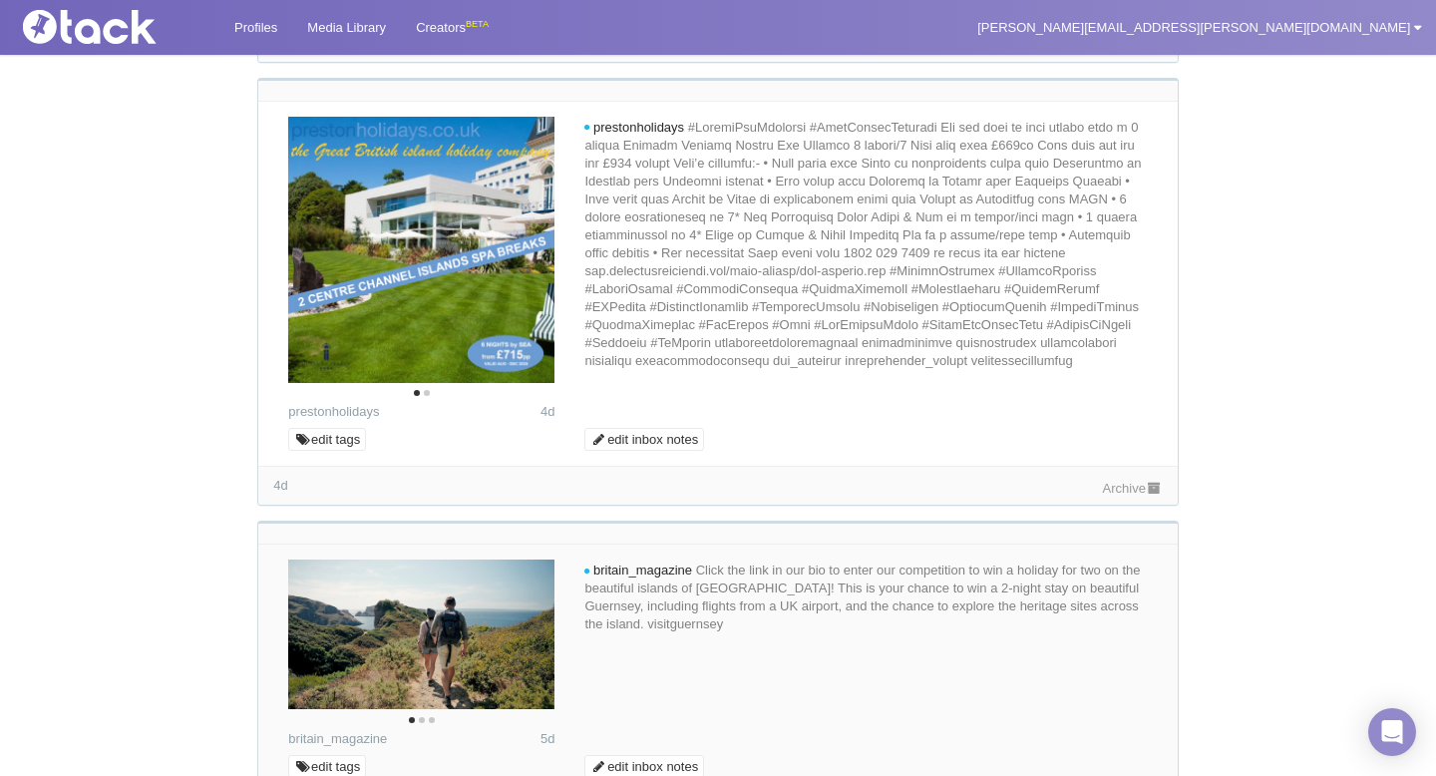
click at [1103, 504] on div "4d Archive" at bounding box center [717, 485] width 918 height 39
click at [1104, 496] on link "Archive" at bounding box center [1133, 488] width 60 height 15
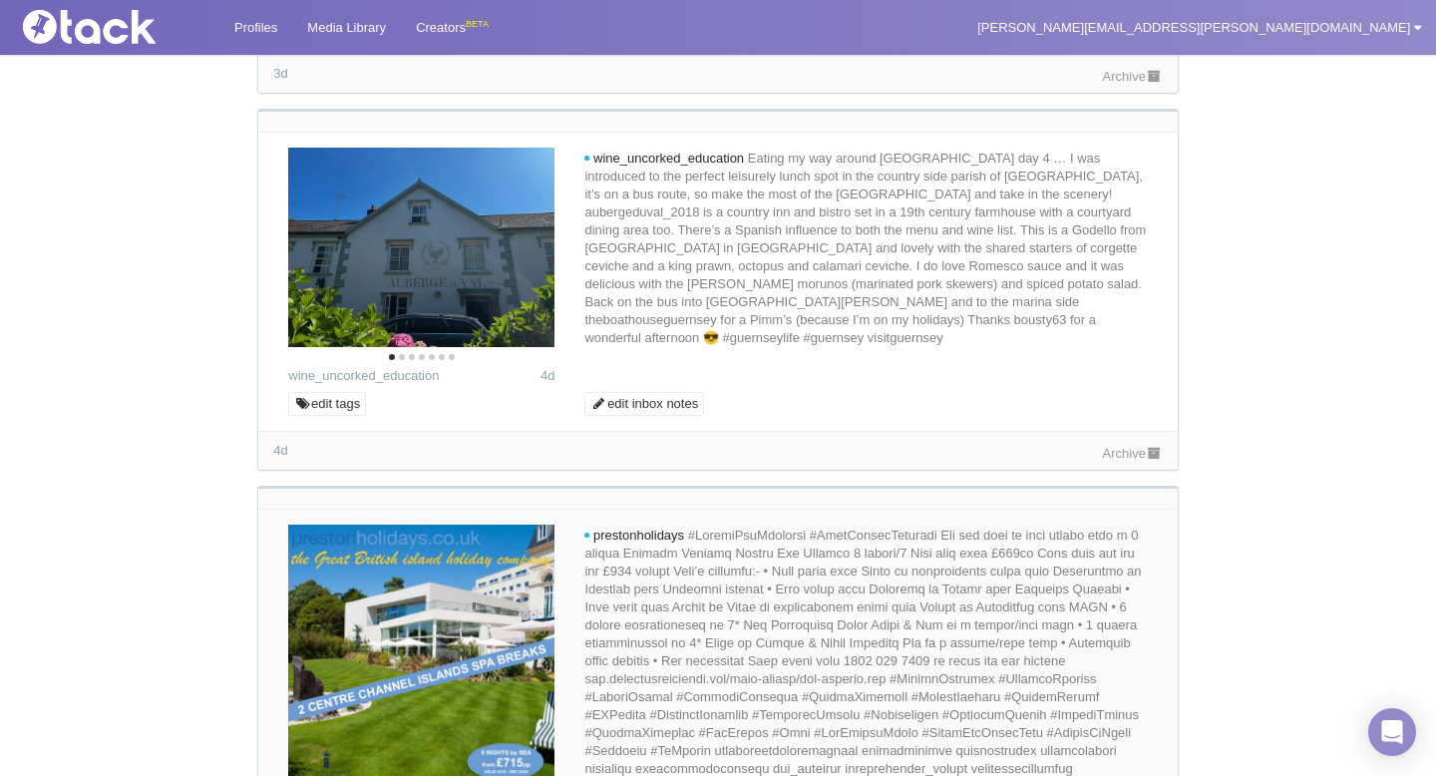
scroll to position [2672, 0]
click at [536, 259] on button "Next" at bounding box center [522, 251] width 44 height 44
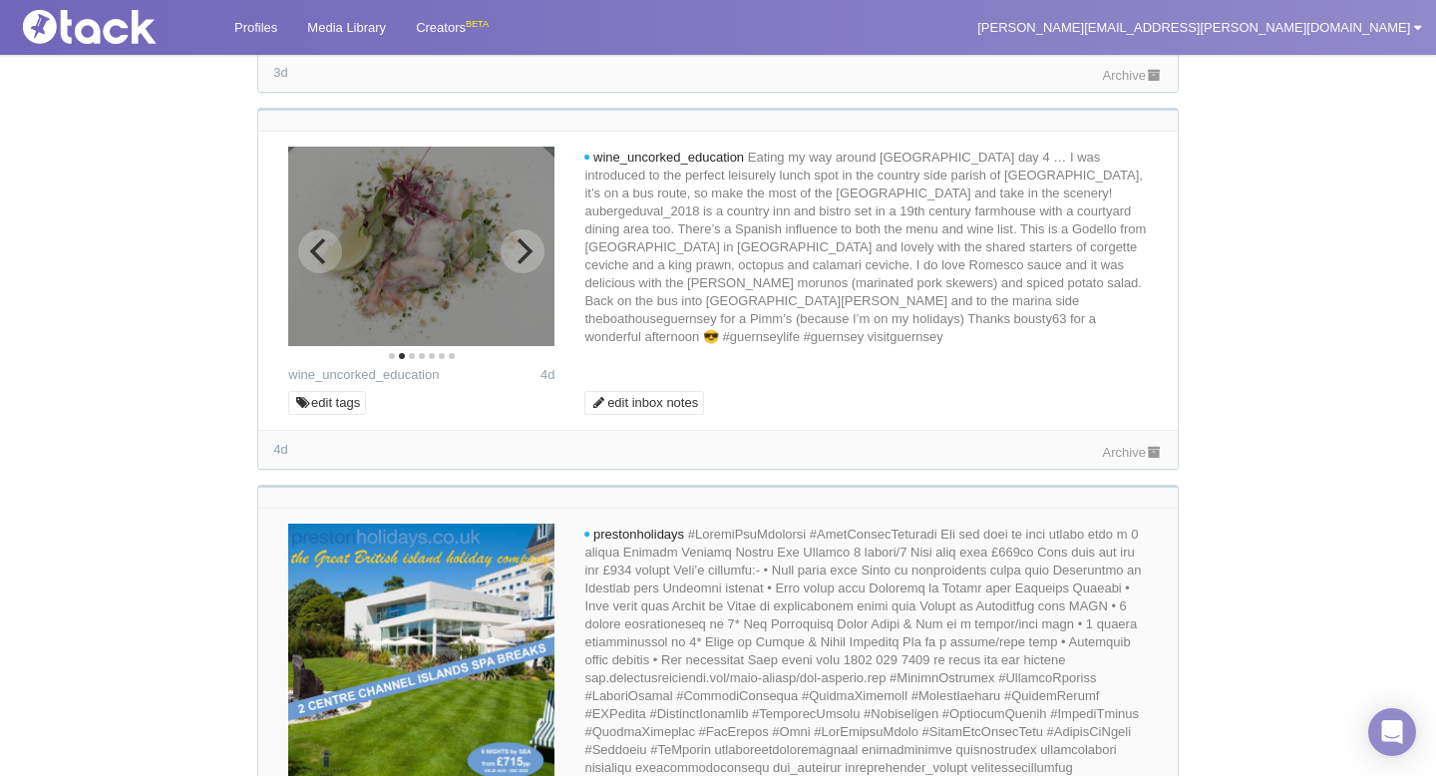
click at [535, 259] on button "Next" at bounding box center [522, 251] width 44 height 44
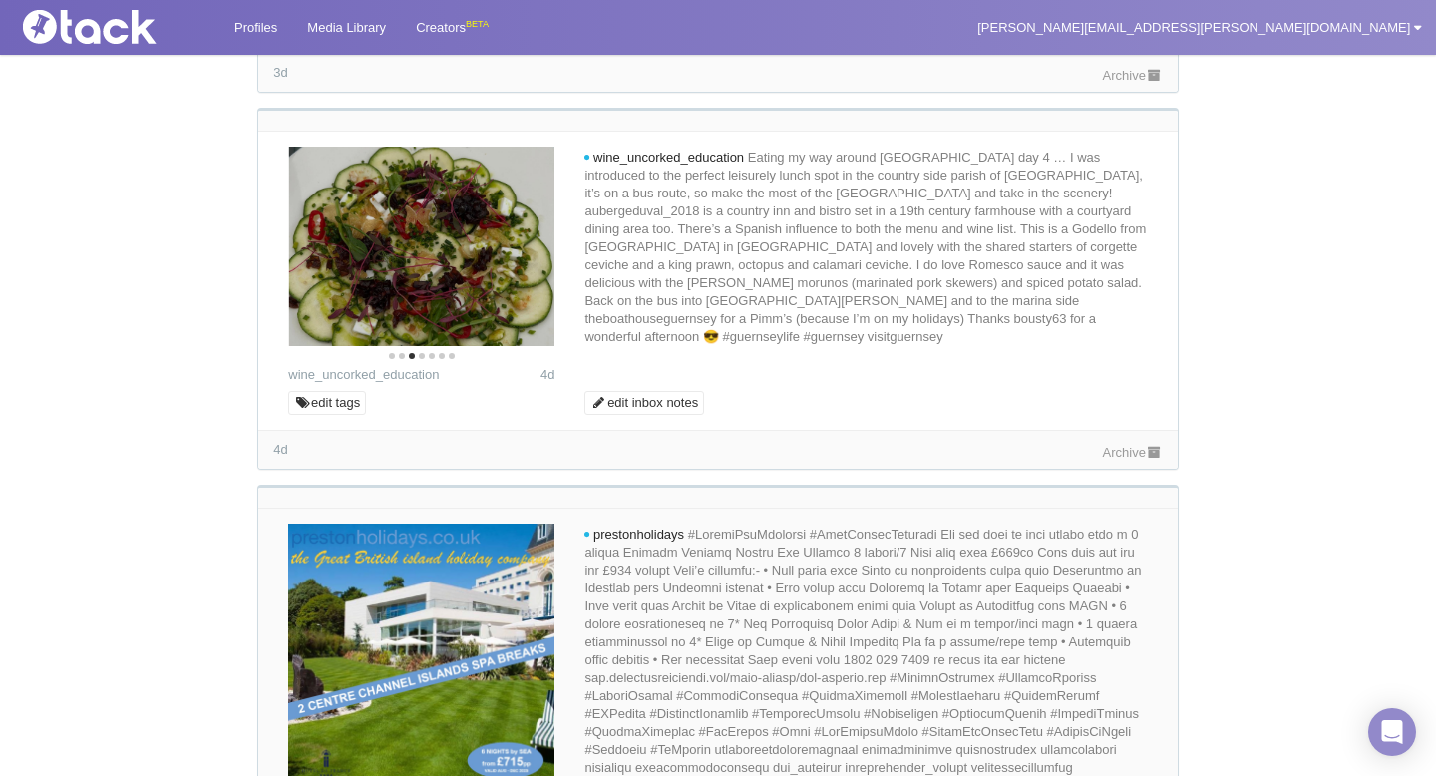
click at [1134, 460] on link "Archive" at bounding box center [1133, 452] width 60 height 15
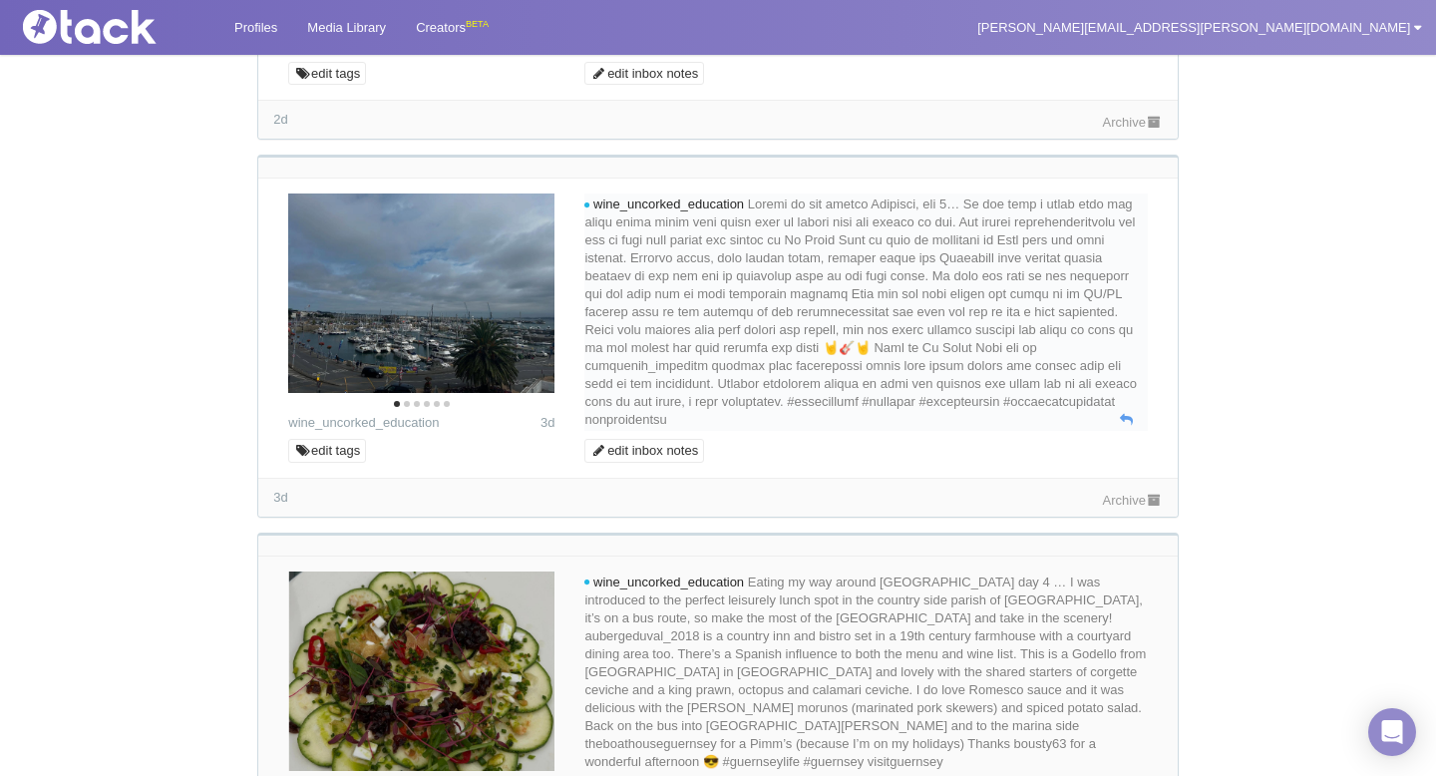
scroll to position [2232, 0]
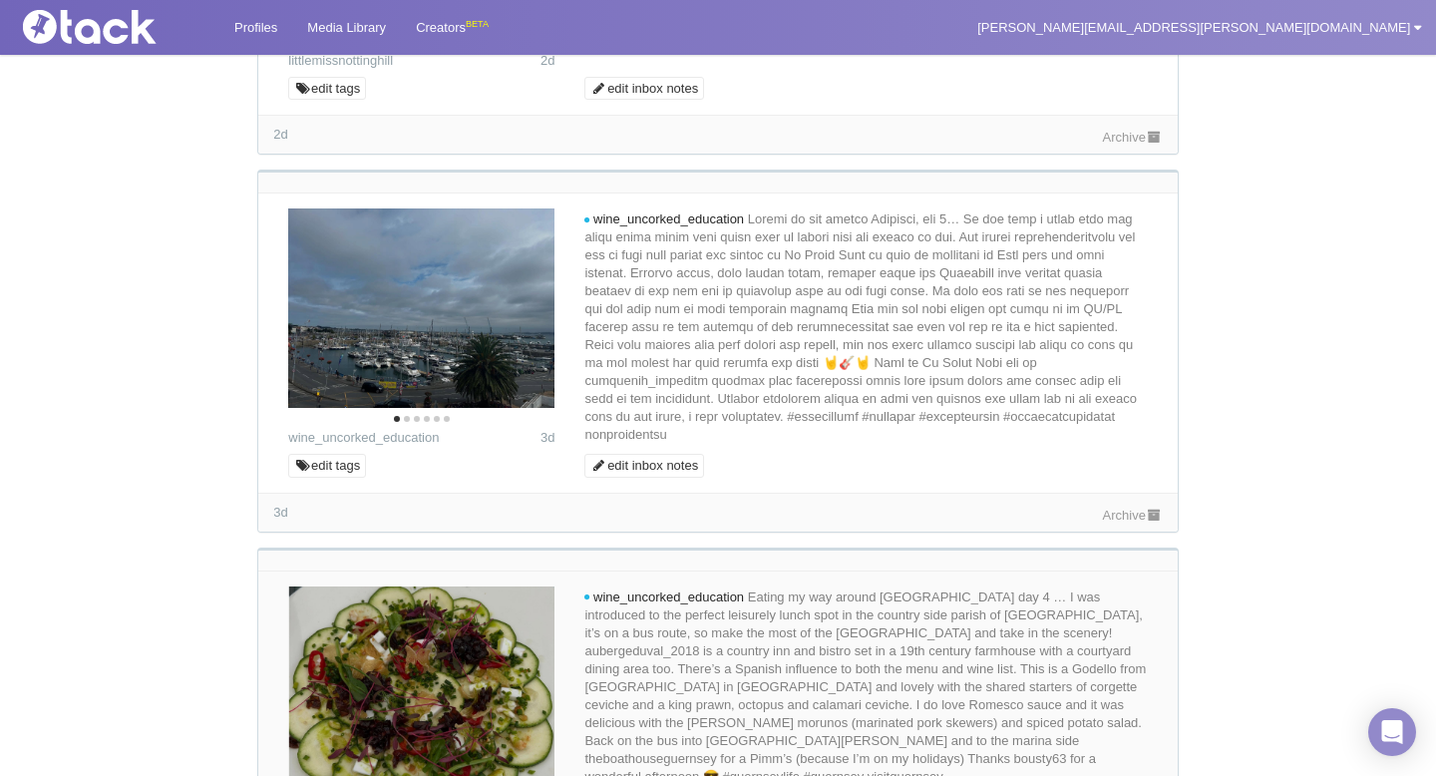
click at [1119, 522] on link "Archive" at bounding box center [1133, 514] width 60 height 15
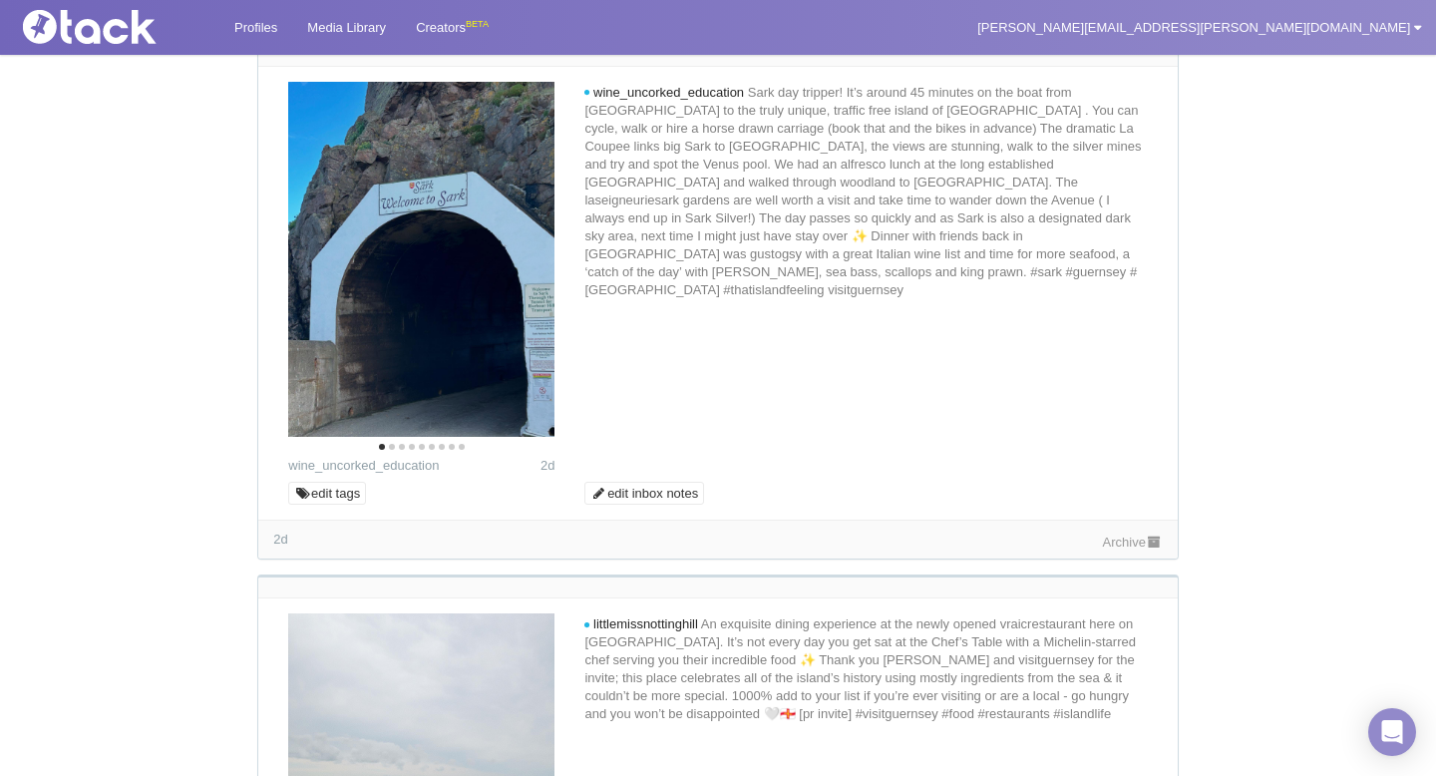
scroll to position [1260, 0]
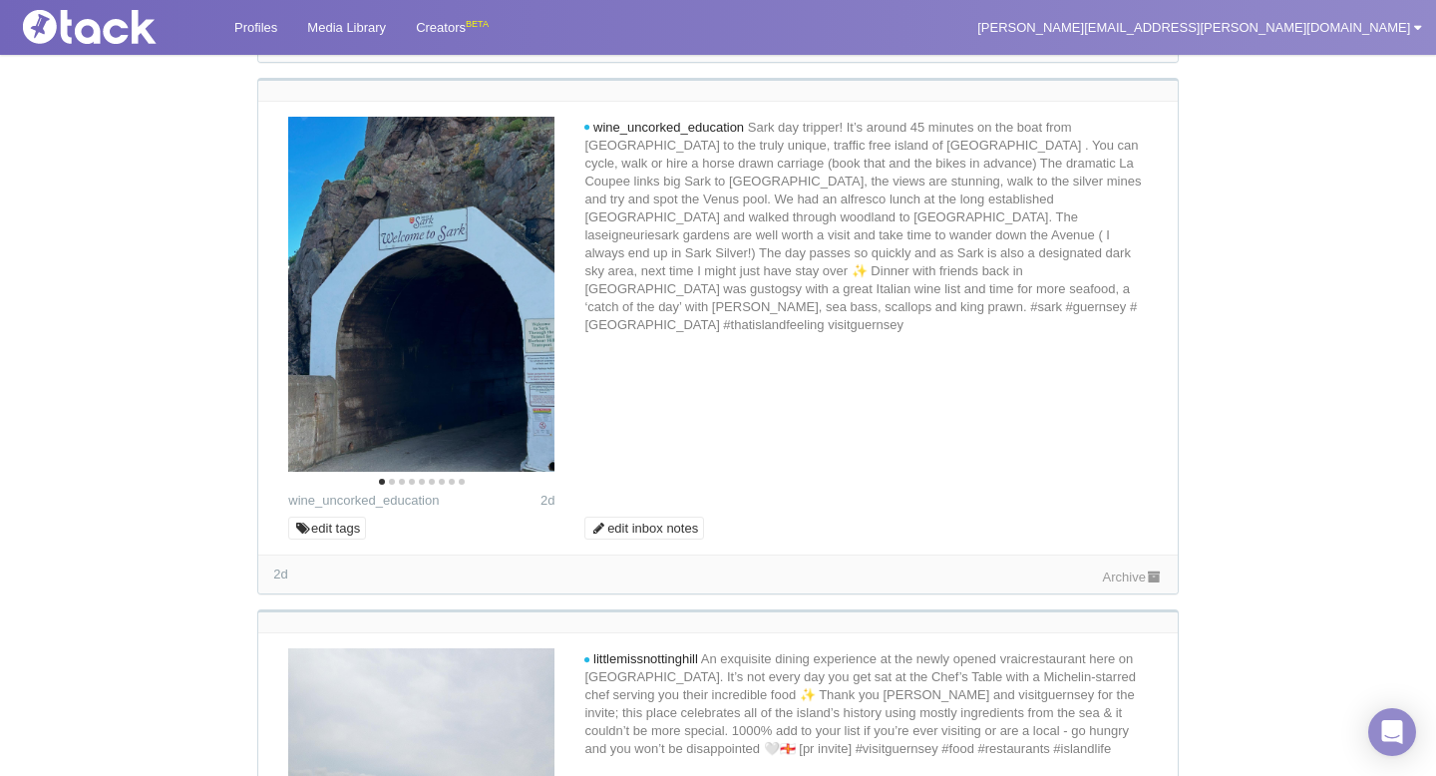
click at [1132, 582] on link "Archive" at bounding box center [1133, 576] width 60 height 15
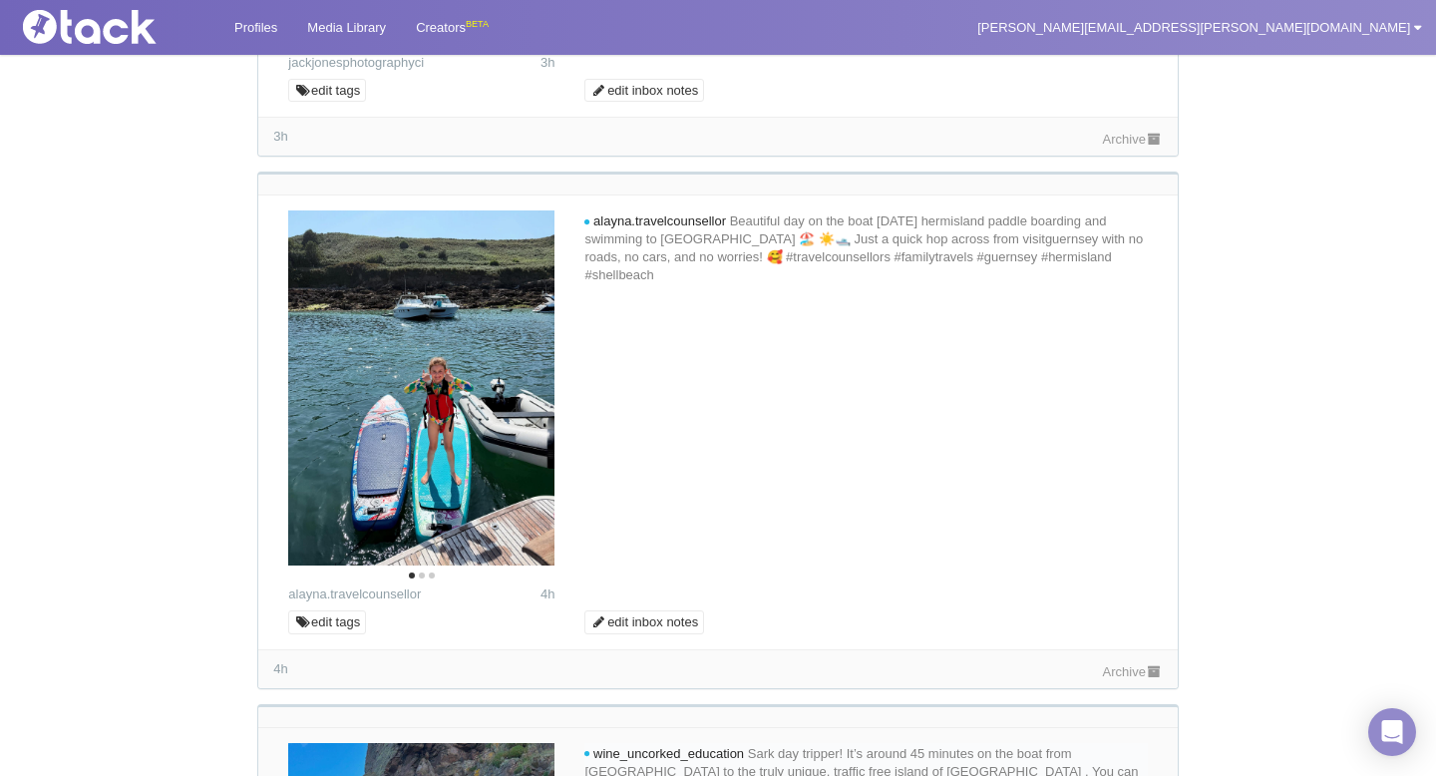
scroll to position [635, 0]
click at [1104, 673] on link "Archive" at bounding box center [1133, 670] width 60 height 15
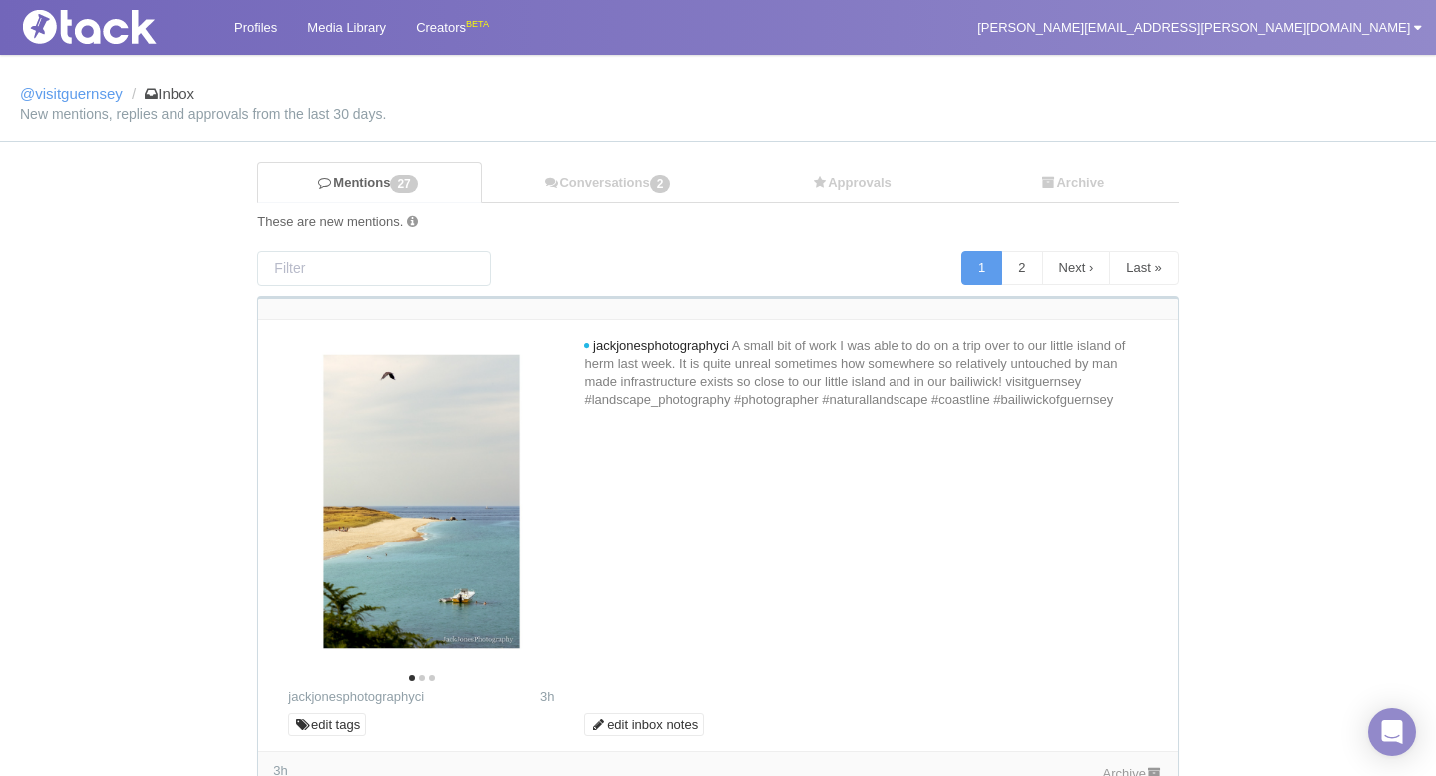
scroll to position [0, 0]
